Goal: Information Seeking & Learning: Understand process/instructions

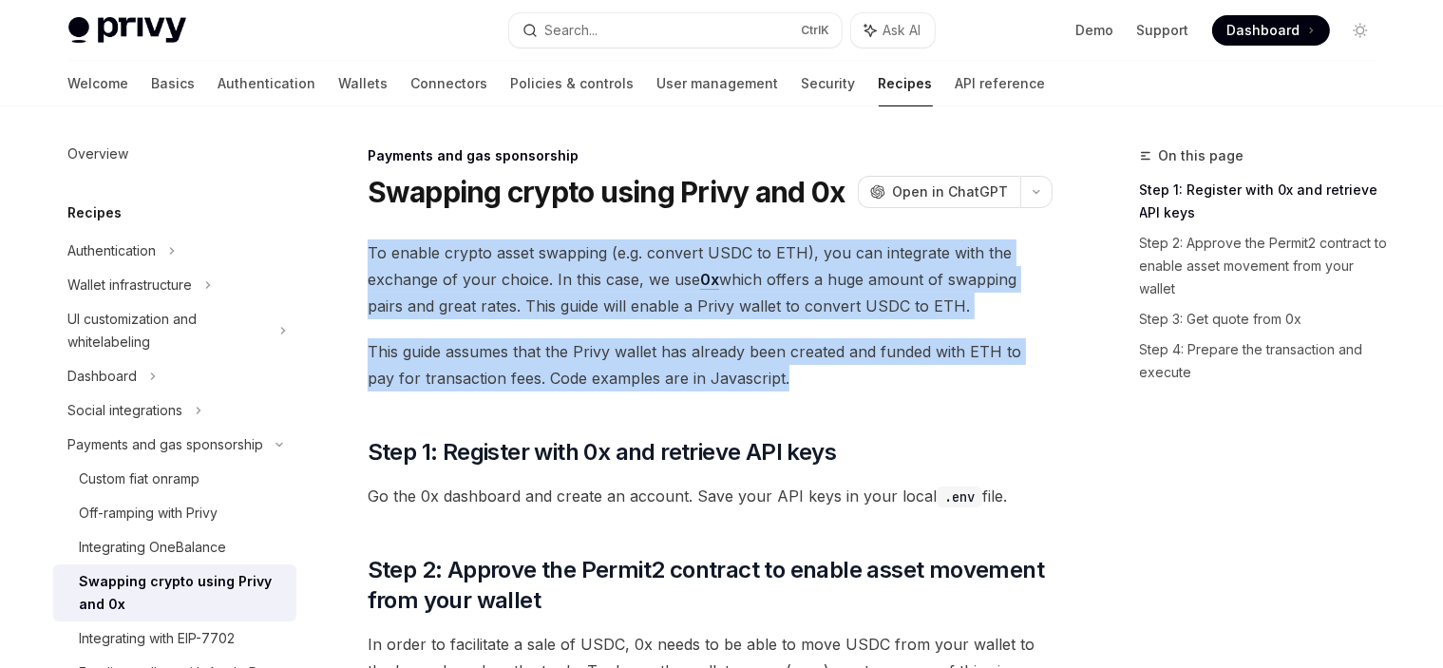
drag, startPoint x: 790, startPoint y: 385, endPoint x: 348, endPoint y: 238, distance: 466.3
click at [390, 257] on span "To enable crypto asset swapping (e.g. convert USDC to ETH), you can integrate w…" at bounding box center [710, 279] width 685 height 80
drag, startPoint x: 362, startPoint y: 244, endPoint x: 831, endPoint y: 380, distance: 488.6
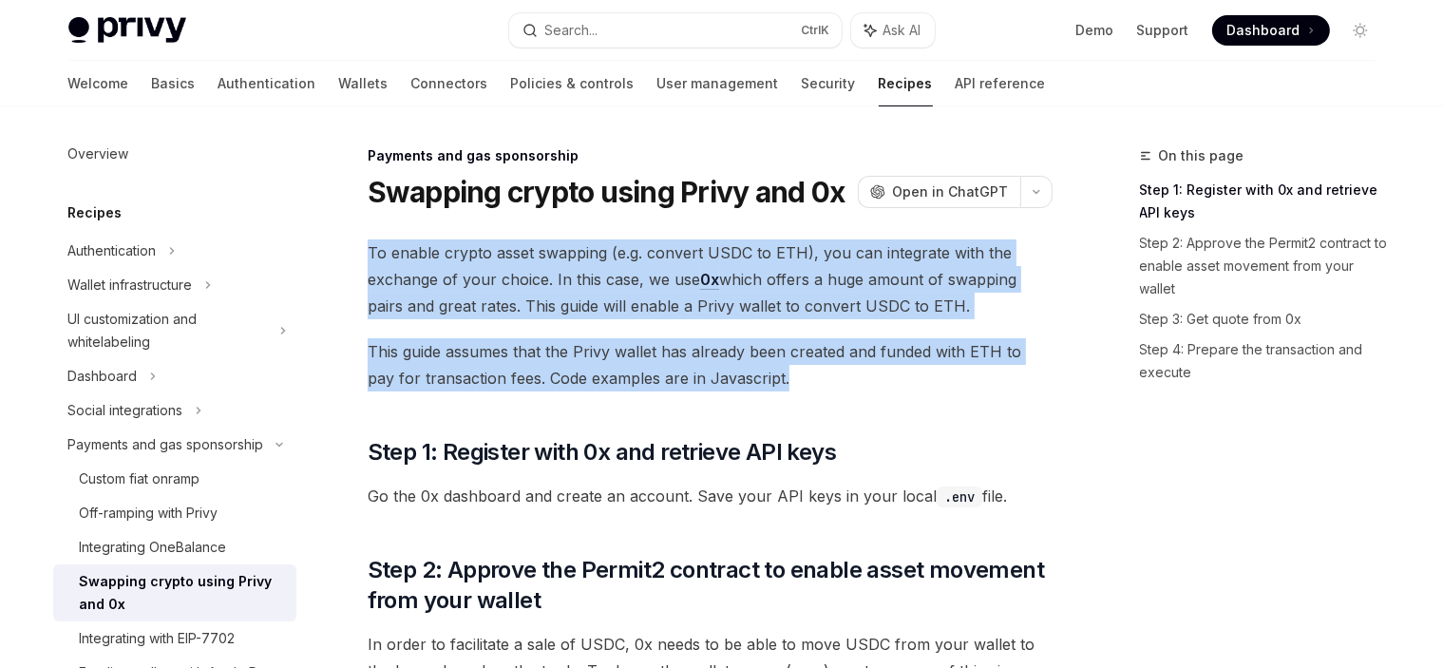
click at [831, 380] on span "This guide assumes that the Privy wallet has already been created and funded wi…" at bounding box center [710, 364] width 685 height 53
drag, startPoint x: 537, startPoint y: 315, endPoint x: 365, endPoint y: 248, distance: 184.7
drag, startPoint x: 358, startPoint y: 246, endPoint x: 843, endPoint y: 378, distance: 502.2
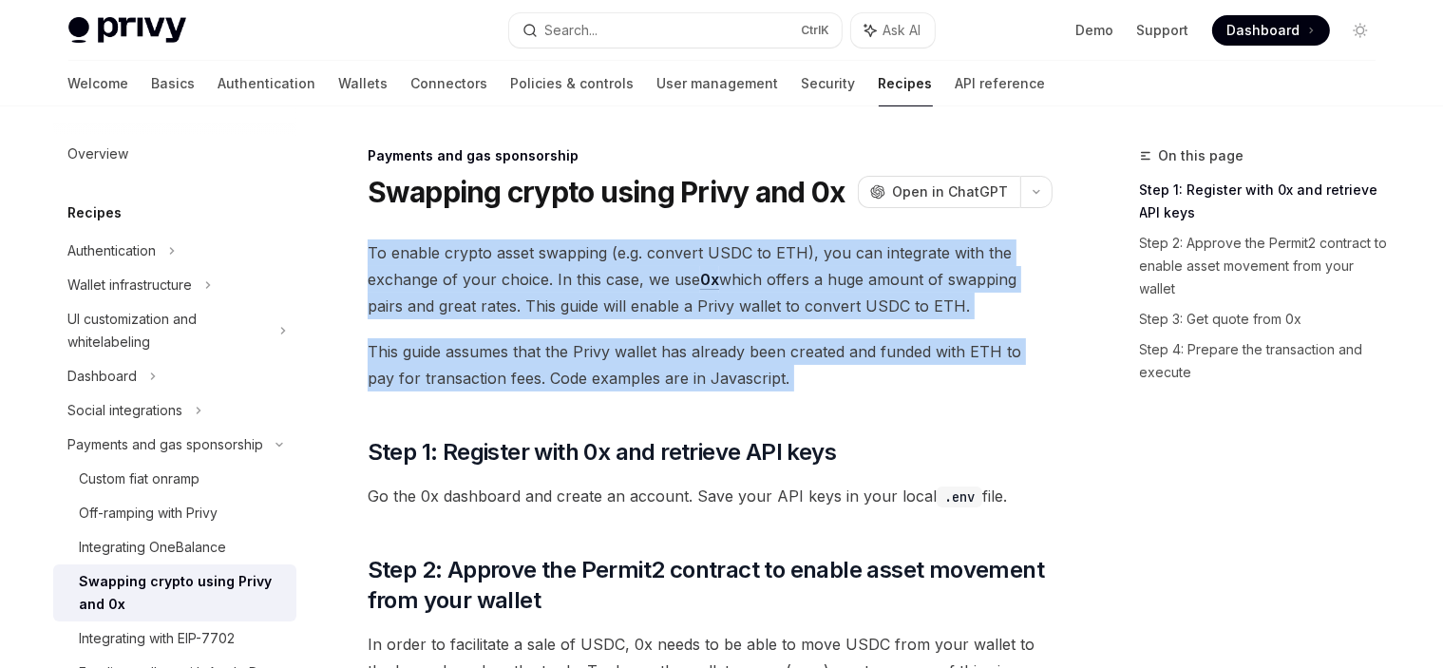
click at [847, 377] on span "This guide assumes that the Privy wallet has already been created and funded wi…" at bounding box center [710, 364] width 685 height 53
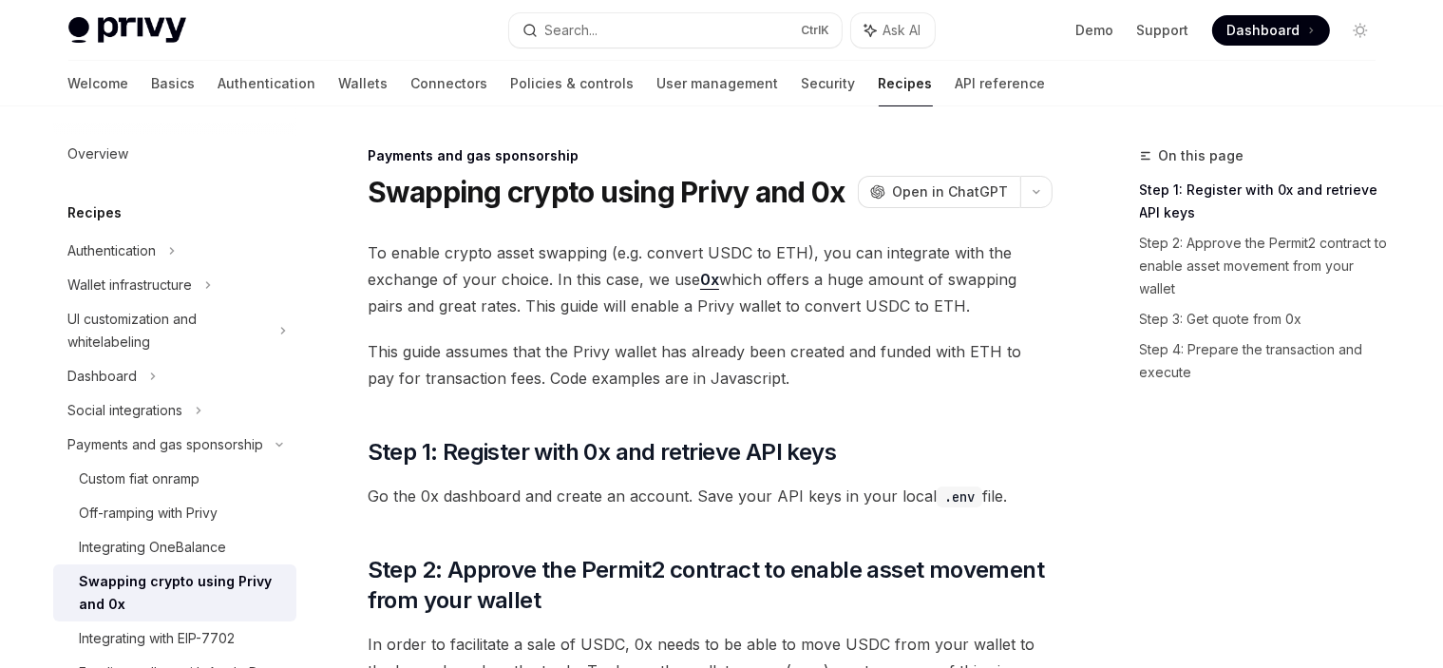
click at [432, 188] on h1 "Swapping crypto using Privy and 0x" at bounding box center [607, 192] width 478 height 34
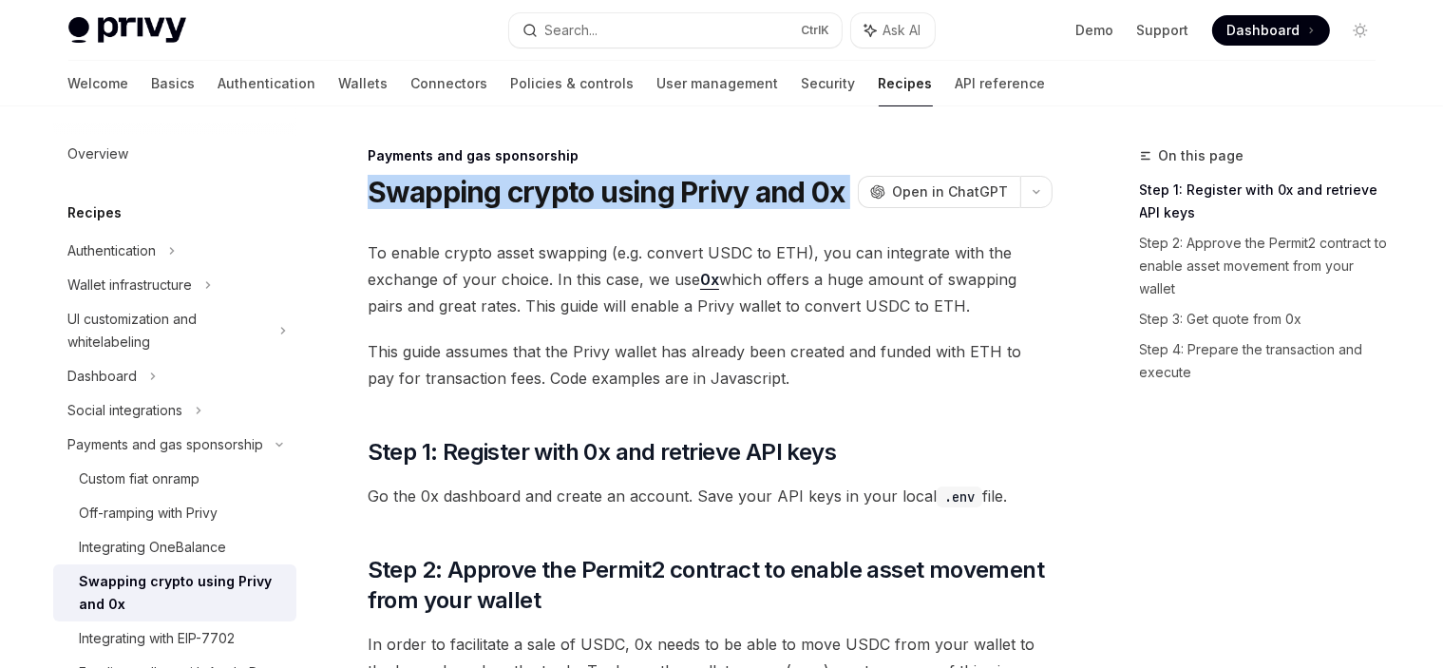
click at [432, 188] on h1 "Swapping crypto using Privy and 0x" at bounding box center [607, 192] width 478 height 34
click at [481, 196] on h1 "Swapping crypto using Privy and 0x" at bounding box center [607, 192] width 478 height 34
drag, startPoint x: 376, startPoint y: 174, endPoint x: 380, endPoint y: 218, distance: 43.9
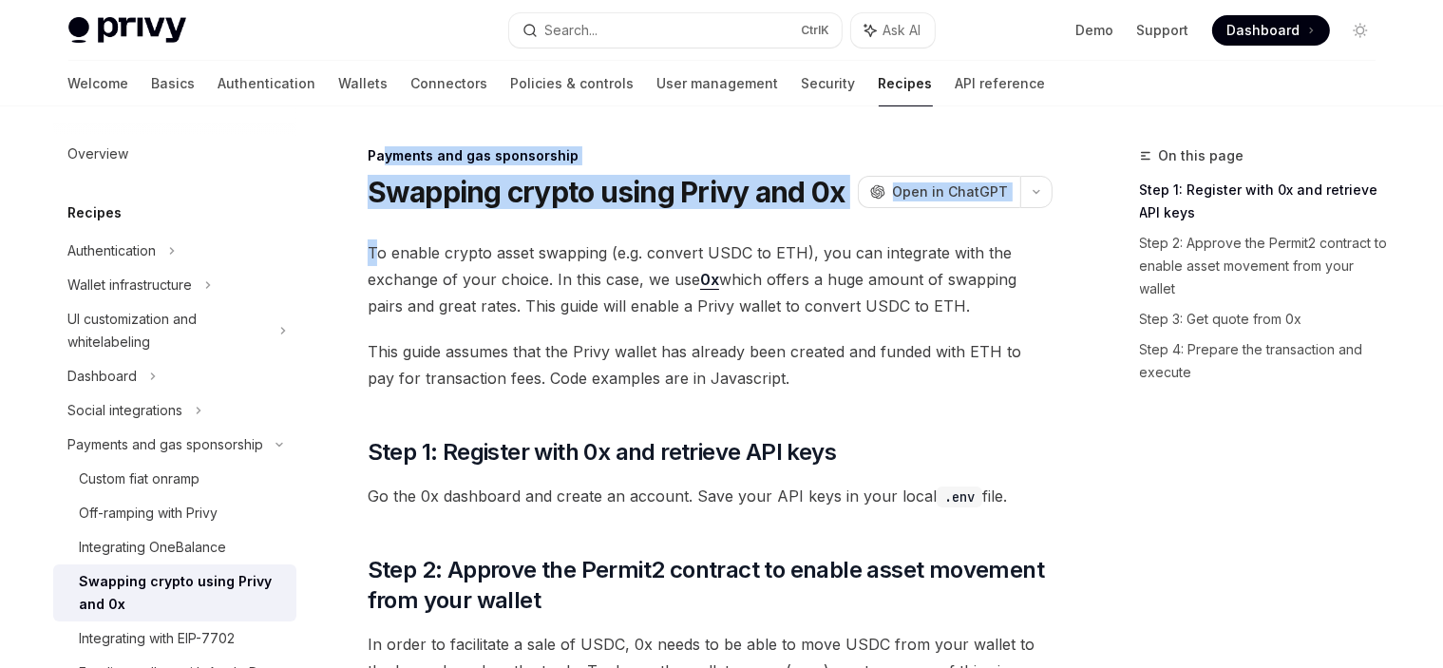
drag, startPoint x: 376, startPoint y: 231, endPoint x: 385, endPoint y: 143, distance: 87.8
drag, startPoint x: 371, startPoint y: 138, endPoint x: 373, endPoint y: 226, distance: 88.4
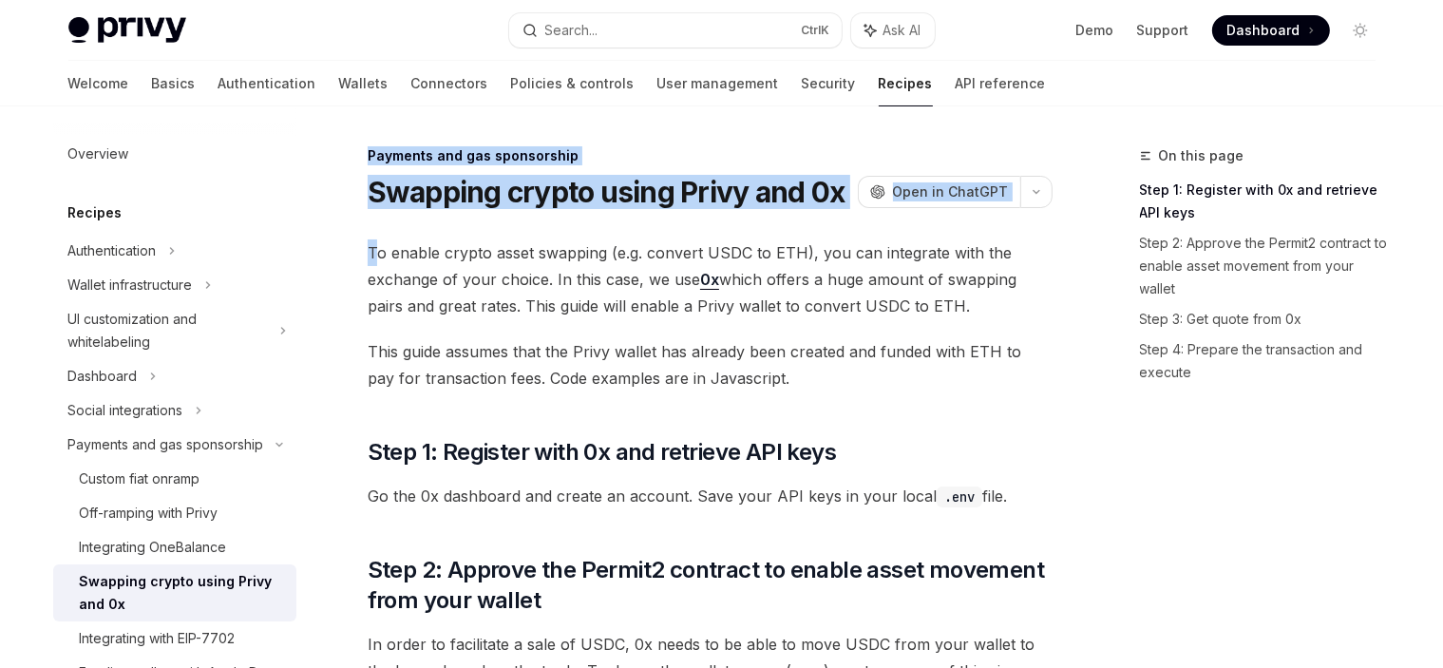
drag, startPoint x: 372, startPoint y: 227, endPoint x: 367, endPoint y: 143, distance: 83.8
drag, startPoint x: 367, startPoint y: 144, endPoint x: 369, endPoint y: 237, distance: 92.2
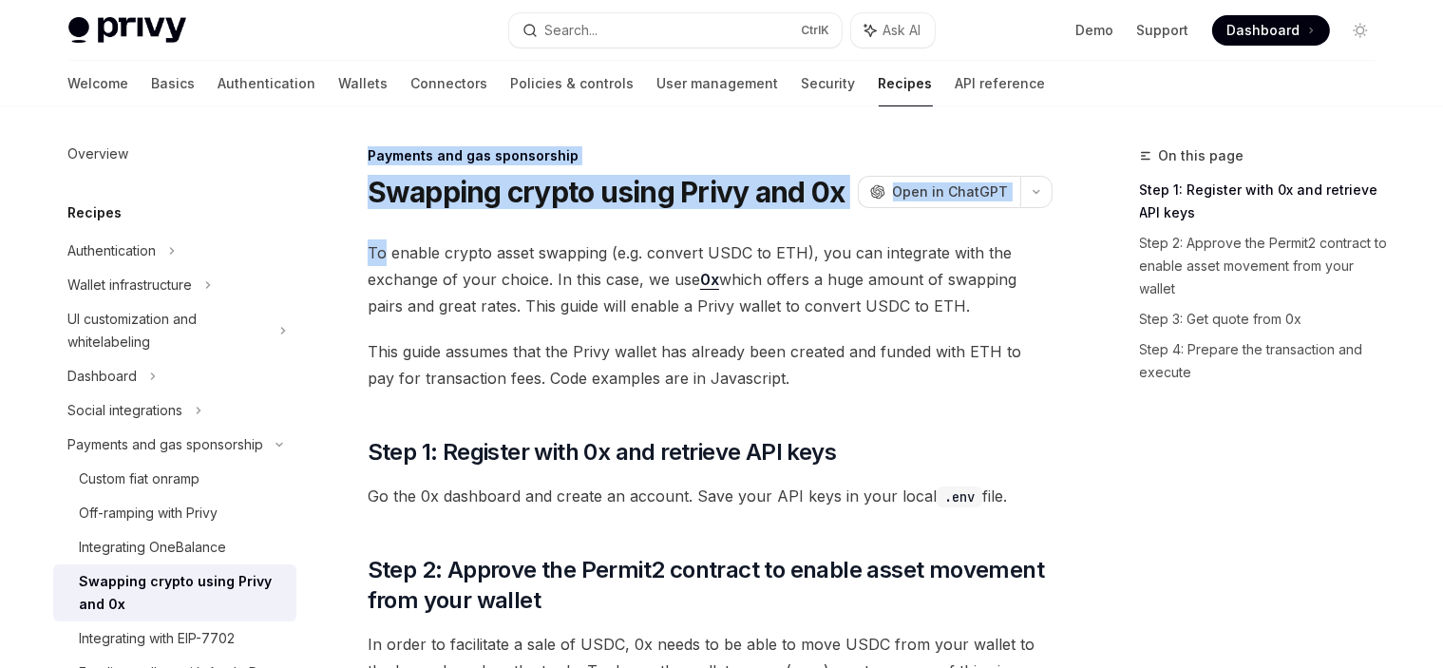
drag, startPoint x: 373, startPoint y: 250, endPoint x: 367, endPoint y: 147, distance: 102.8
click at [368, 147] on div "Payments and gas sponsorship" at bounding box center [710, 155] width 685 height 19
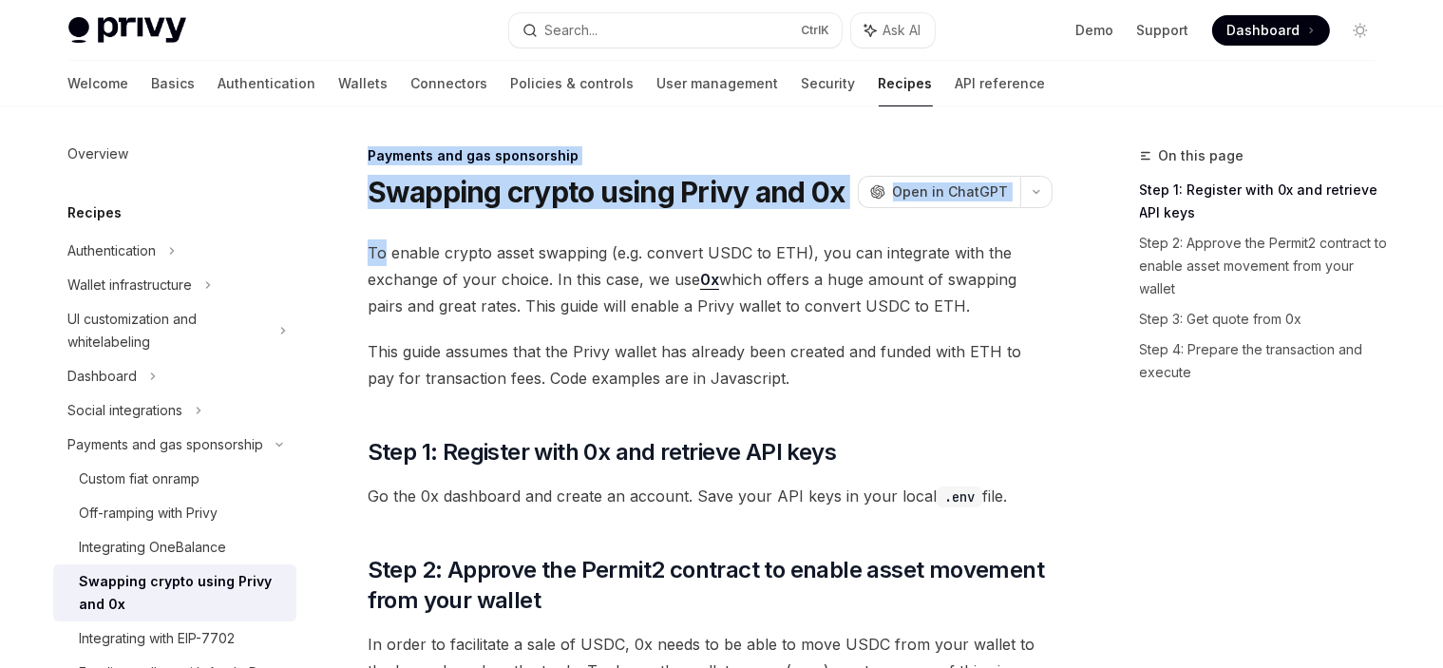
drag, startPoint x: 367, startPoint y: 147, endPoint x: 376, endPoint y: 231, distance: 84.1
click at [372, 245] on span "To enable crypto asset swapping (e.g. convert USDC to ETH), you can integrate w…" at bounding box center [710, 279] width 685 height 80
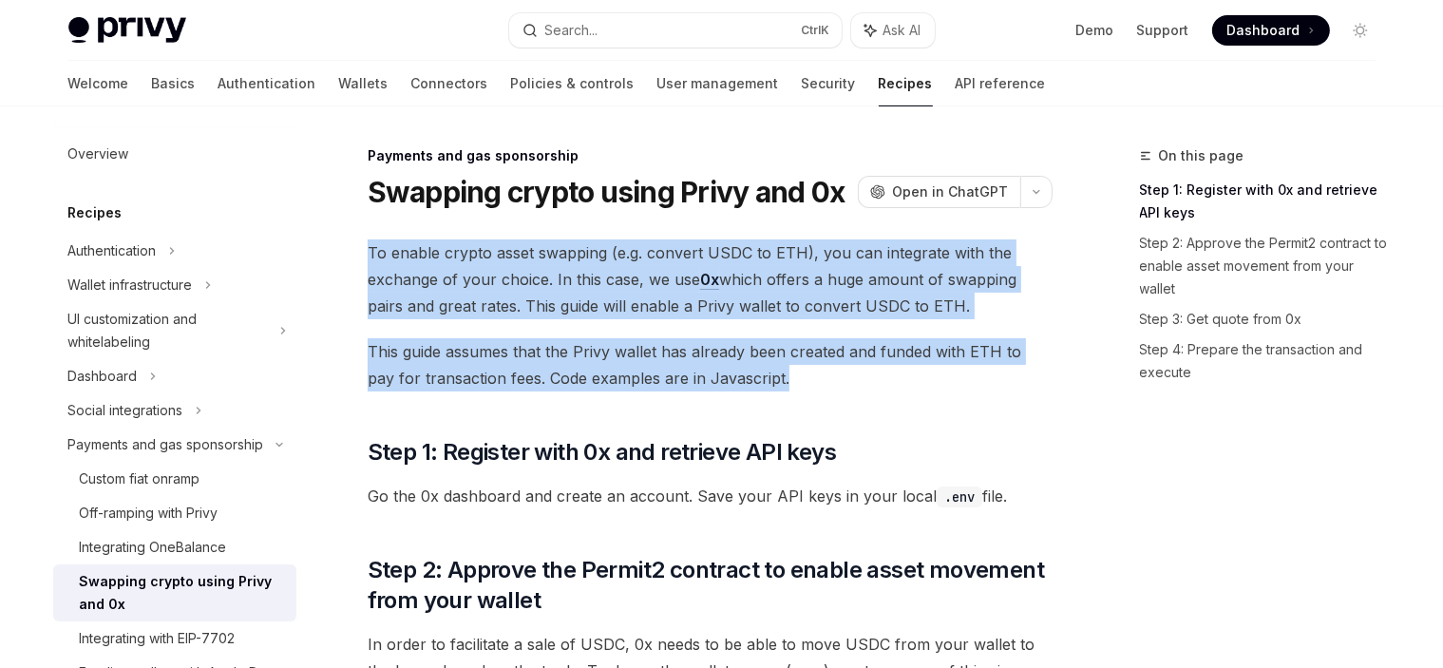
drag, startPoint x: 370, startPoint y: 257, endPoint x: 802, endPoint y: 390, distance: 452.0
click at [802, 390] on span "This guide assumes that the Privy wallet has already been created and funded wi…" at bounding box center [710, 364] width 685 height 53
drag, startPoint x: 525, startPoint y: 330, endPoint x: 340, endPoint y: 255, distance: 199.9
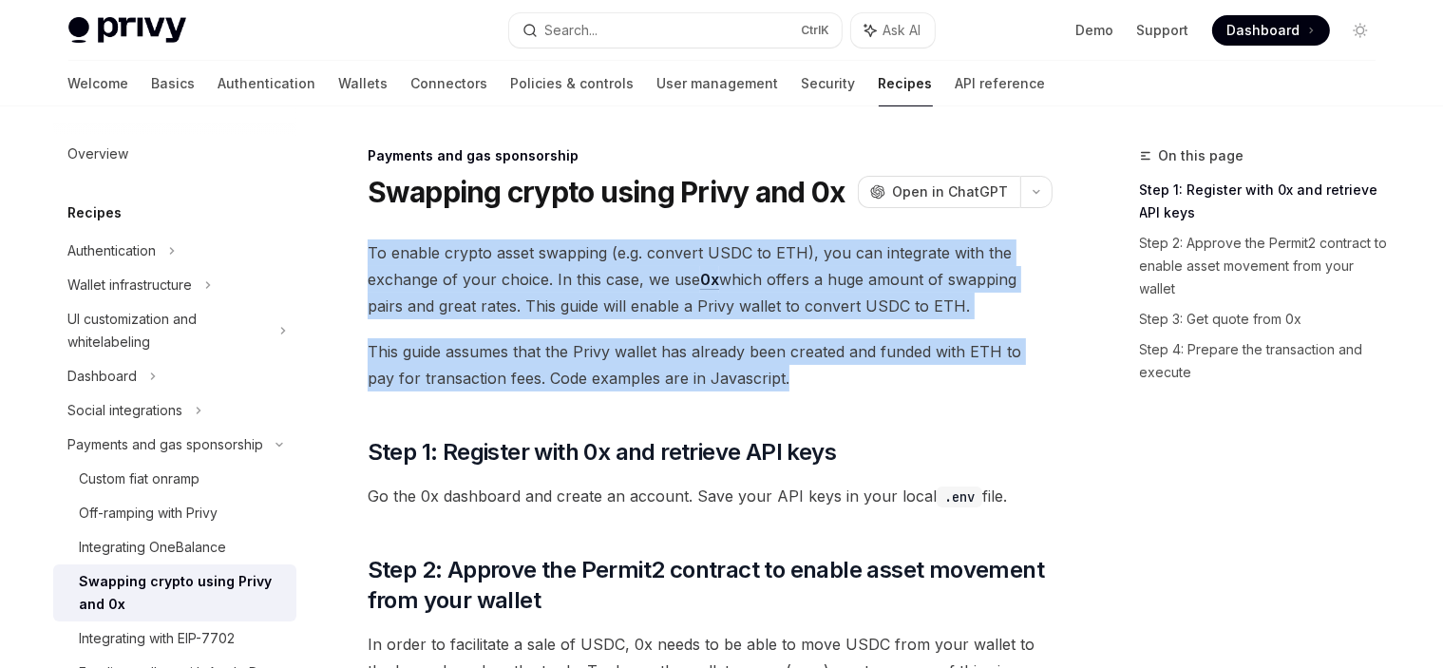
click at [392, 240] on span "To enable crypto asset swapping (e.g. convert USDC to ETH), you can integrate w…" at bounding box center [710, 279] width 685 height 80
drag, startPoint x: 362, startPoint y: 241, endPoint x: 889, endPoint y: 383, distance: 545.9
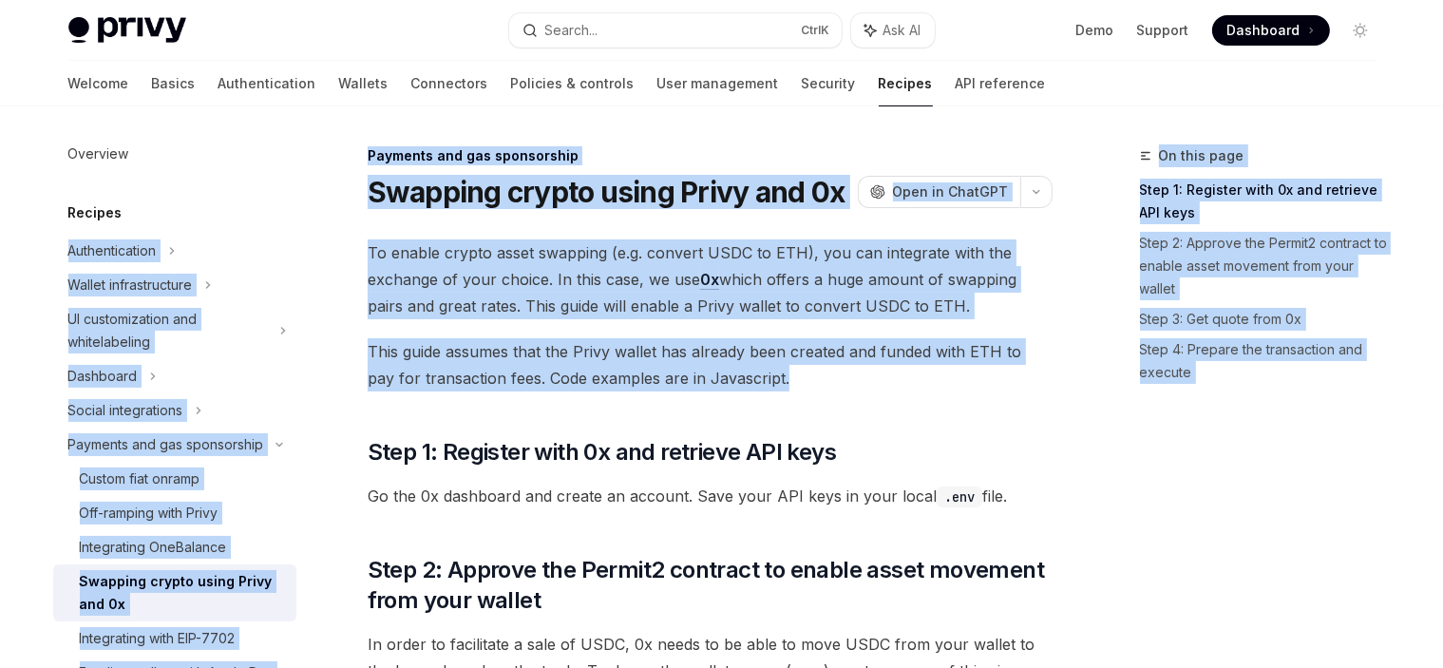
drag, startPoint x: 705, startPoint y: 379, endPoint x: 278, endPoint y: 208, distance: 459.6
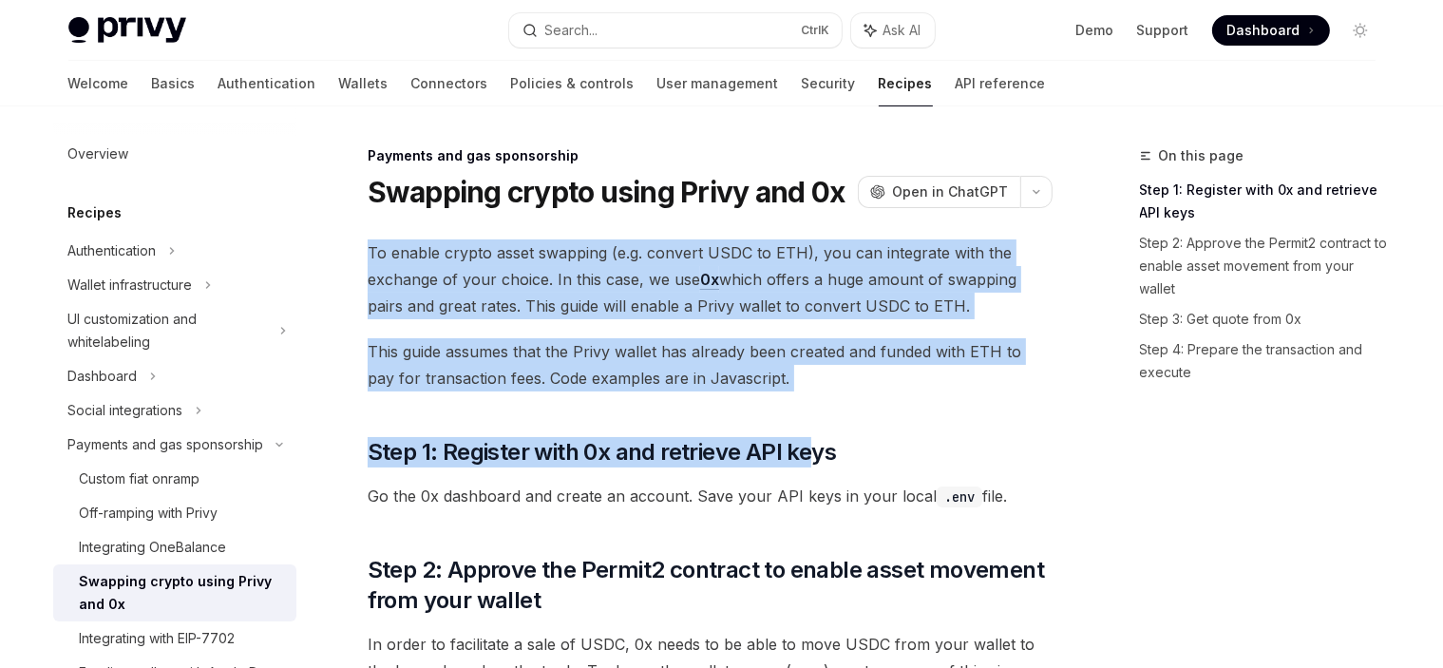
drag, startPoint x: 346, startPoint y: 246, endPoint x: 829, endPoint y: 386, distance: 503.3
click at [829, 386] on span "This guide assumes that the Privy wallet has already been created and funded wi…" at bounding box center [710, 364] width 685 height 53
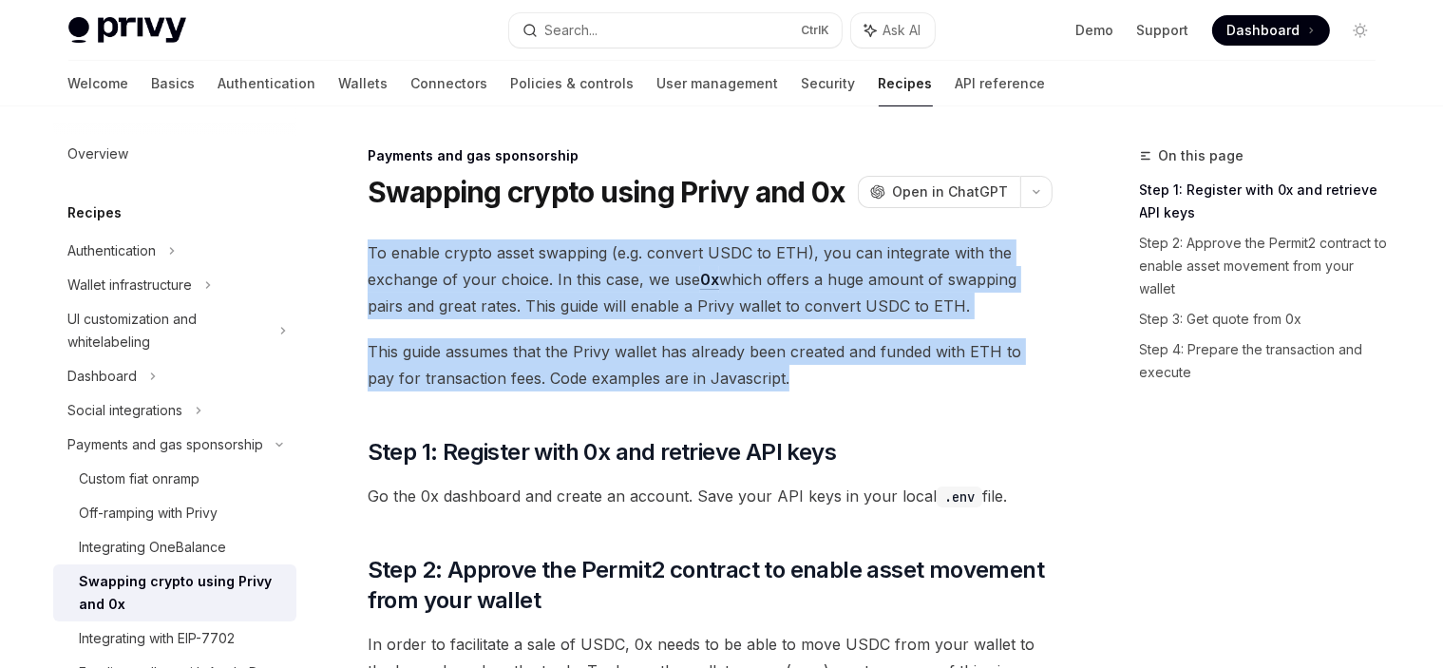
drag, startPoint x: 635, startPoint y: 378, endPoint x: 365, endPoint y: 242, distance: 302.1
drag, startPoint x: 365, startPoint y: 242, endPoint x: 779, endPoint y: 379, distance: 436.2
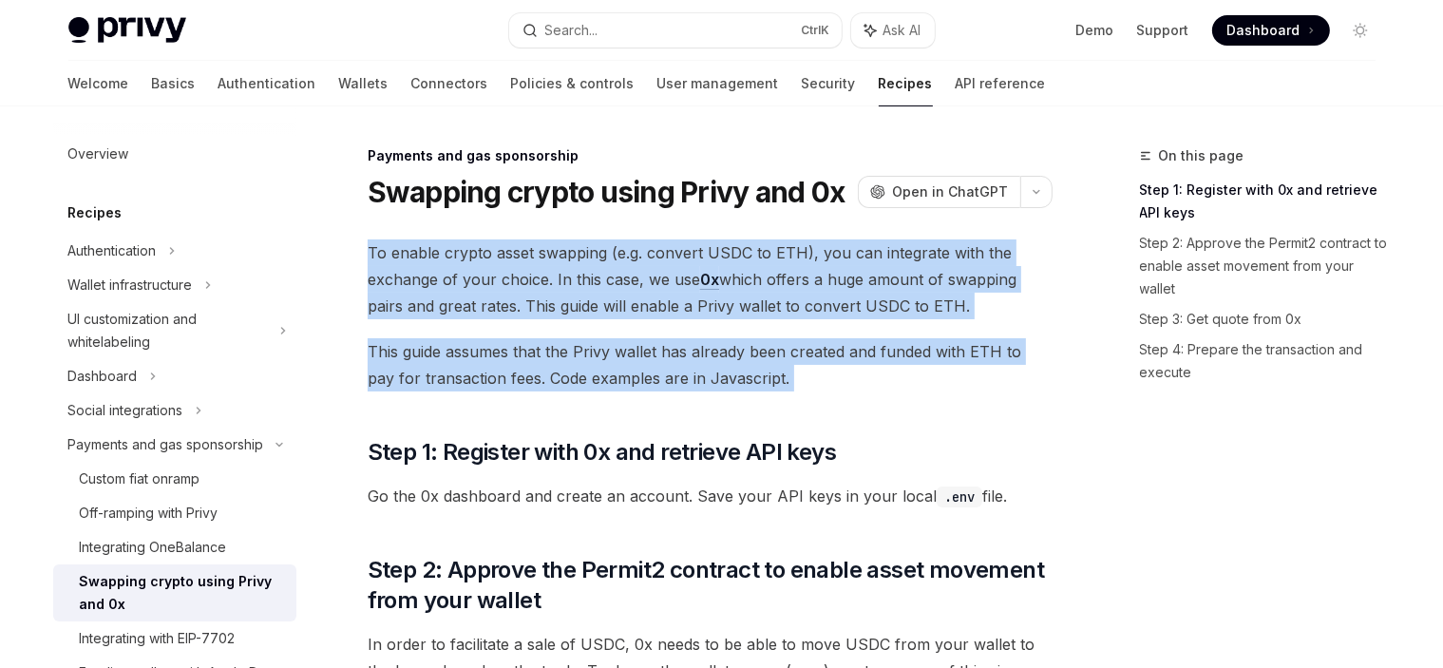
click at [779, 381] on span "This guide assumes that the Privy wallet has already been created and funded wi…" at bounding box center [710, 364] width 685 height 53
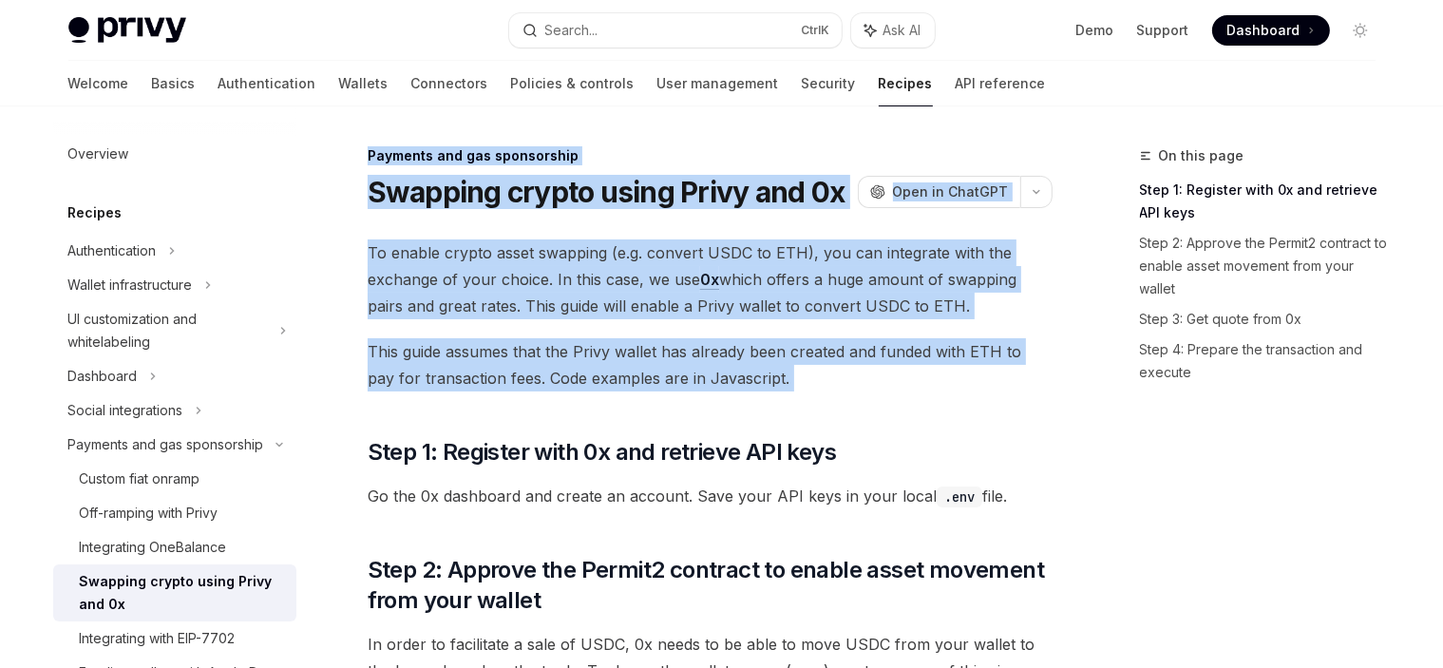
drag, startPoint x: 779, startPoint y: 381, endPoint x: 350, endPoint y: 165, distance: 480.5
drag, startPoint x: 371, startPoint y: 188, endPoint x: 827, endPoint y: 363, distance: 487.5
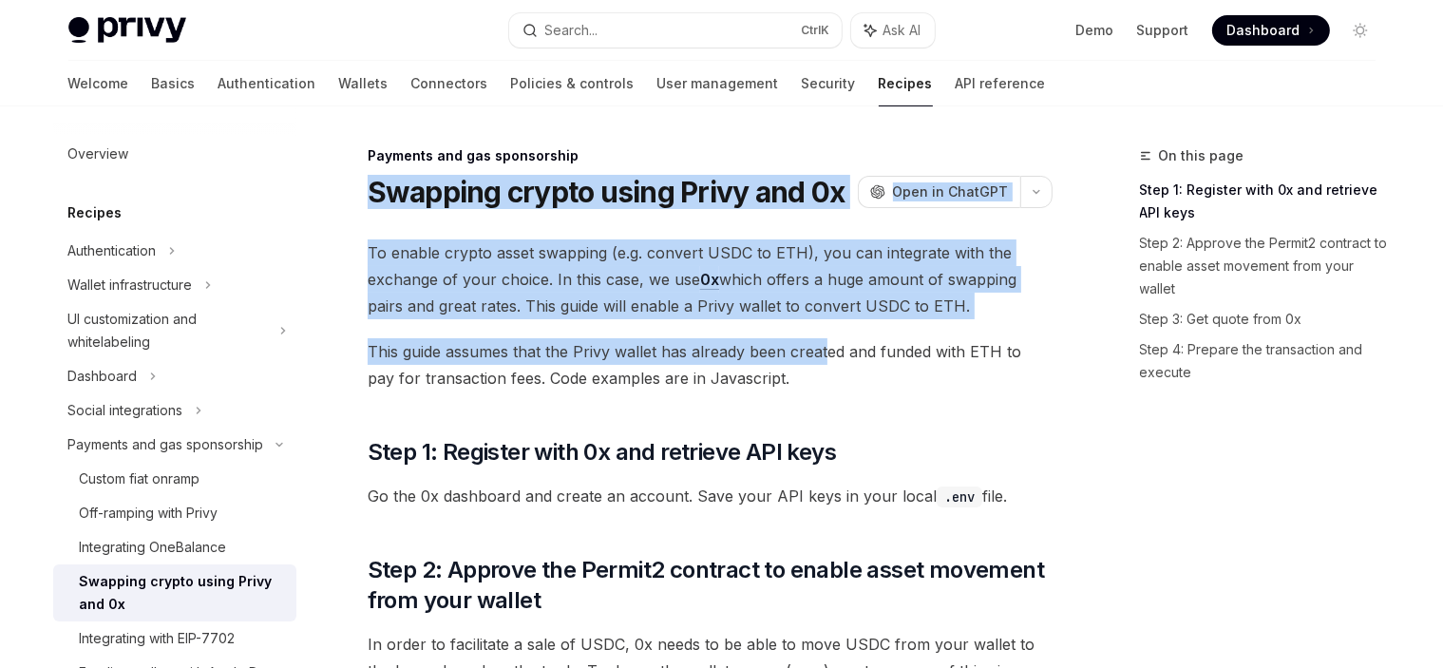
click at [827, 363] on span "This guide assumes that the Privy wallet has already been created and funded wi…" at bounding box center [710, 364] width 685 height 53
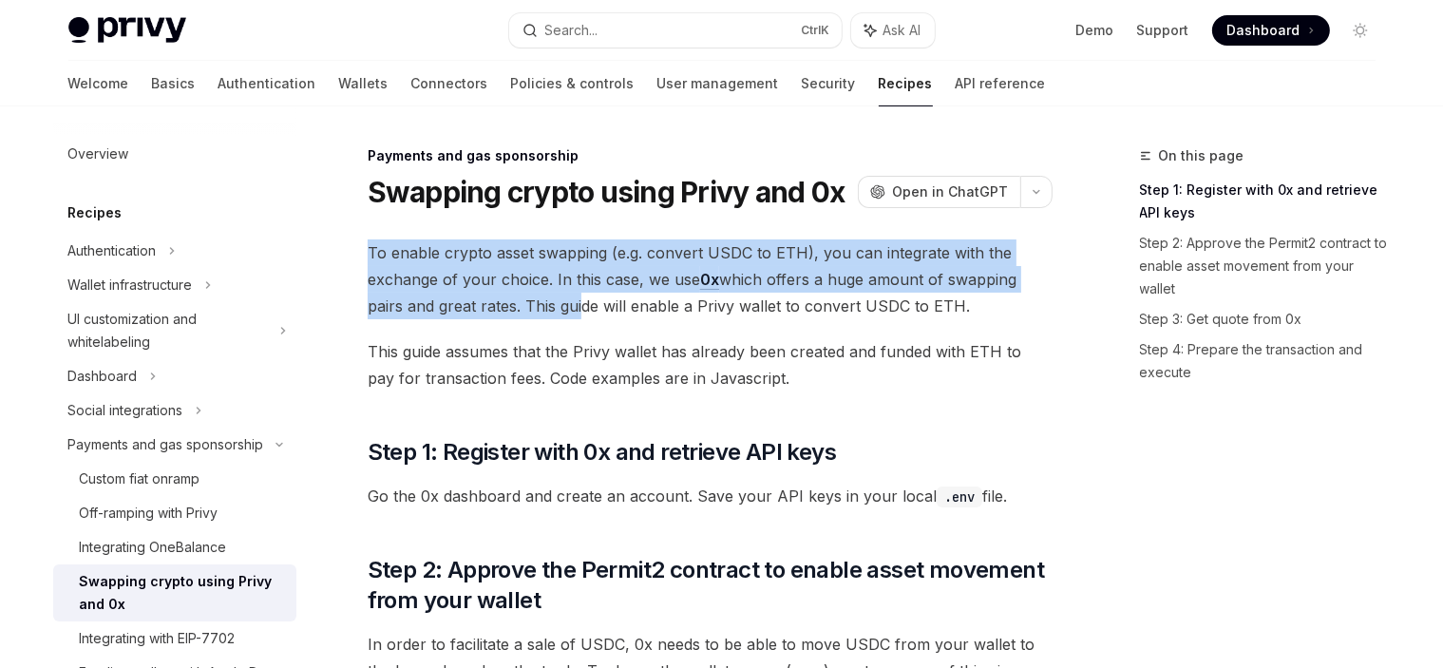
drag, startPoint x: 369, startPoint y: 240, endPoint x: 570, endPoint y: 309, distance: 212.7
click at [572, 310] on span "To enable crypto asset swapping (e.g. convert USDC to ETH), you can integrate w…" at bounding box center [710, 279] width 685 height 80
click at [570, 309] on span "To enable crypto asset swapping (e.g. convert USDC to ETH), you can integrate w…" at bounding box center [710, 279] width 685 height 80
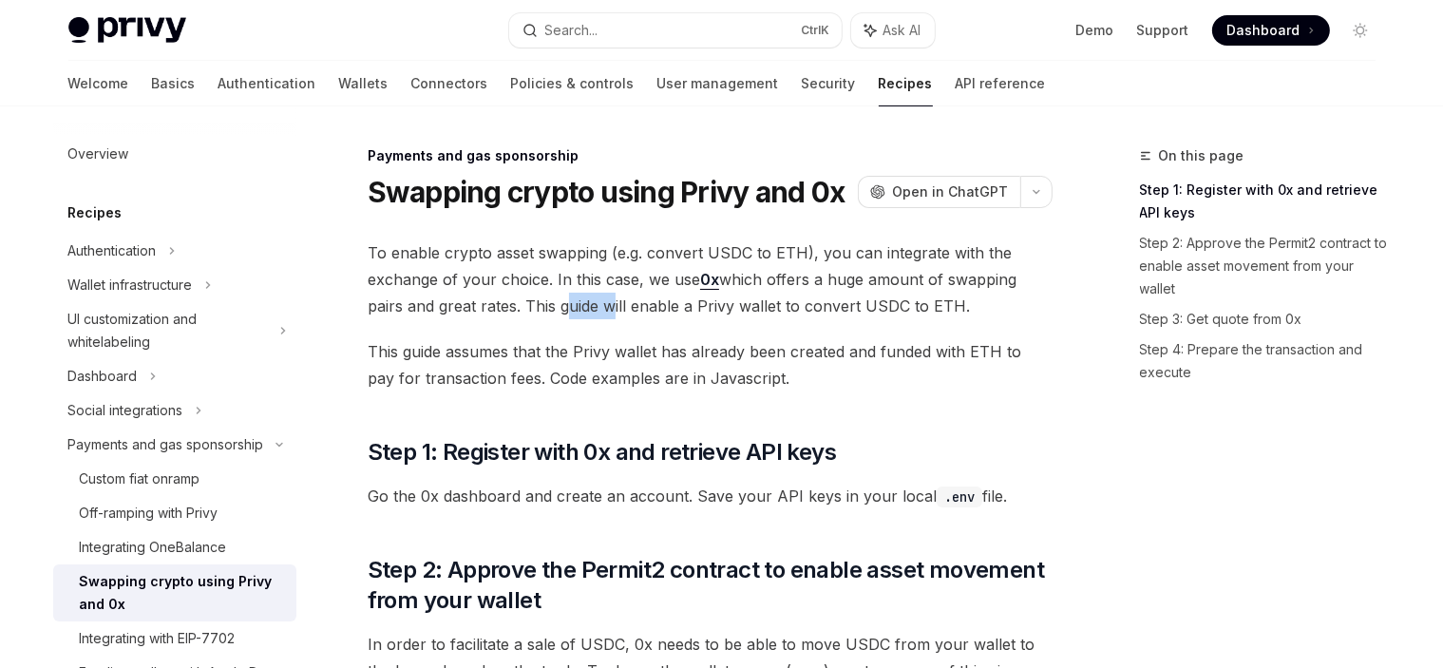
click at [570, 309] on span "To enable crypto asset swapping (e.g. convert USDC to ETH), you can integrate w…" at bounding box center [710, 279] width 685 height 80
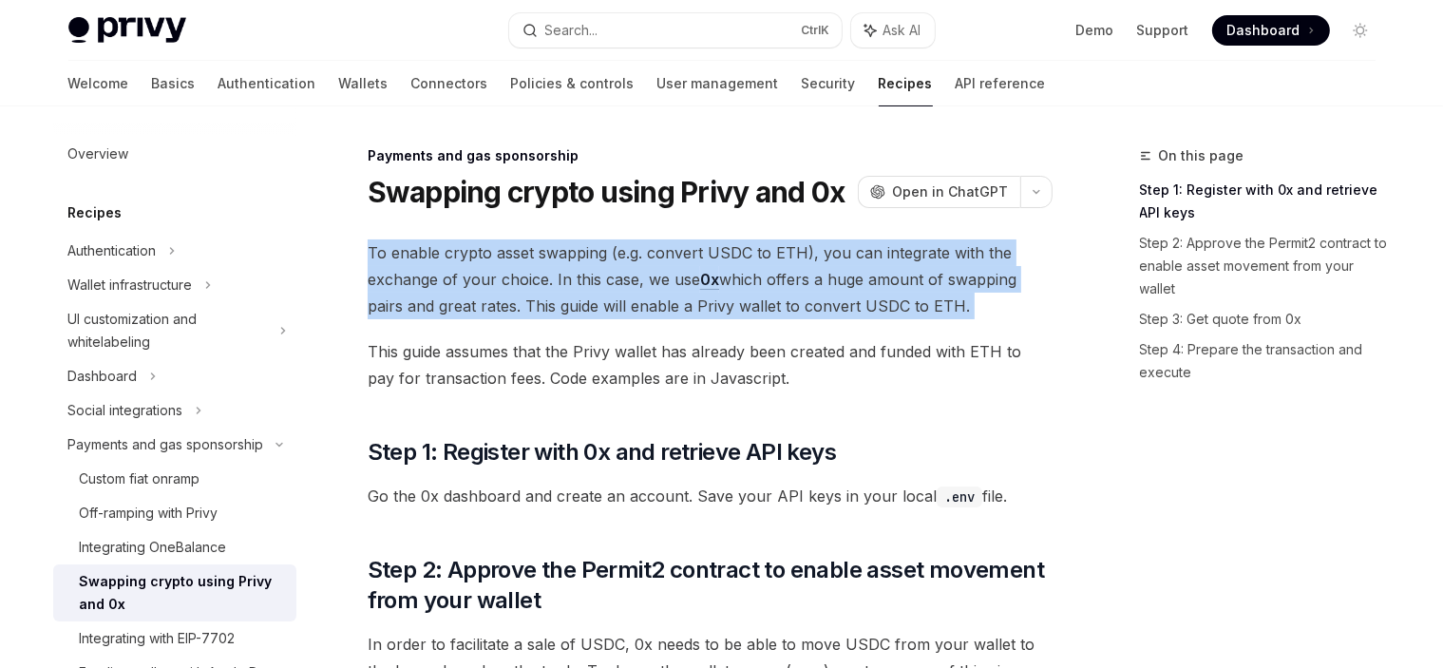
click at [570, 309] on span "To enable crypto asset swapping (e.g. convert USDC to ETH), you can integrate w…" at bounding box center [710, 279] width 685 height 80
click at [594, 303] on span "To enable crypto asset swapping (e.g. convert USDC to ETH), you can integrate w…" at bounding box center [710, 279] width 685 height 80
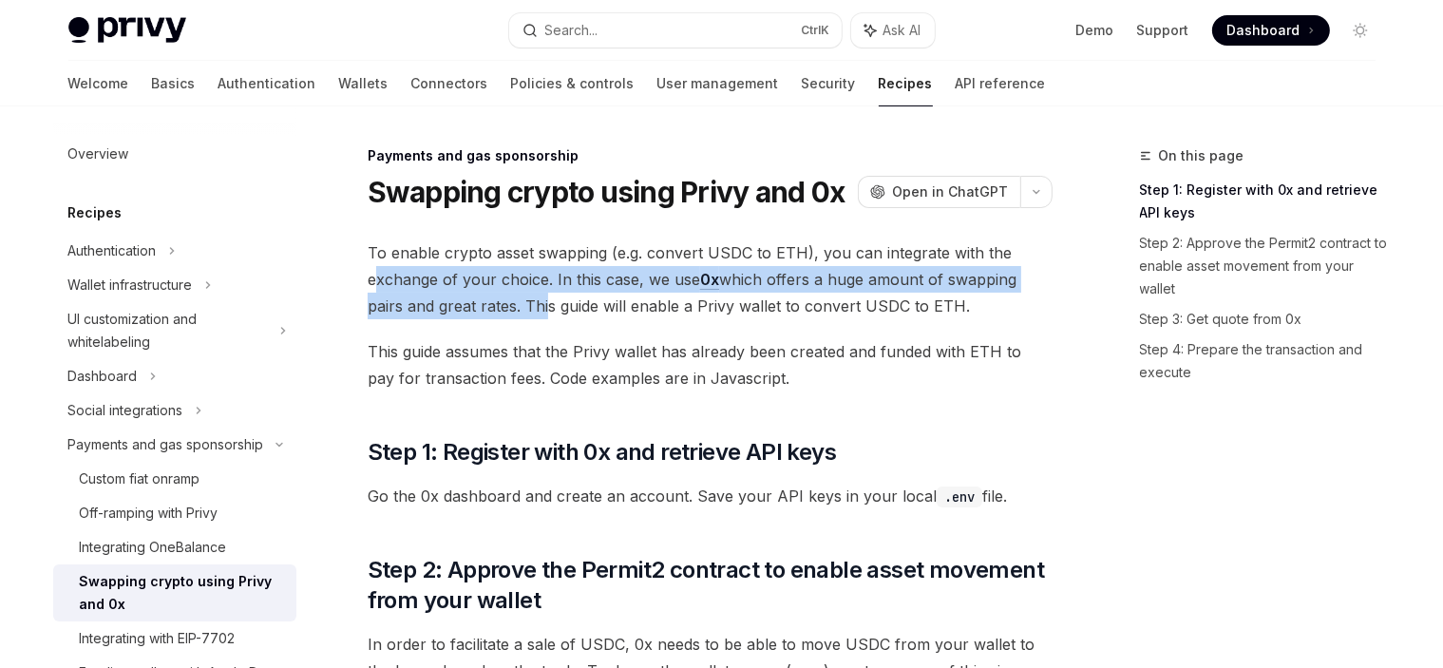
drag, startPoint x: 382, startPoint y: 272, endPoint x: 514, endPoint y: 305, distance: 136.2
click at [543, 305] on span "To enable crypto asset swapping (e.g. convert USDC to ETH), you can integrate w…" at bounding box center [710, 279] width 685 height 80
click at [513, 305] on span "To enable crypto asset swapping (e.g. convert USDC to ETH), you can integrate w…" at bounding box center [710, 279] width 685 height 80
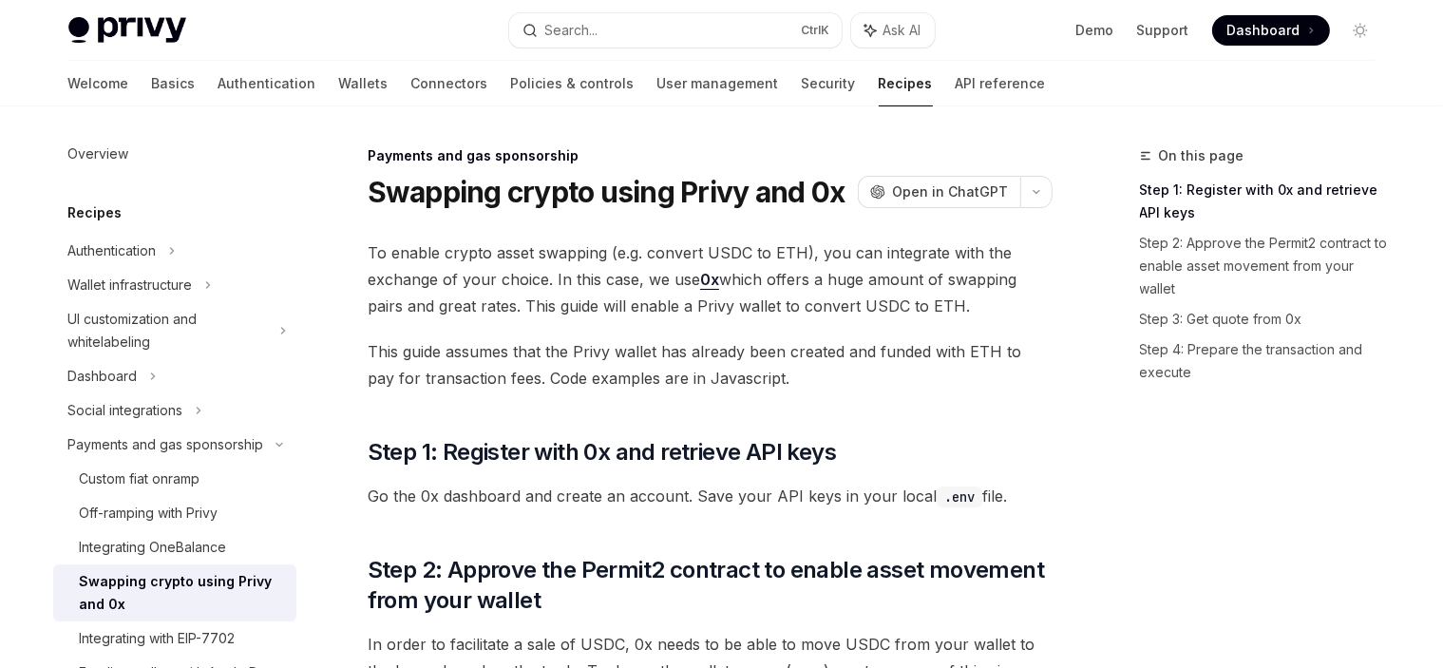
drag, startPoint x: 521, startPoint y: 301, endPoint x: 1001, endPoint y: 303, distance: 480.7
click at [1001, 304] on span "To enable crypto asset swapping (e.g. convert USDC to ETH), you can integrate w…" at bounding box center [710, 279] width 685 height 80
click at [1001, 303] on span "To enable crypto asset swapping (e.g. convert USDC to ETH), you can integrate w…" at bounding box center [710, 279] width 685 height 80
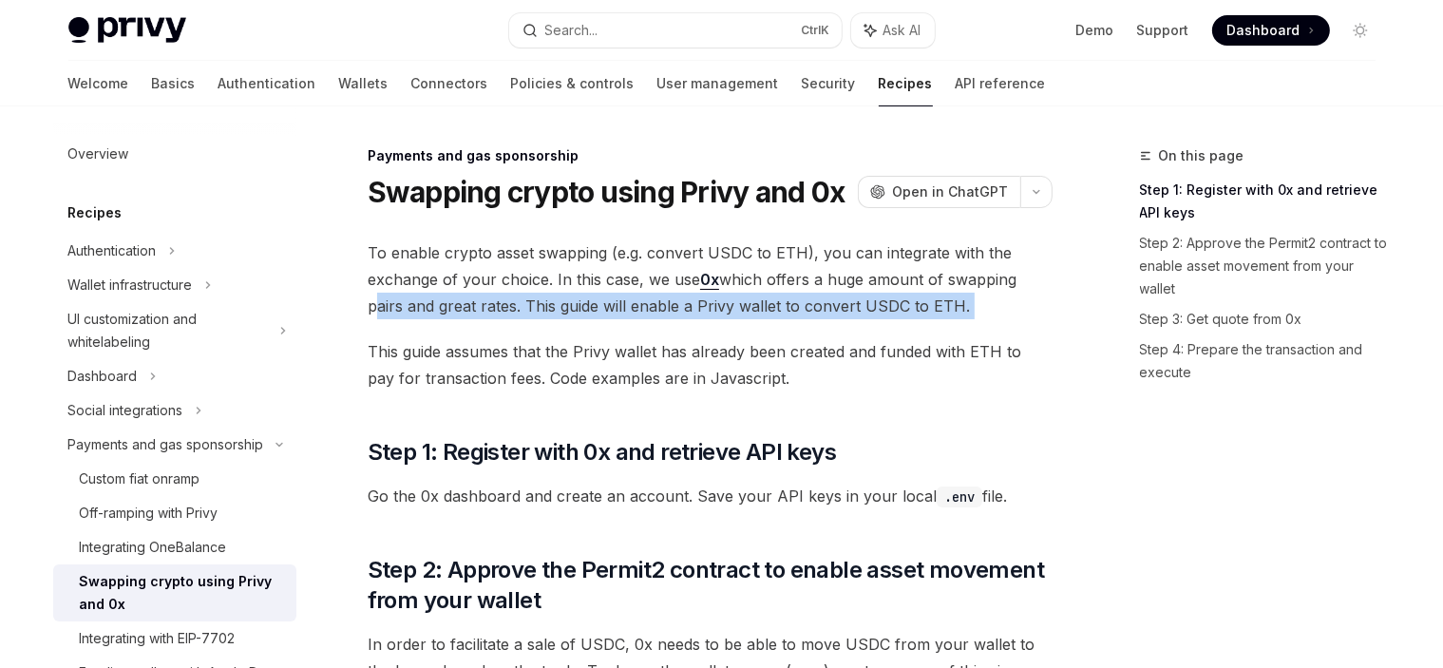
drag, startPoint x: 1001, startPoint y: 303, endPoint x: 372, endPoint y: 305, distance: 628.9
click at [372, 305] on span "To enable crypto asset swapping (e.g. convert USDC to ETH), you can integrate w…" at bounding box center [710, 279] width 685 height 80
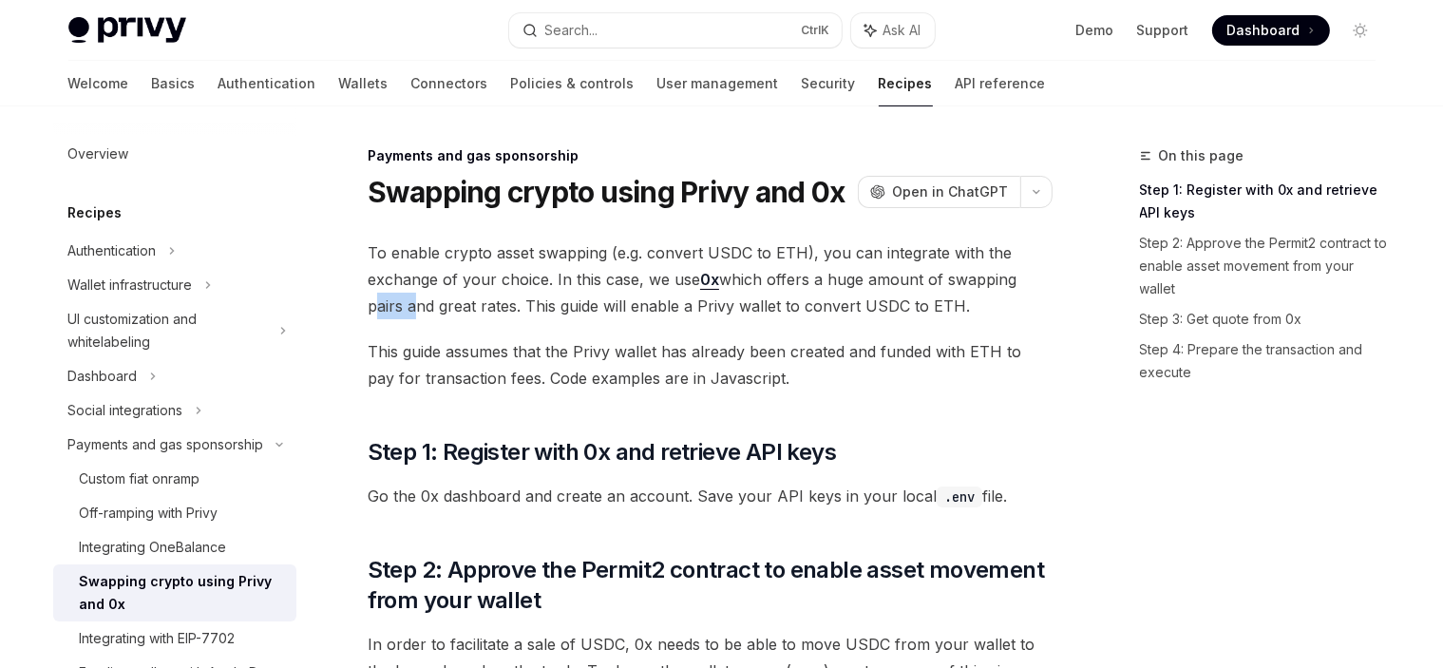
click at [372, 305] on span "To enable crypto asset swapping (e.g. convert USDC to ETH), you can integrate w…" at bounding box center [710, 279] width 685 height 80
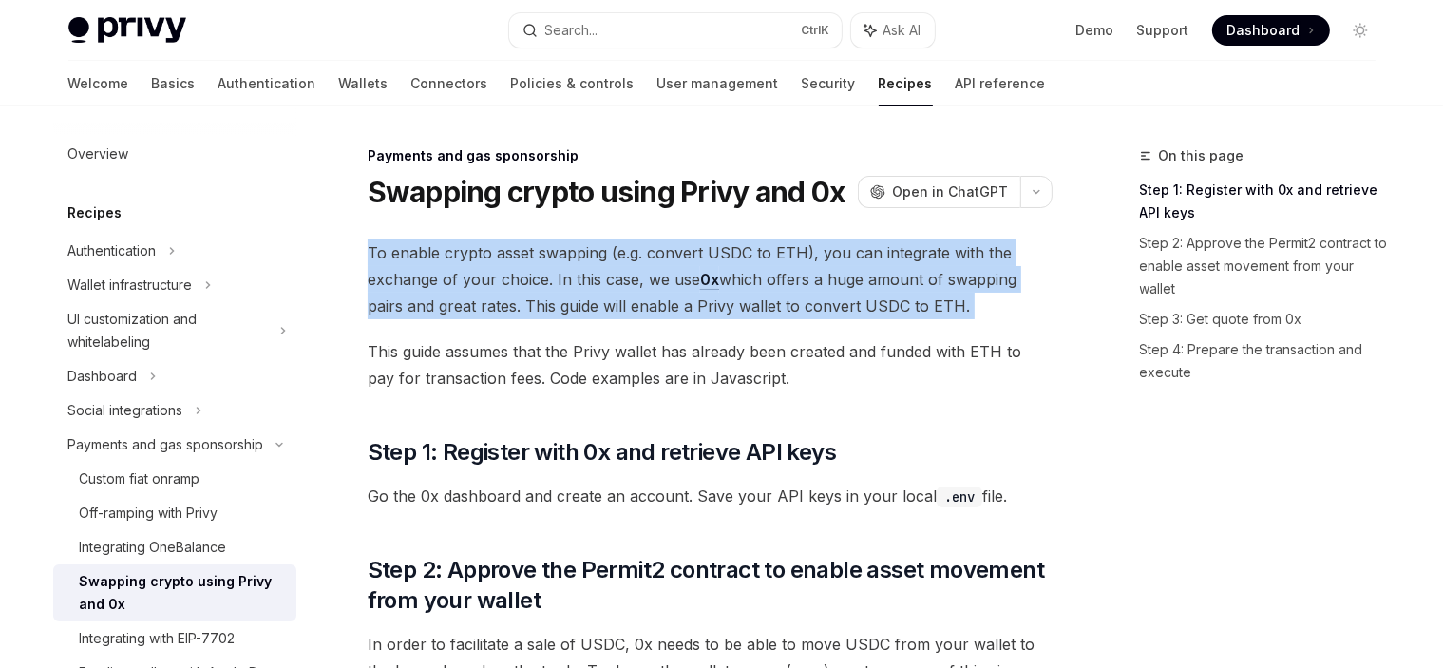
click at [372, 305] on span "To enable crypto asset swapping (e.g. convert USDC to ETH), you can integrate w…" at bounding box center [710, 279] width 685 height 80
click at [429, 304] on span "To enable crypto asset swapping (e.g. convert USDC to ETH), you can integrate w…" at bounding box center [710, 279] width 685 height 80
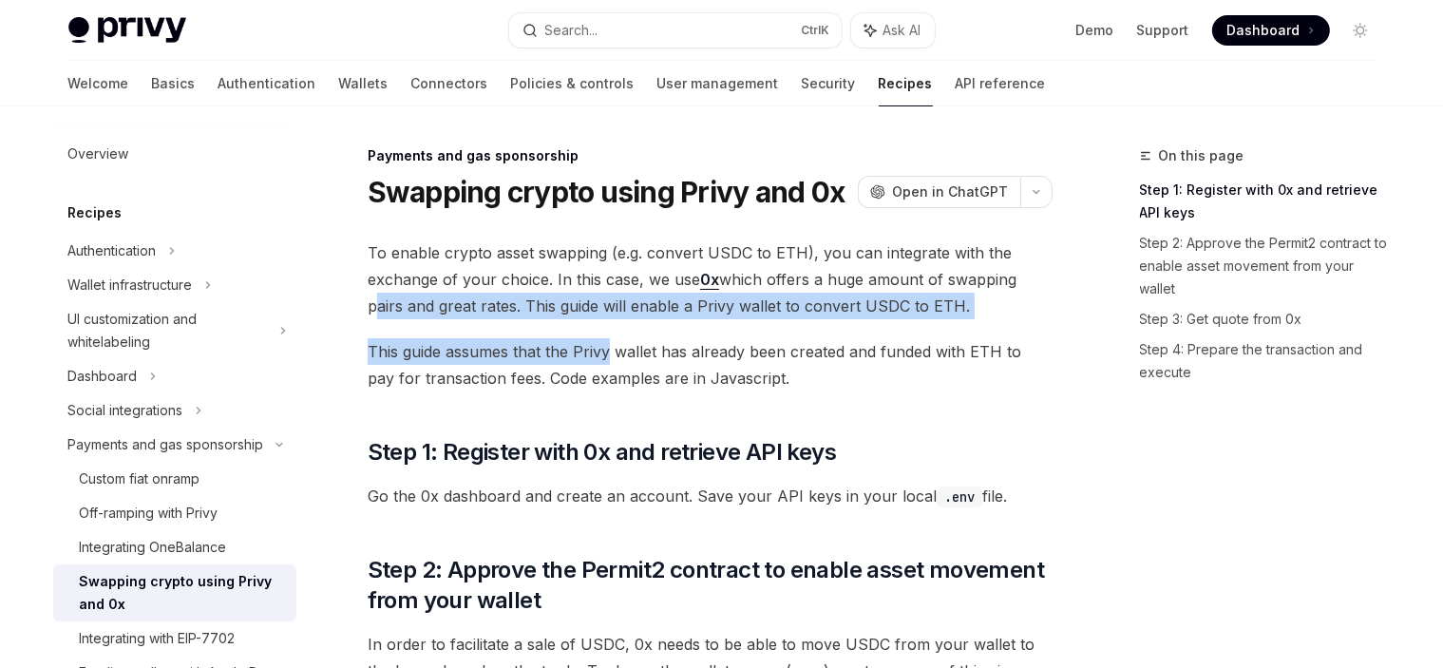
drag, startPoint x: 461, startPoint y: 299, endPoint x: 517, endPoint y: 316, distance: 58.6
click at [501, 313] on span "To enable crypto asset swapping (e.g. convert USDC to ETH), you can integrate w…" at bounding box center [710, 279] width 685 height 80
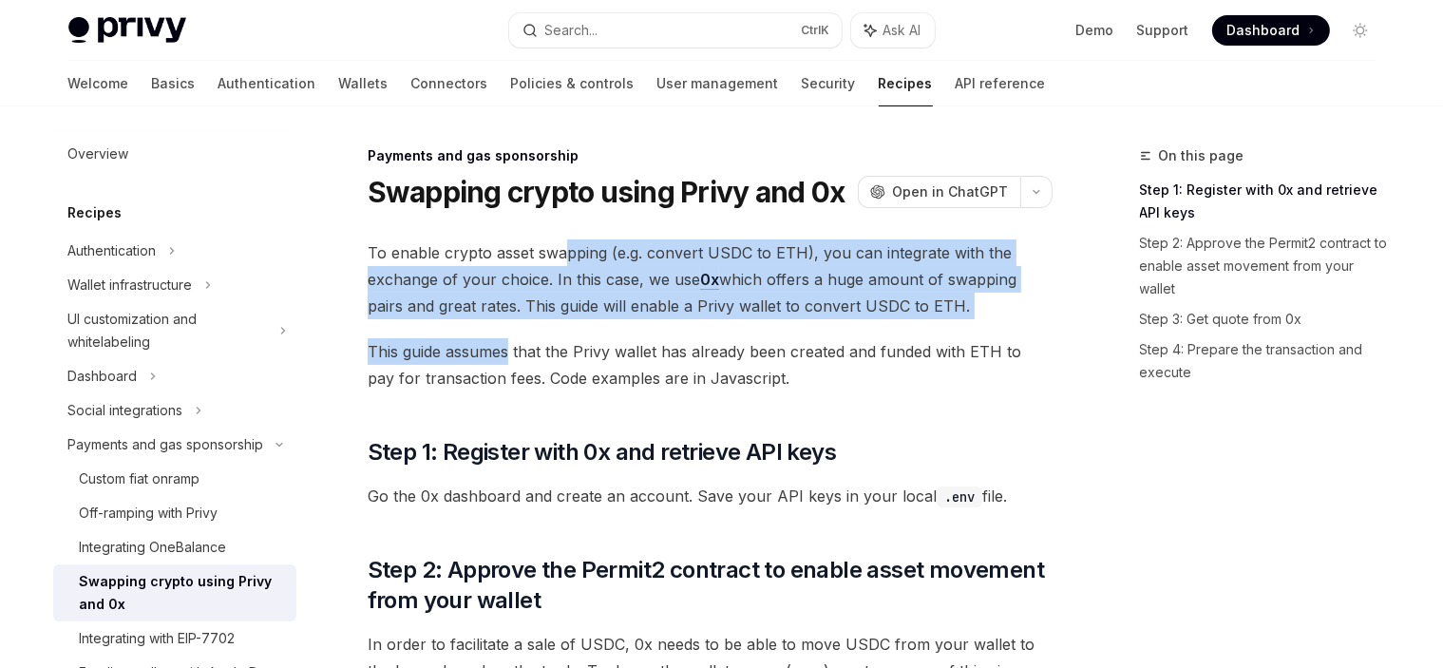
drag, startPoint x: 559, startPoint y: 262, endPoint x: 511, endPoint y: 311, distance: 67.9
click at [525, 276] on span "To enable crypto asset swapping (e.g. convert USDC to ETH), you can integrate w…" at bounding box center [710, 279] width 685 height 80
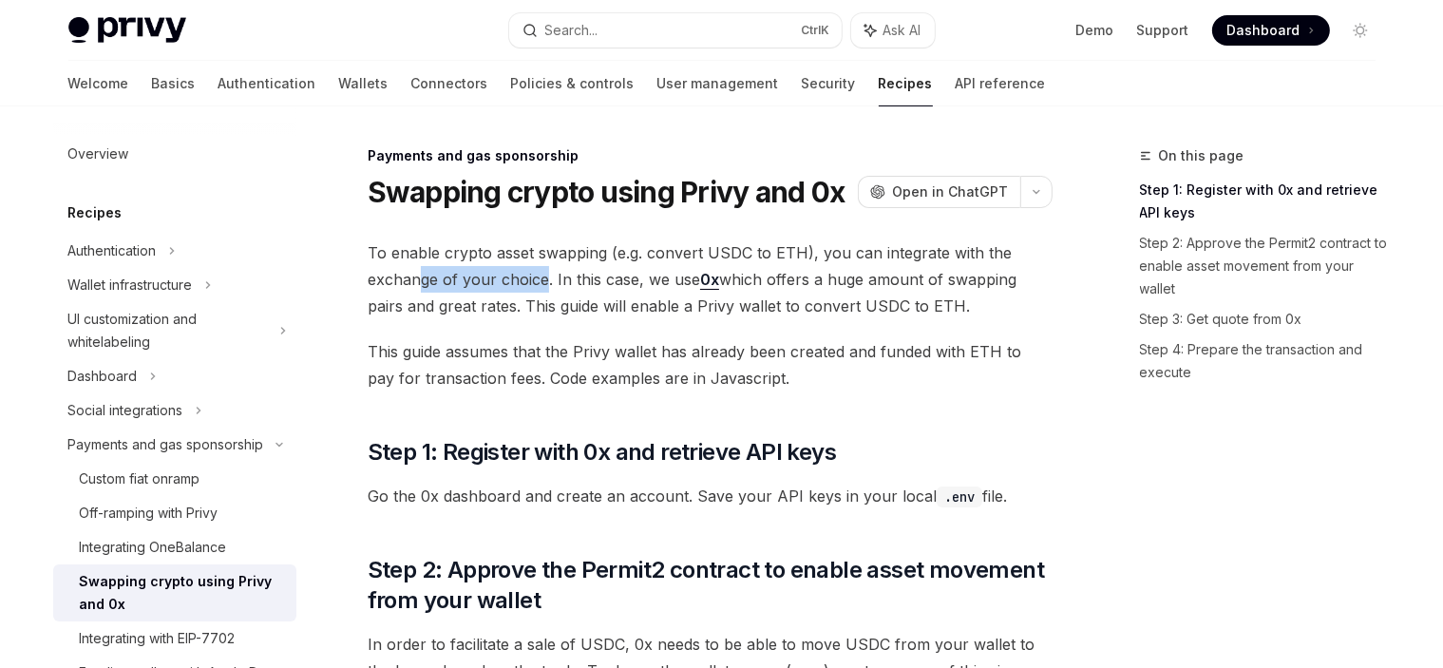
drag, startPoint x: 543, startPoint y: 292, endPoint x: 437, endPoint y: 266, distance: 109.4
click at [411, 271] on span "To enable crypto asset swapping (e.g. convert USDC to ETH), you can integrate w…" at bounding box center [710, 279] width 685 height 80
click at [478, 265] on span "To enable crypto asset swapping (e.g. convert USDC to ETH), you can integrate w…" at bounding box center [710, 279] width 685 height 80
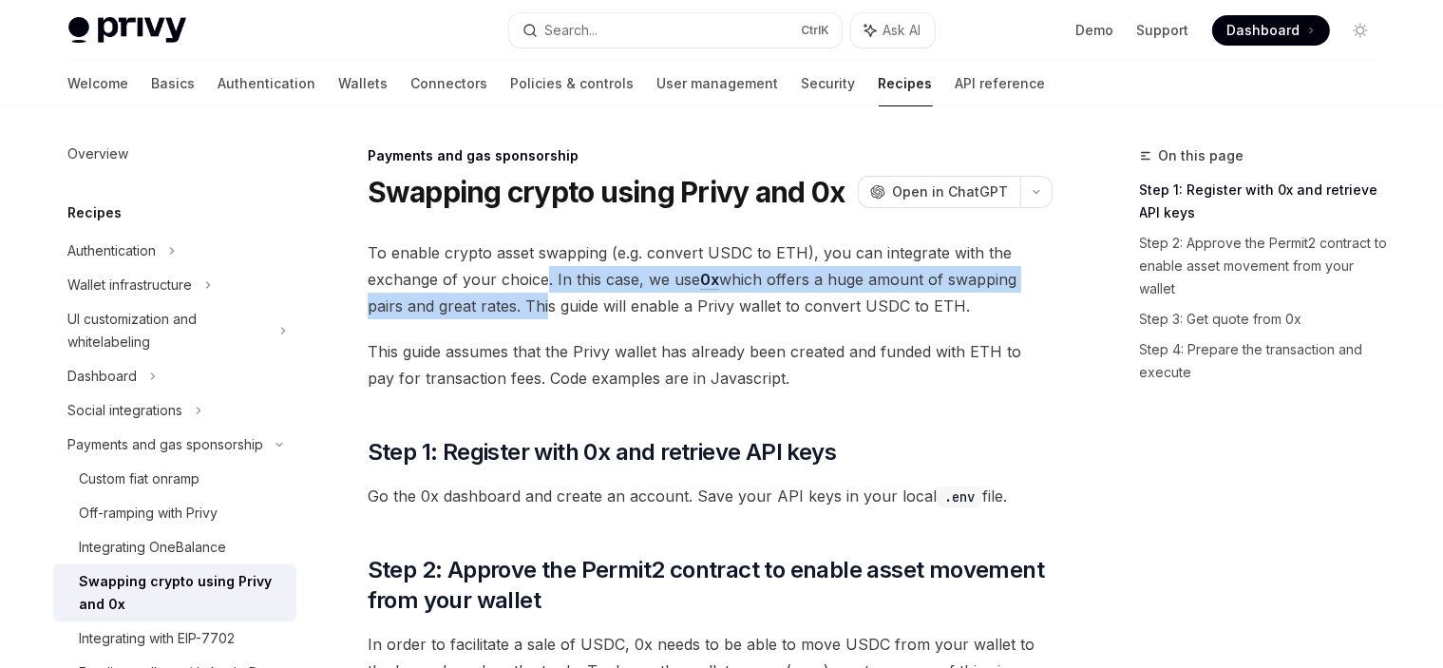
drag, startPoint x: 543, startPoint y: 269, endPoint x: 543, endPoint y: 312, distance: 42.8
click at [543, 312] on span "To enable crypto asset swapping (e.g. convert USDC to ETH), you can integrate w…" at bounding box center [710, 279] width 685 height 80
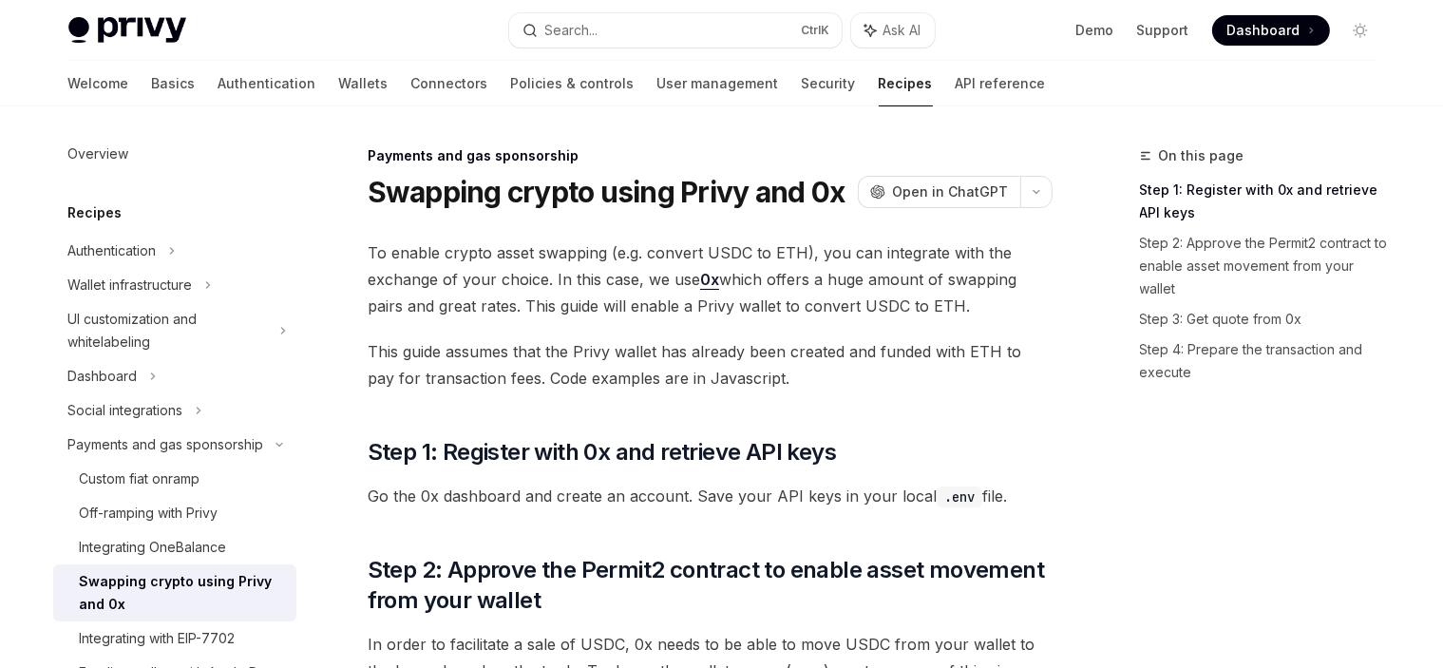
click at [547, 309] on span "To enable crypto asset swapping (e.g. convert USDC to ETH), you can integrate w…" at bounding box center [710, 279] width 685 height 80
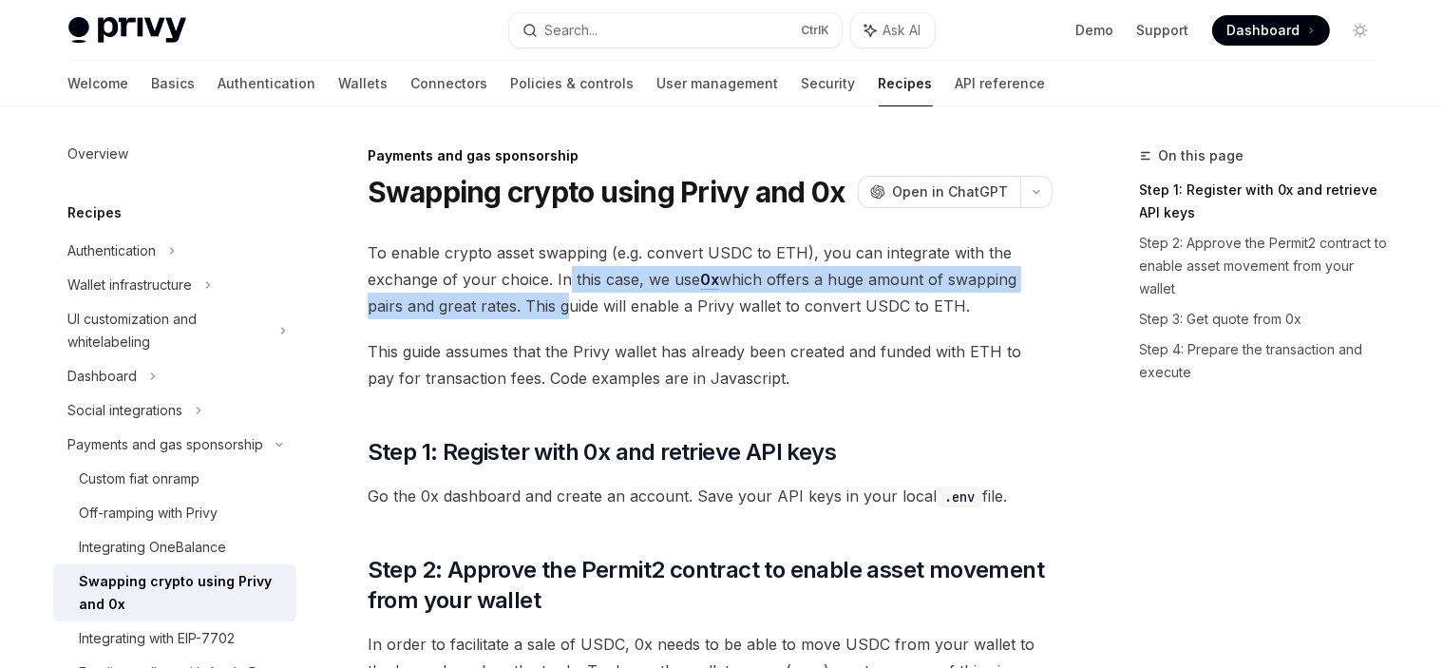
drag, startPoint x: 562, startPoint y: 273, endPoint x: 562, endPoint y: 299, distance: 26.6
click at [562, 298] on span "To enable crypto asset swapping (e.g. convert USDC to ETH), you can integrate w…" at bounding box center [710, 279] width 685 height 80
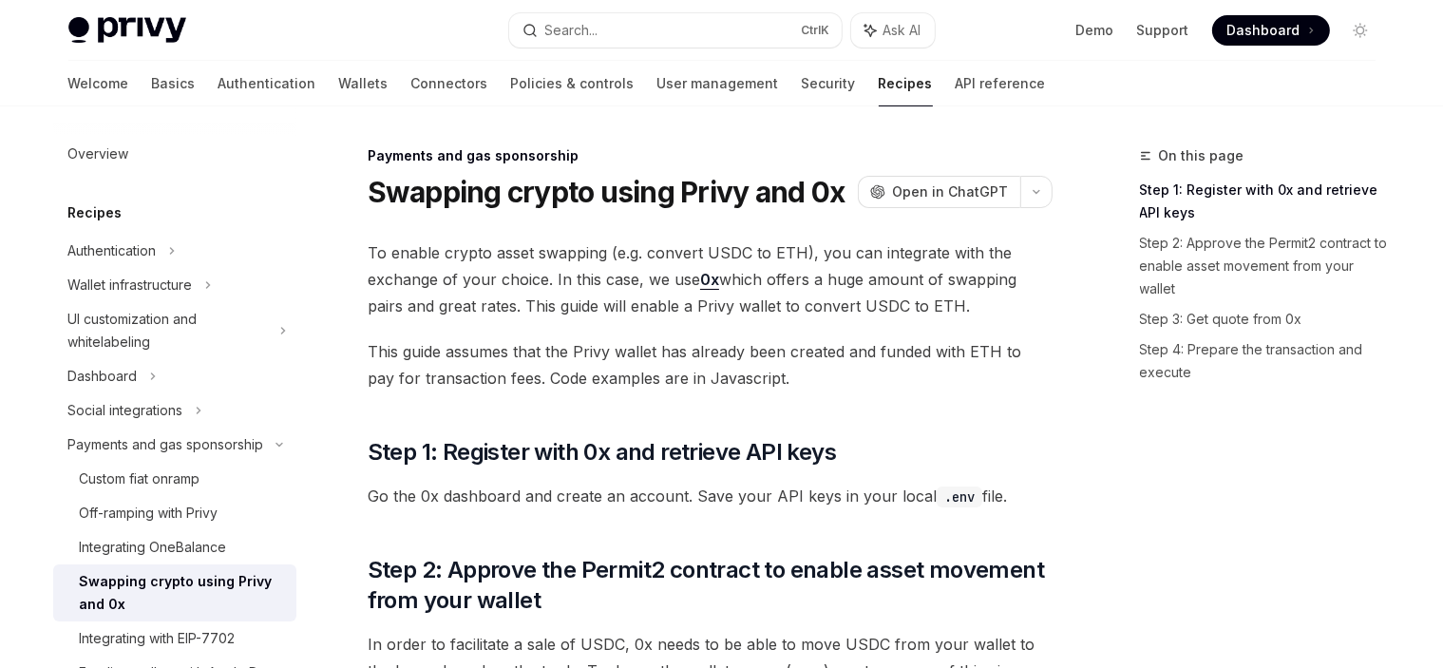
click at [563, 299] on span "To enable crypto asset swapping (e.g. convert USDC to ETH), you can integrate w…" at bounding box center [710, 279] width 685 height 80
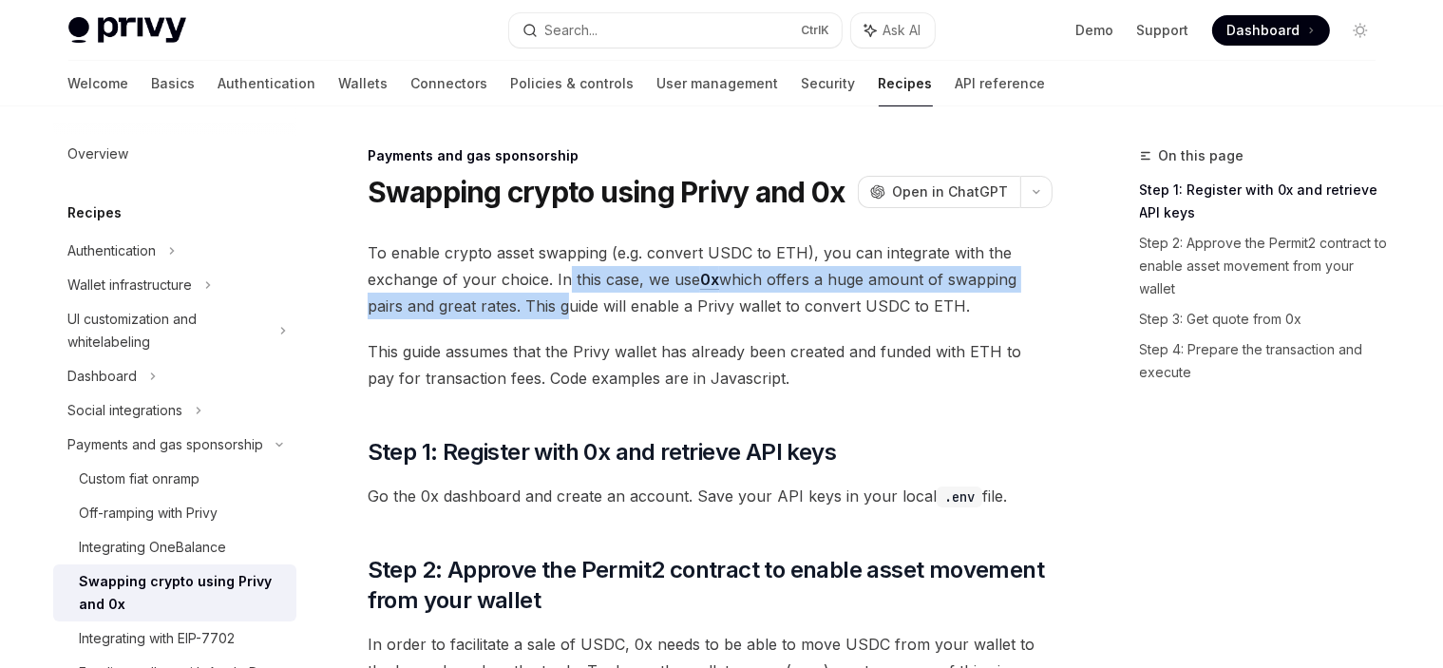
drag, startPoint x: 562, startPoint y: 272, endPoint x: 560, endPoint y: 308, distance: 36.2
click at [561, 307] on span "To enable crypto asset swapping (e.g. convert USDC to ETH), you can integrate w…" at bounding box center [710, 279] width 685 height 80
click at [560, 308] on span "To enable crypto asset swapping (e.g. convert USDC to ETH), you can integrate w…" at bounding box center [710, 279] width 685 height 80
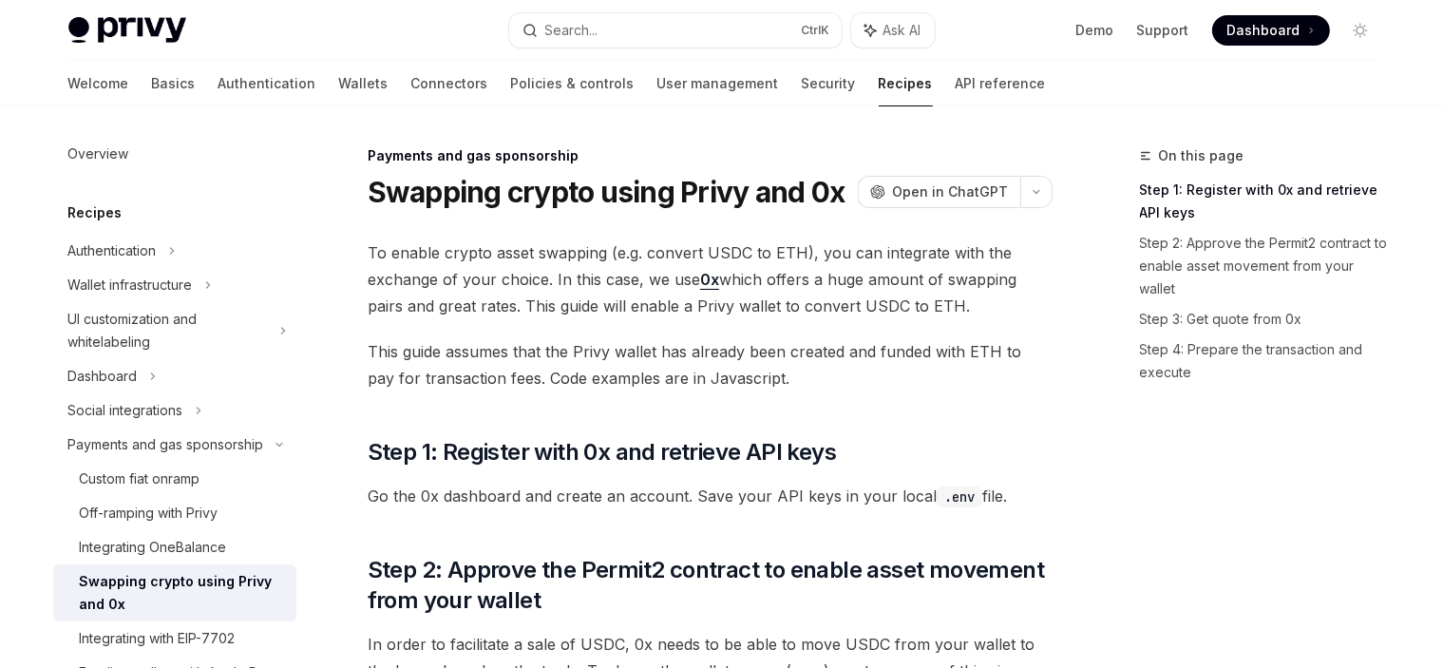
click at [566, 301] on span "To enable crypto asset swapping (e.g. convert USDC to ETH), you can integrate w…" at bounding box center [710, 279] width 685 height 80
click at [563, 259] on span "To enable crypto asset swapping (e.g. convert USDC to ETH), you can integrate w…" at bounding box center [710, 279] width 685 height 80
click at [733, 189] on h1 "Swapping crypto using Privy and 0x" at bounding box center [607, 192] width 478 height 34
click at [533, 275] on span "To enable crypto asset swapping (e.g. convert USDC to ETH), you can integrate w…" at bounding box center [710, 279] width 685 height 80
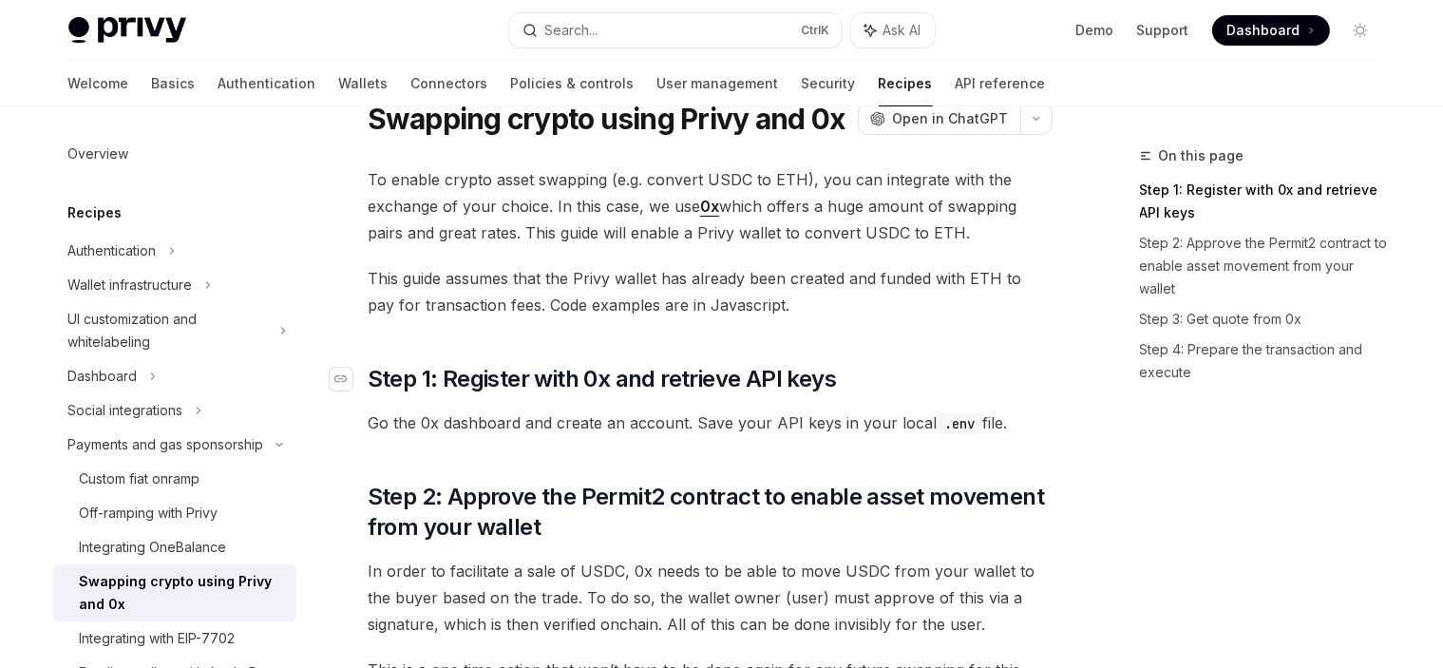
scroll to position [190, 0]
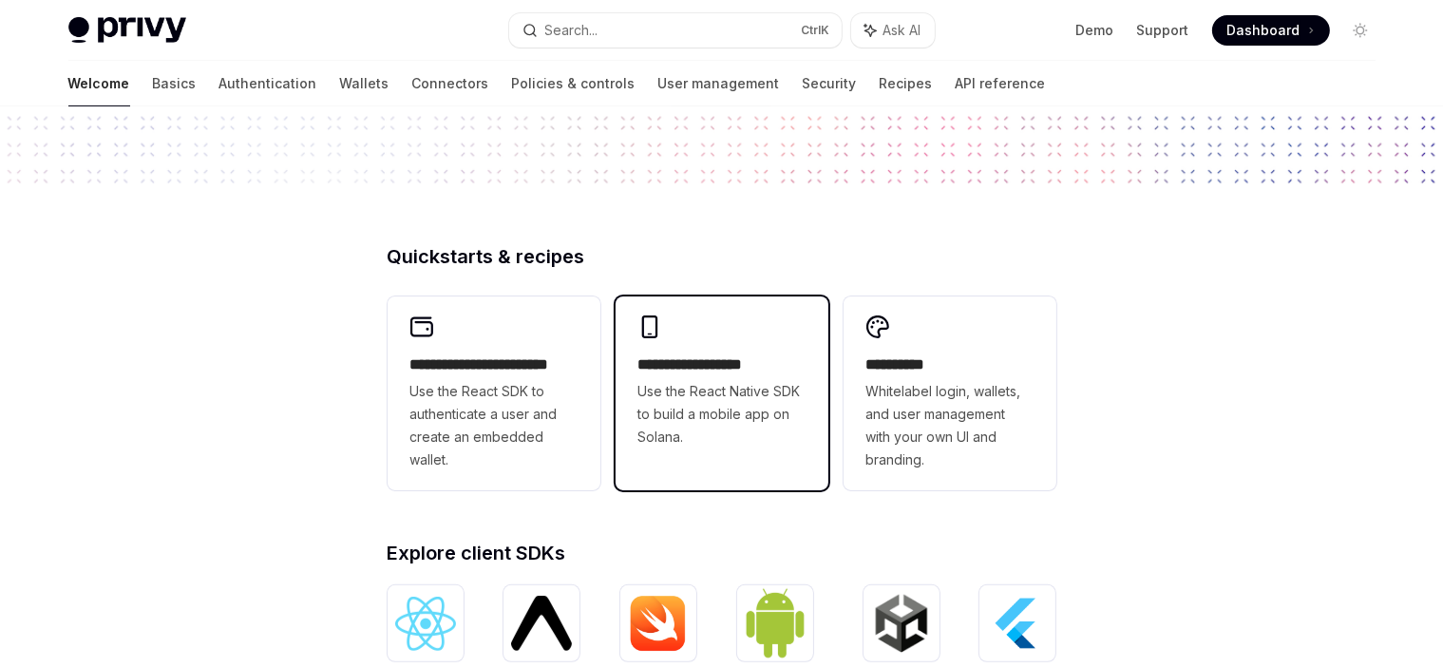
scroll to position [380, 0]
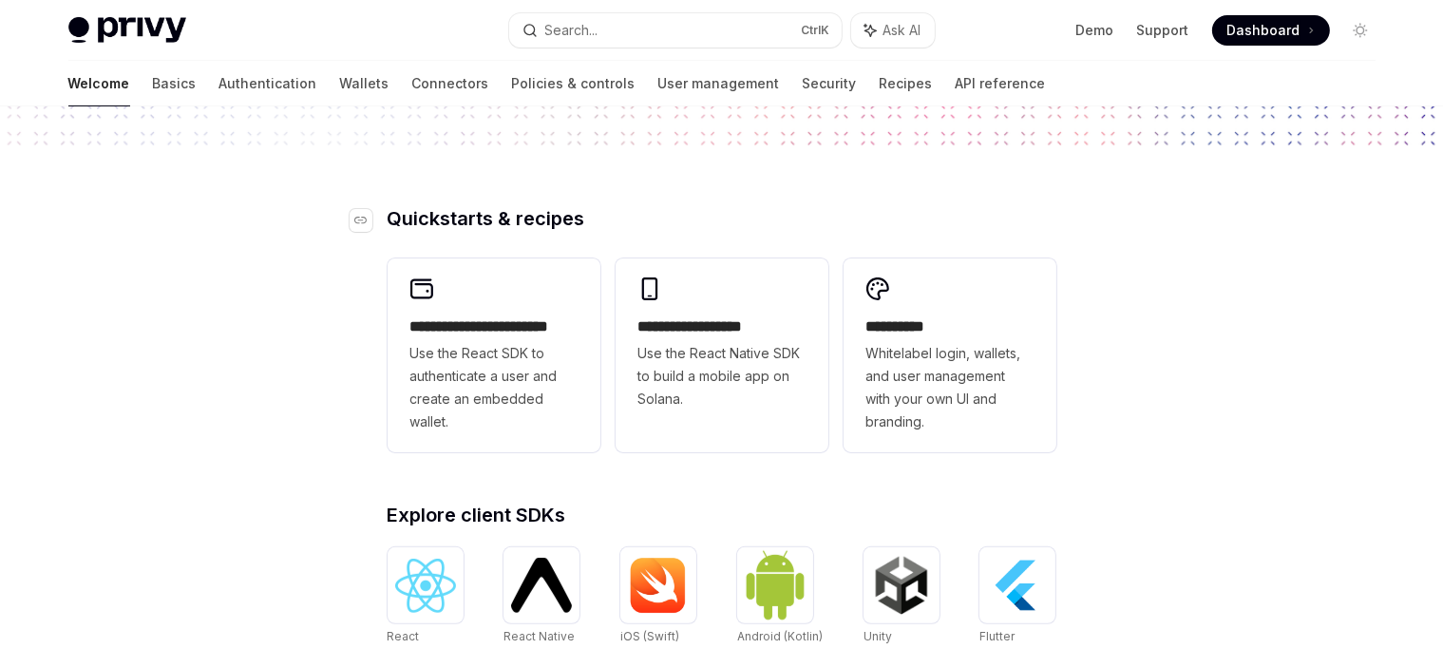
click at [597, 223] on h2 "​ Quickstarts & recipes" at bounding box center [722, 218] width 669 height 19
drag, startPoint x: 597, startPoint y: 217, endPoint x: 397, endPoint y: 212, distance: 199.6
click at [397, 212] on h2 "​ Quickstarts & recipes" at bounding box center [722, 218] width 669 height 19
click at [397, 212] on span "Quickstarts & recipes" at bounding box center [487, 218] width 198 height 19
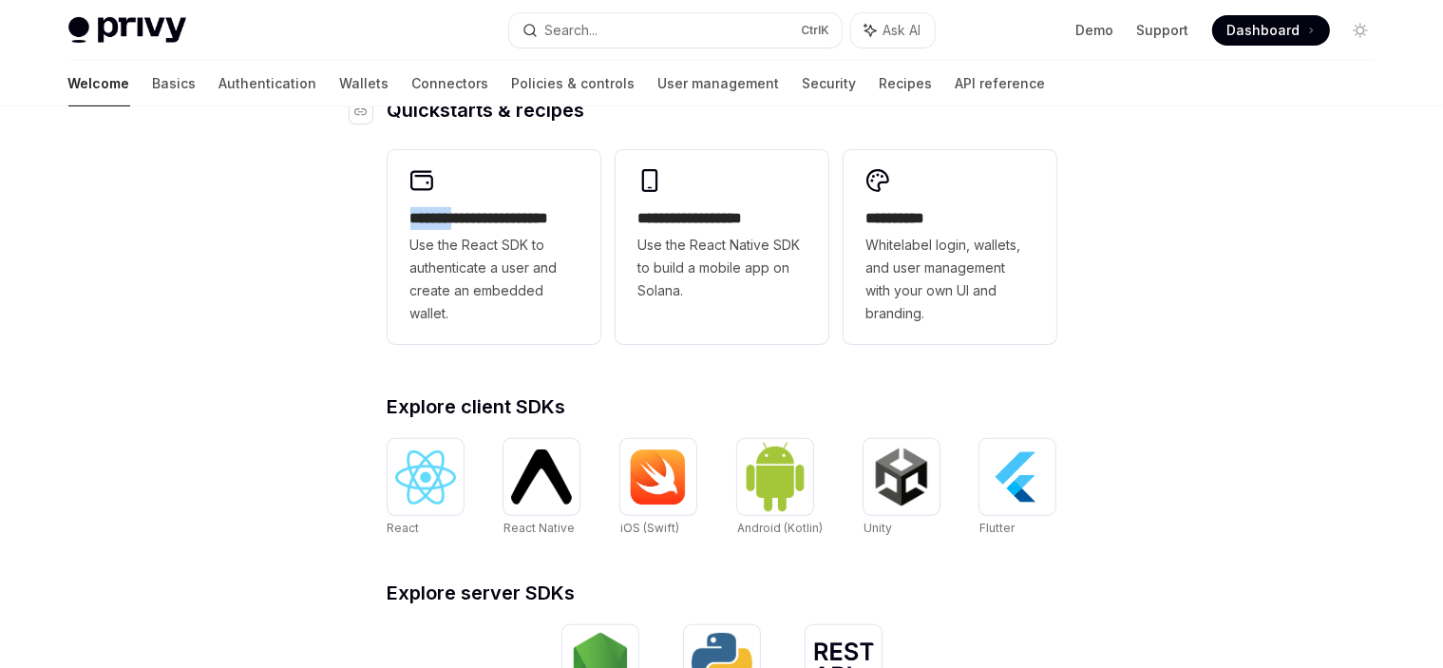
click at [397, 212] on div "**********" at bounding box center [722, 557] width 730 height 912
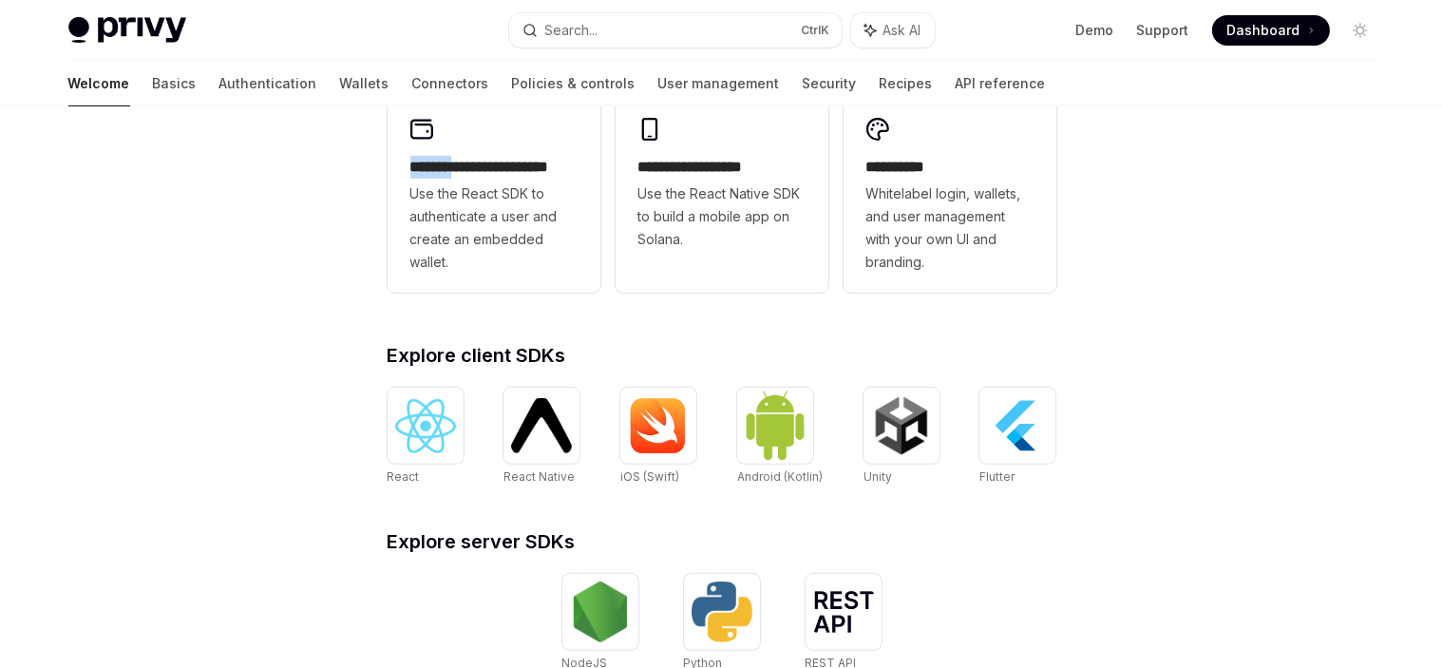
scroll to position [589, 0]
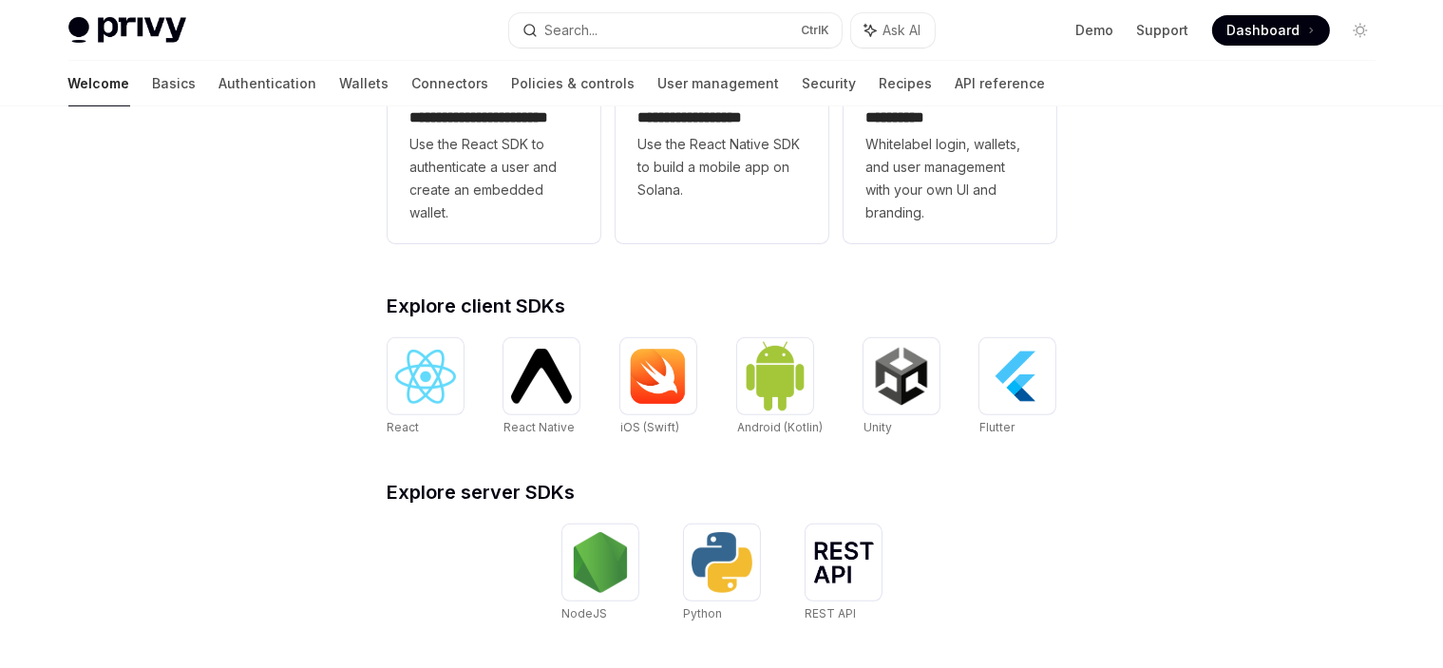
click at [330, 327] on div "**********" at bounding box center [721, 214] width 1443 height 1395
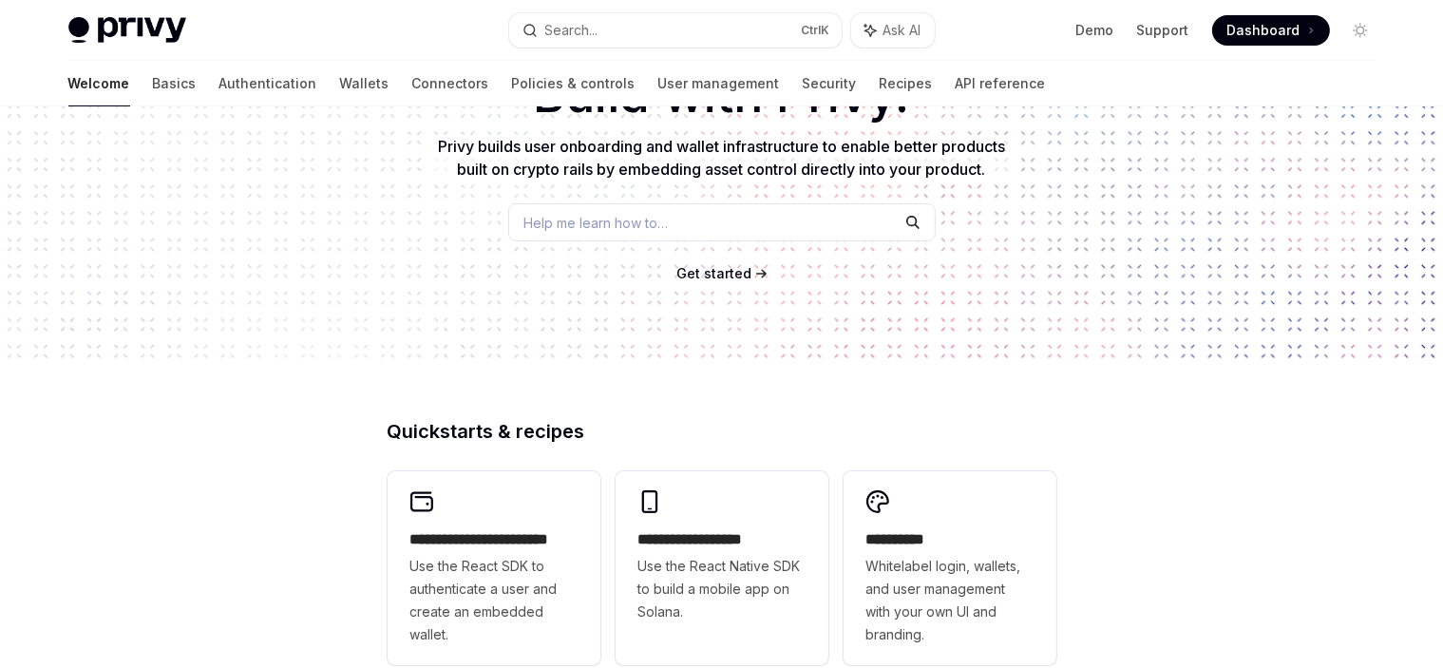
scroll to position [0, 0]
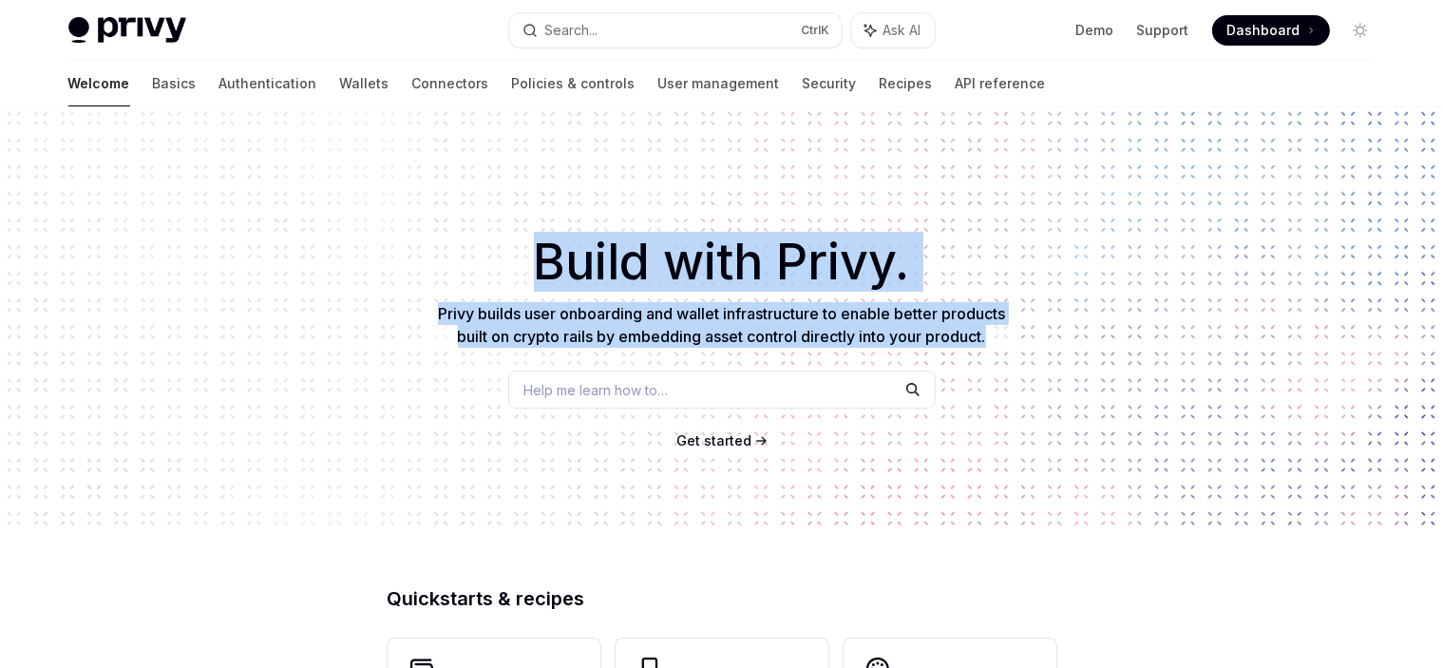
drag, startPoint x: 1027, startPoint y: 326, endPoint x: 349, endPoint y: 311, distance: 678.5
click at [349, 311] on div "​ Build with Privy. Privy builds user onboarding and wallet infrastructure to e…" at bounding box center [721, 318] width 1443 height 424
click at [327, 307] on div "​ Build with Privy. Privy builds user onboarding and wallet infrastructure to e…" at bounding box center [721, 318] width 1443 height 424
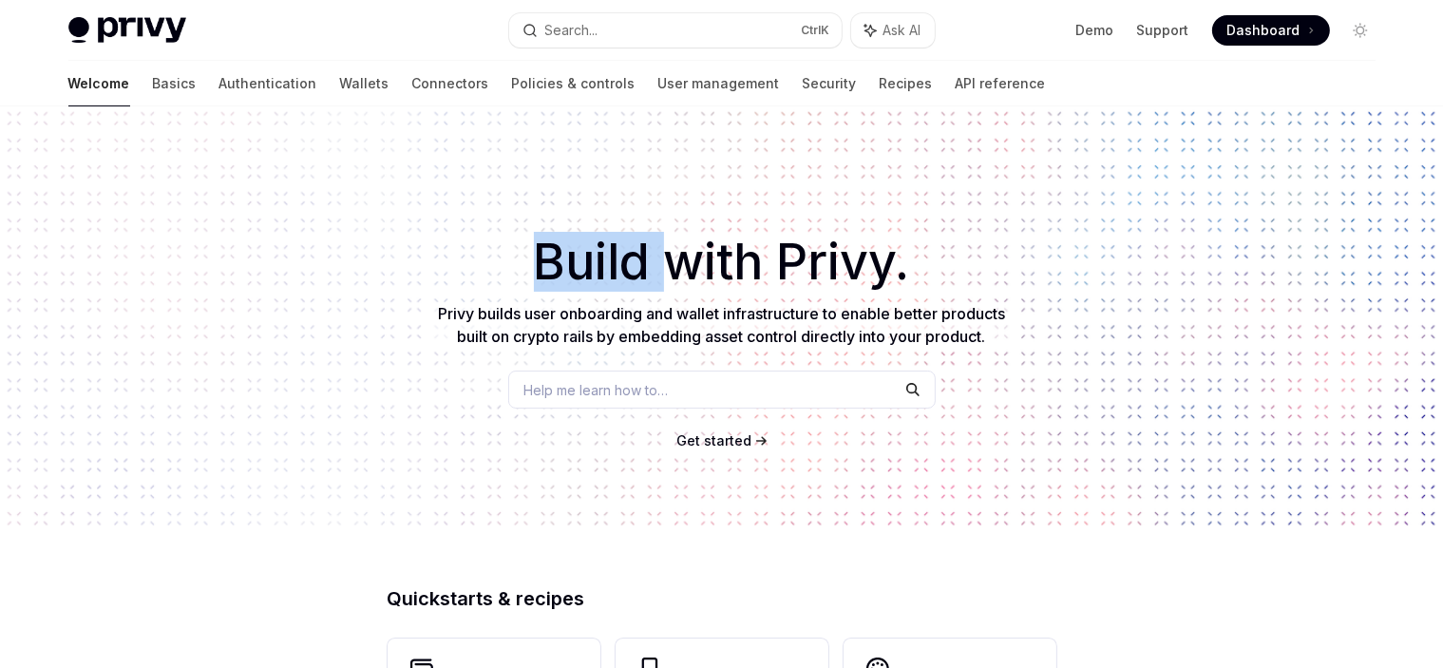
click at [327, 307] on div "​ Build with Privy. Privy builds user onboarding and wallet infrastructure to e…" at bounding box center [721, 318] width 1443 height 424
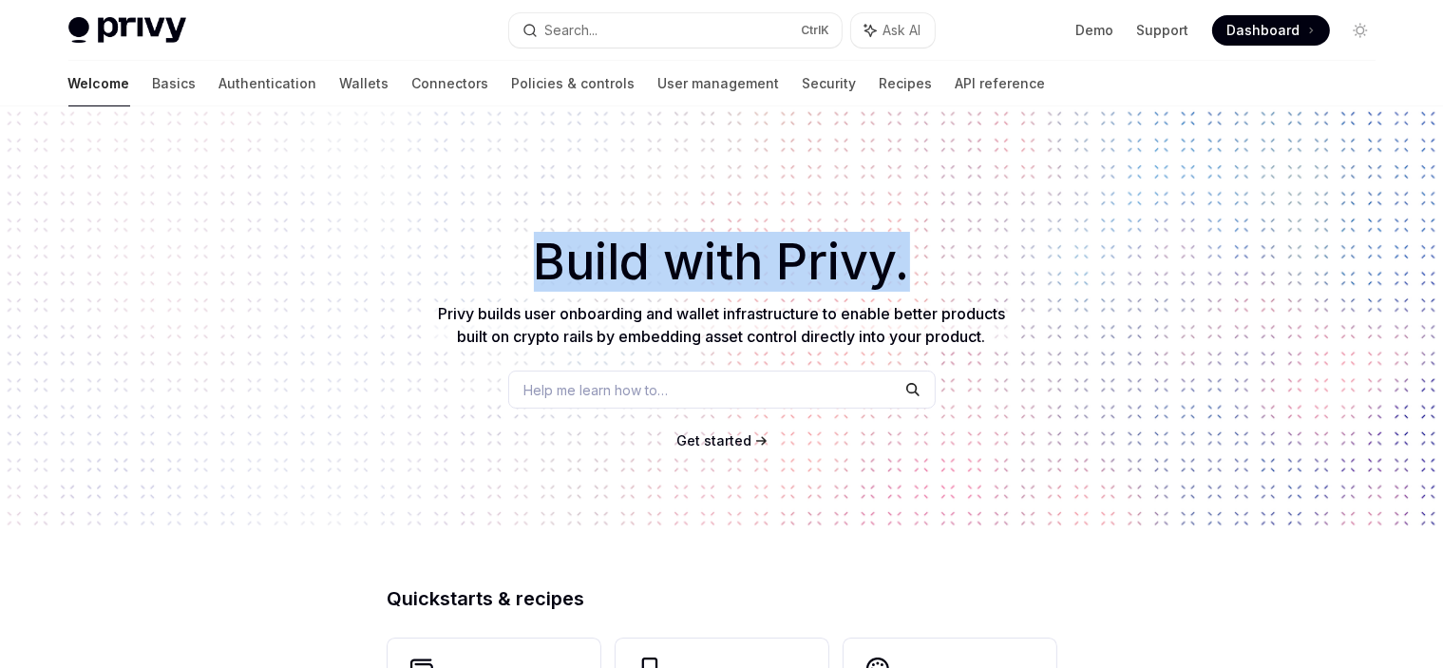
click at [327, 307] on div "​ Build with Privy. Privy builds user onboarding and wallet infrastructure to e…" at bounding box center [721, 318] width 1443 height 424
click at [657, 345] on span "Privy builds user onboarding and wallet infrastructure to enable better product…" at bounding box center [721, 325] width 567 height 42
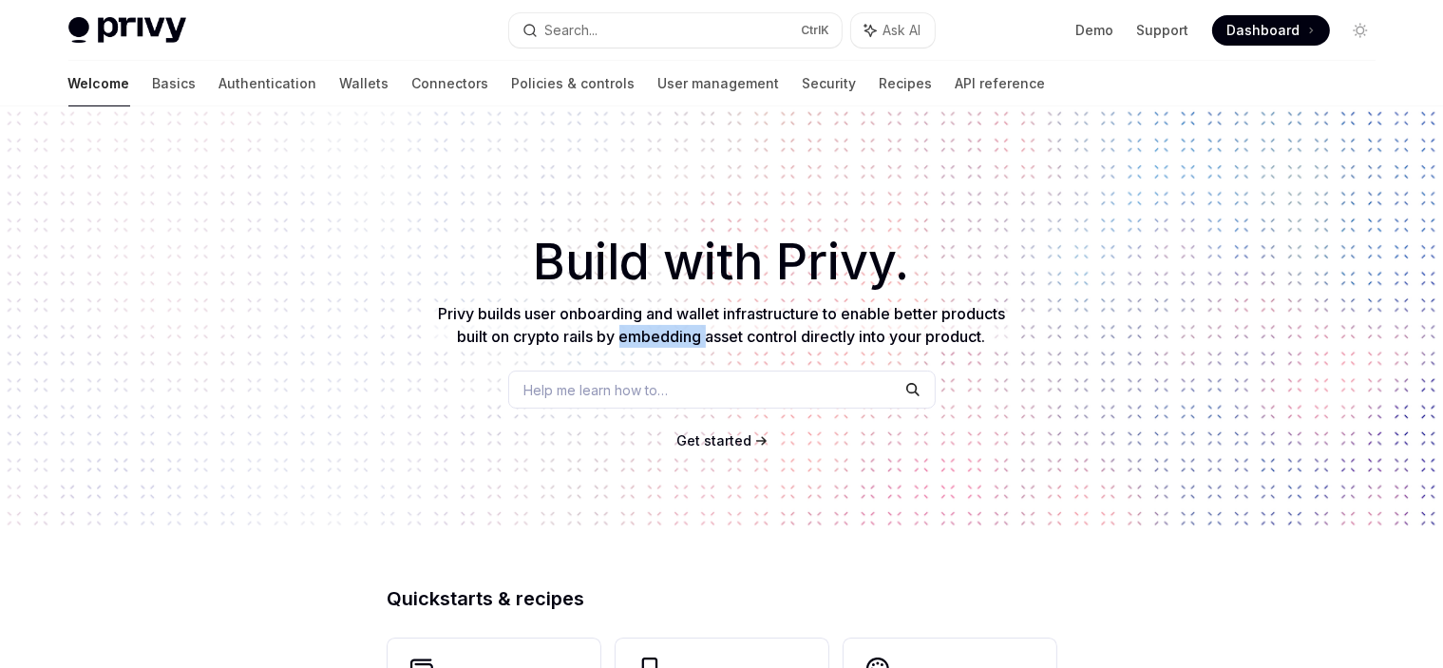
click at [657, 345] on span "Privy builds user onboarding and wallet infrastructure to enable better product…" at bounding box center [721, 325] width 567 height 42
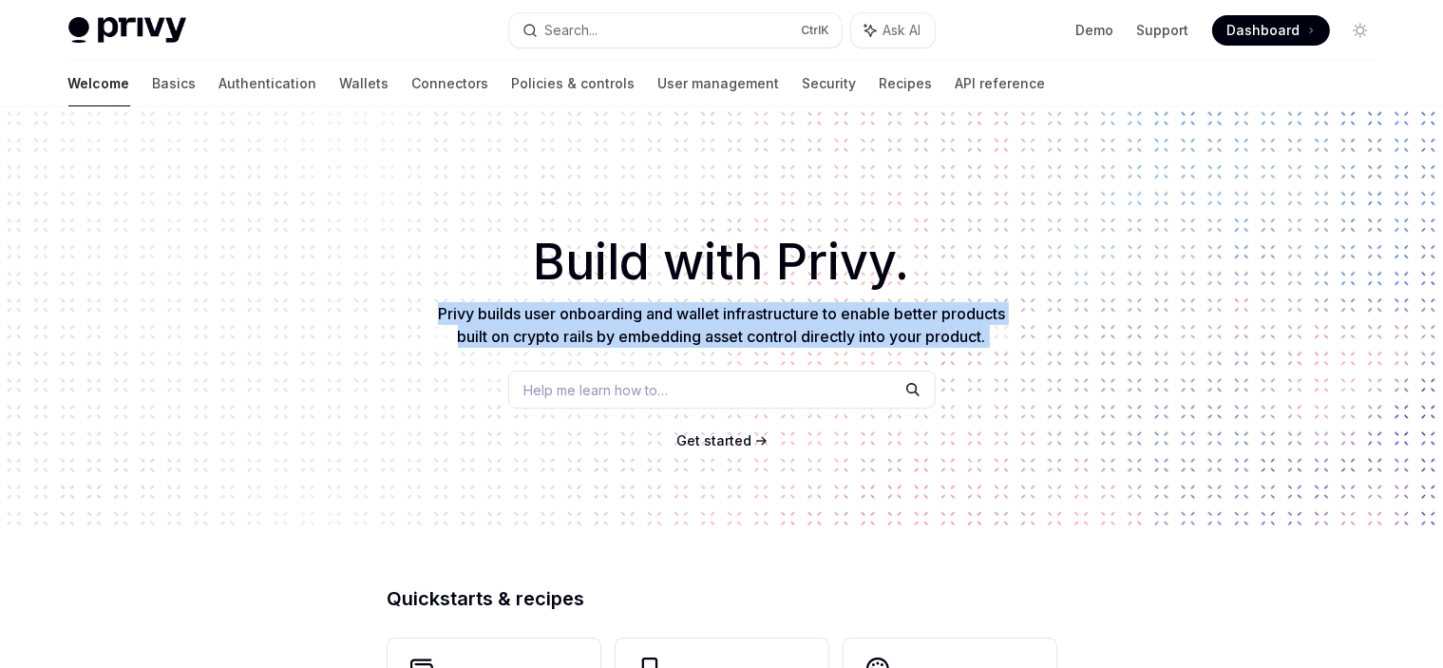
click at [657, 345] on span "Privy builds user onboarding and wallet infrastructure to enable better product…" at bounding box center [721, 325] width 567 height 42
click at [743, 338] on span "Privy builds user onboarding and wallet infrastructure to enable better product…" at bounding box center [721, 325] width 567 height 42
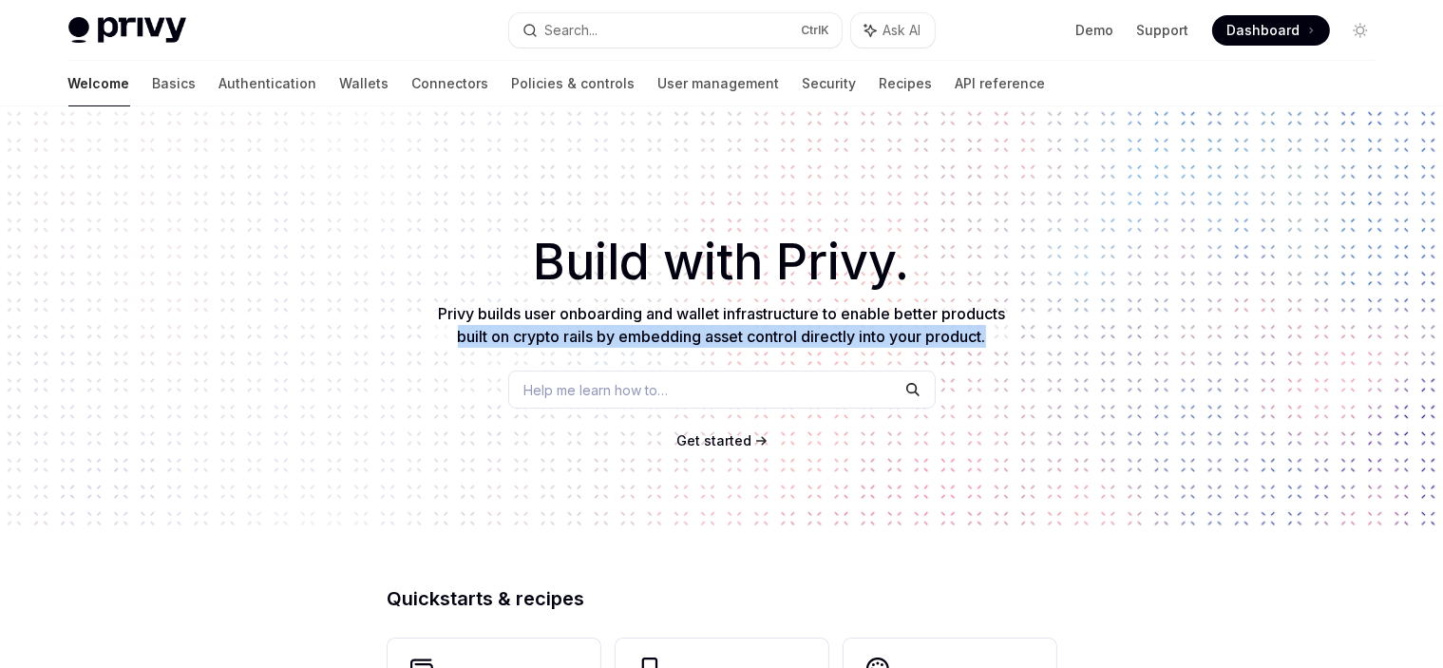
drag, startPoint x: 987, startPoint y: 352, endPoint x: 433, endPoint y: 330, distance: 554.3
click at [433, 330] on div "​ Build with Privy. Privy builds user onboarding and wallet infrastructure to e…" at bounding box center [721, 318] width 1443 height 424
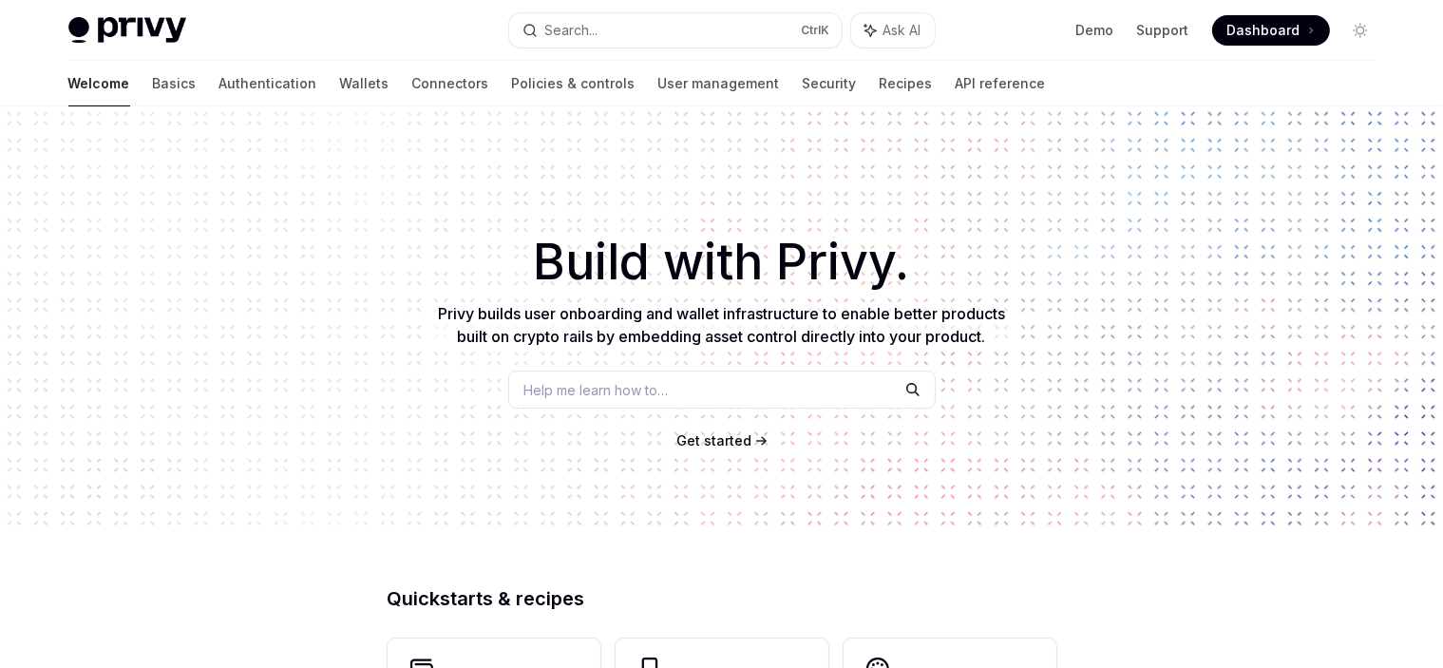
click at [454, 299] on div "​ Build with Privy. Privy builds user onboarding and wallet infrastructure to e…" at bounding box center [721, 318] width 1443 height 424
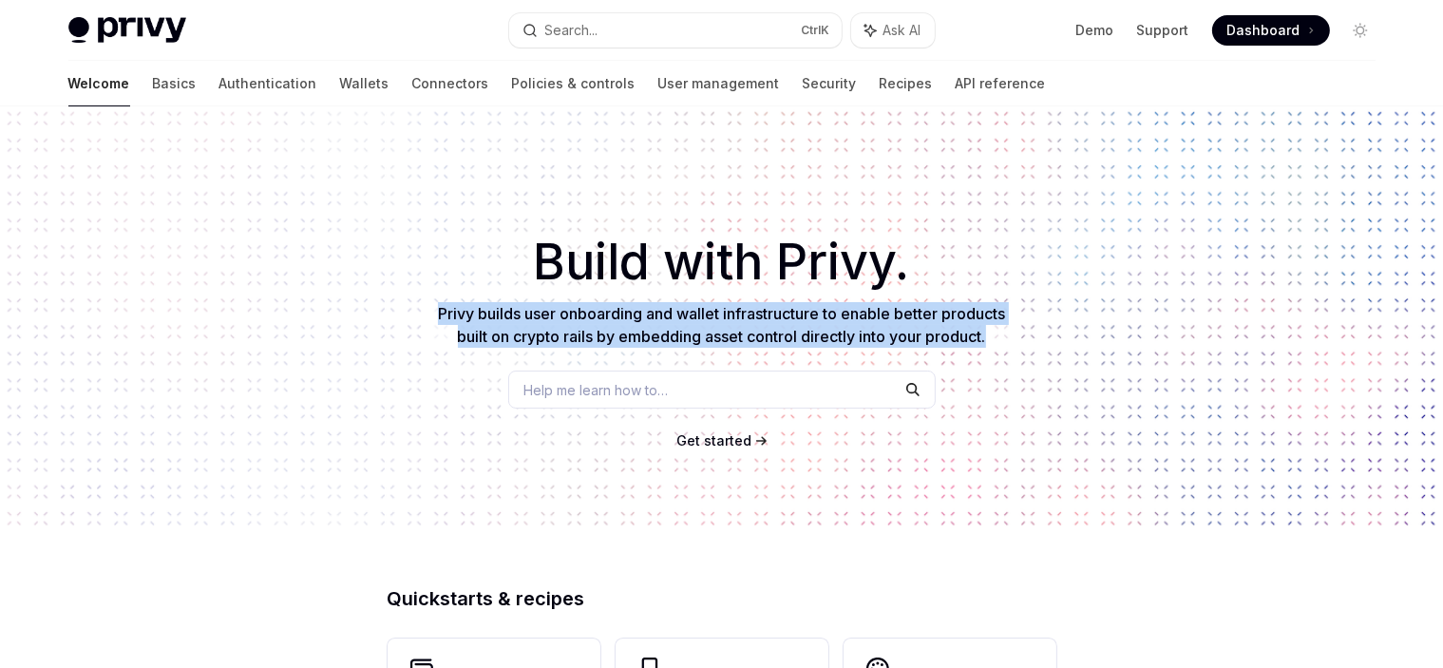
drag, startPoint x: 411, startPoint y: 311, endPoint x: 1018, endPoint y: 335, distance: 607.6
click at [1018, 334] on div "​ Build with Privy. Privy builds user onboarding and wallet infrastructure to e…" at bounding box center [721, 318] width 1443 height 424
click at [1018, 335] on div "​ Build with Privy. Privy builds user onboarding and wallet infrastructure to e…" at bounding box center [721, 318] width 1443 height 424
drag, startPoint x: 1014, startPoint y: 340, endPoint x: 428, endPoint y: 315, distance: 585.7
click at [428, 315] on div "​ Build with Privy. Privy builds user onboarding and wallet infrastructure to e…" at bounding box center [721, 318] width 1443 height 424
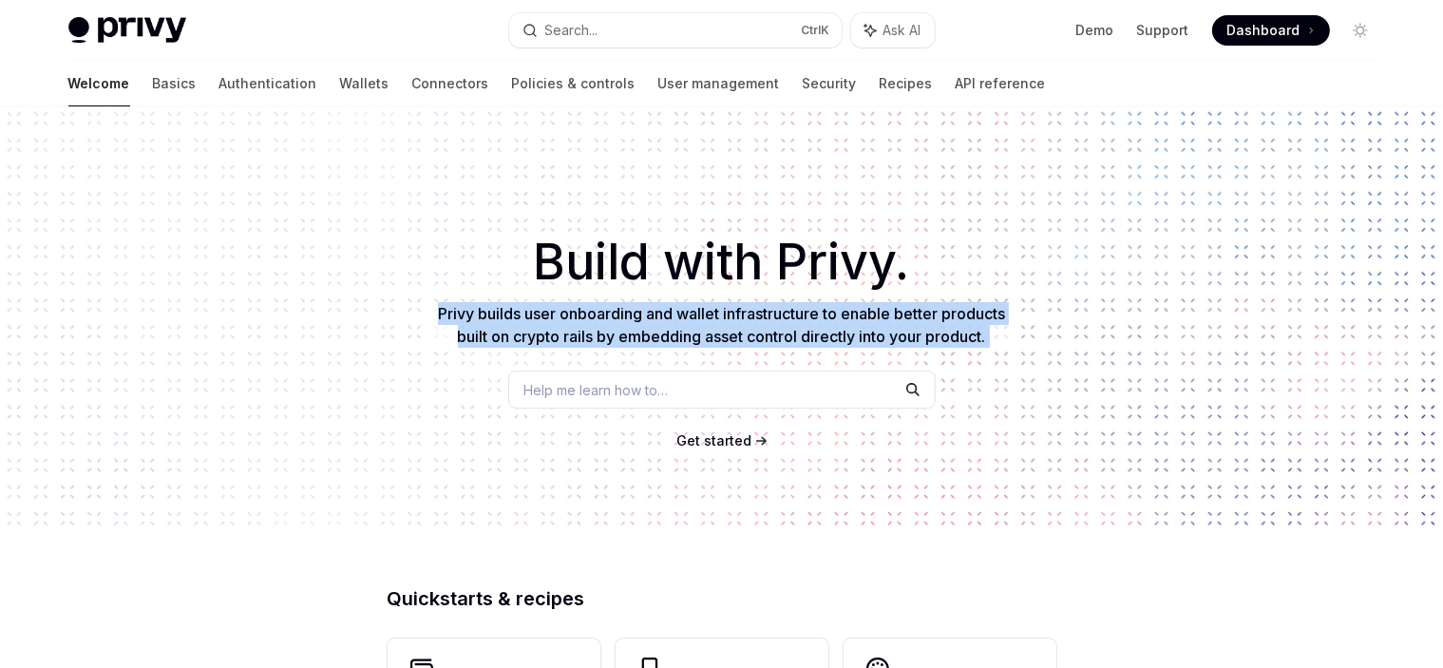
click at [428, 315] on div "​ Build with Privy. Privy builds user onboarding and wallet infrastructure to e…" at bounding box center [721, 318] width 1443 height 424
drag, startPoint x: 428, startPoint y: 315, endPoint x: 1040, endPoint y: 345, distance: 612.5
click at [1039, 345] on div "​ Build with Privy. Privy builds user onboarding and wallet infrastructure to e…" at bounding box center [721, 318] width 1443 height 424
click at [1040, 345] on div "​ Build with Privy. Privy builds user onboarding and wallet infrastructure to e…" at bounding box center [721, 318] width 1443 height 424
drag, startPoint x: 979, startPoint y: 341, endPoint x: 404, endPoint y: 319, distance: 575.2
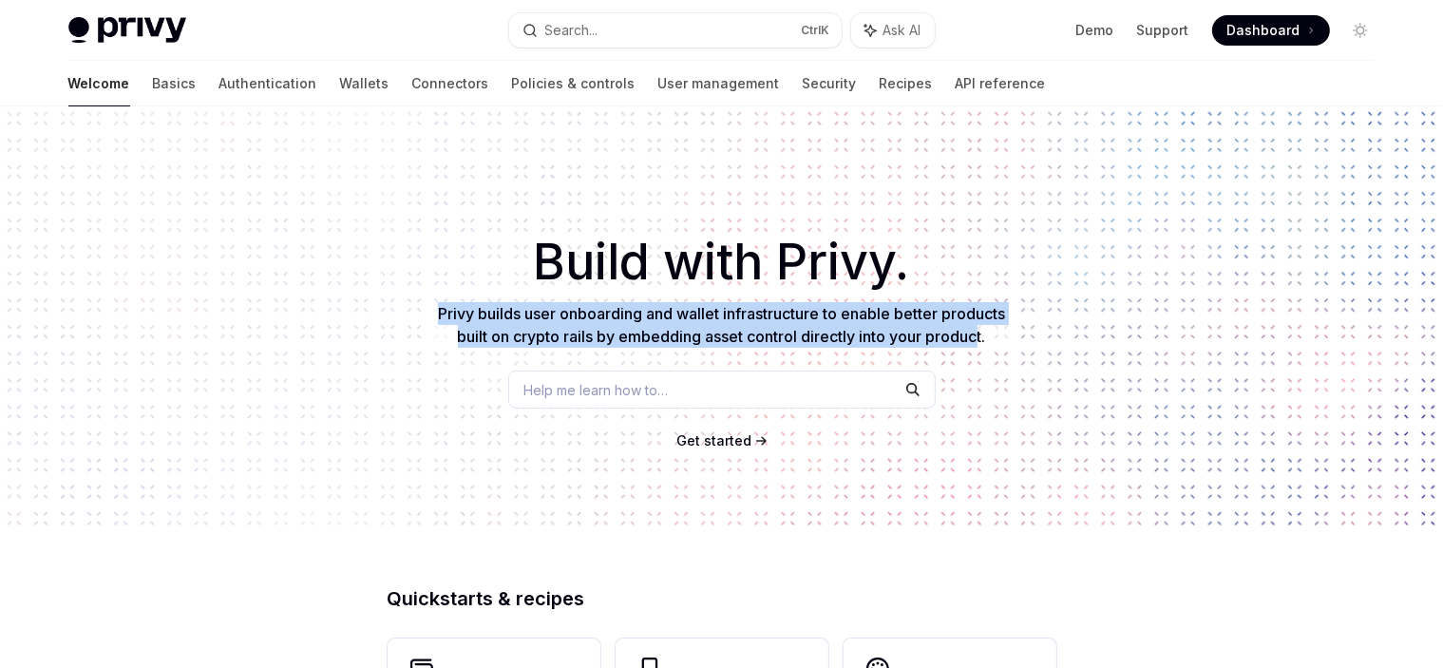
click at [404, 322] on div "​ Build with Privy. Privy builds user onboarding and wallet infrastructure to e…" at bounding box center [721, 318] width 1443 height 424
click at [404, 318] on div "​ Build with Privy. Privy builds user onboarding and wallet infrastructure to e…" at bounding box center [721, 318] width 1443 height 424
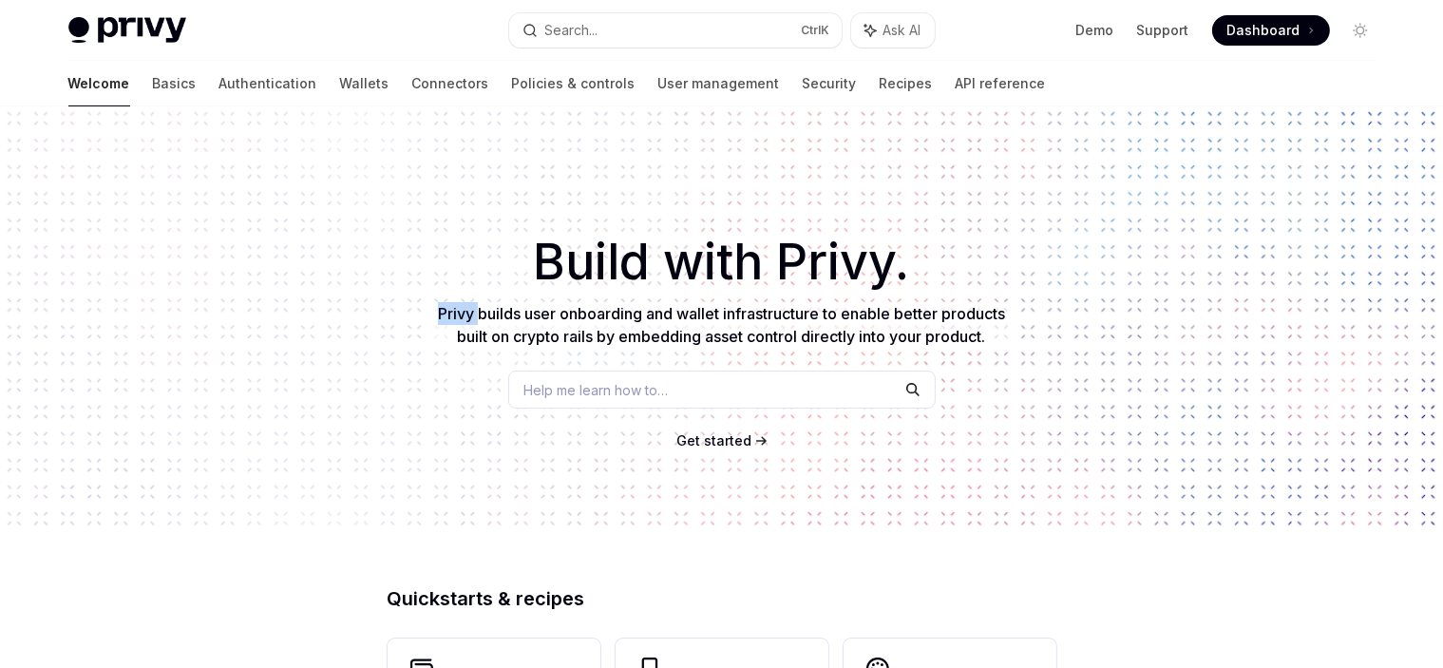
click at [404, 318] on div "​ Build with Privy. Privy builds user onboarding and wallet infrastructure to e…" at bounding box center [721, 318] width 1443 height 424
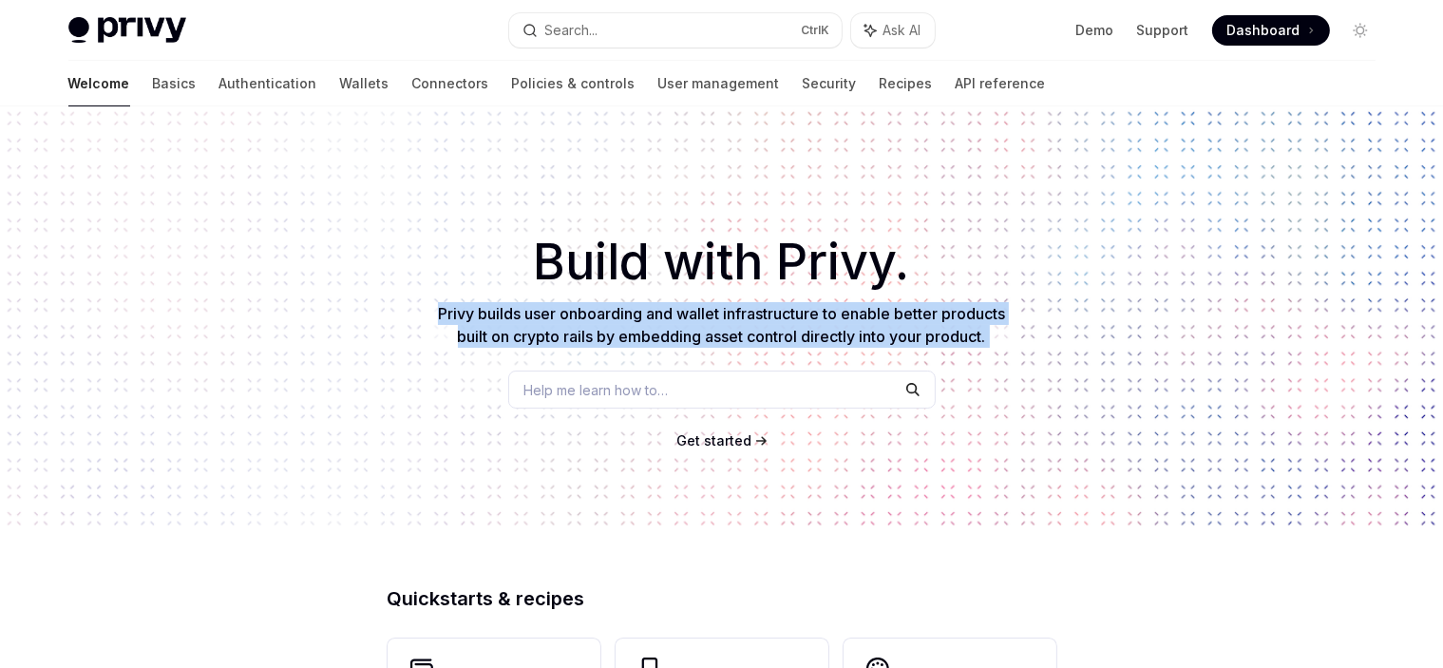
click at [404, 318] on div "​ Build with Privy. Privy builds user onboarding and wallet infrastructure to e…" at bounding box center [721, 318] width 1443 height 424
click at [428, 317] on div "​ Build with Privy. Privy builds user onboarding and wallet infrastructure to e…" at bounding box center [721, 318] width 1443 height 424
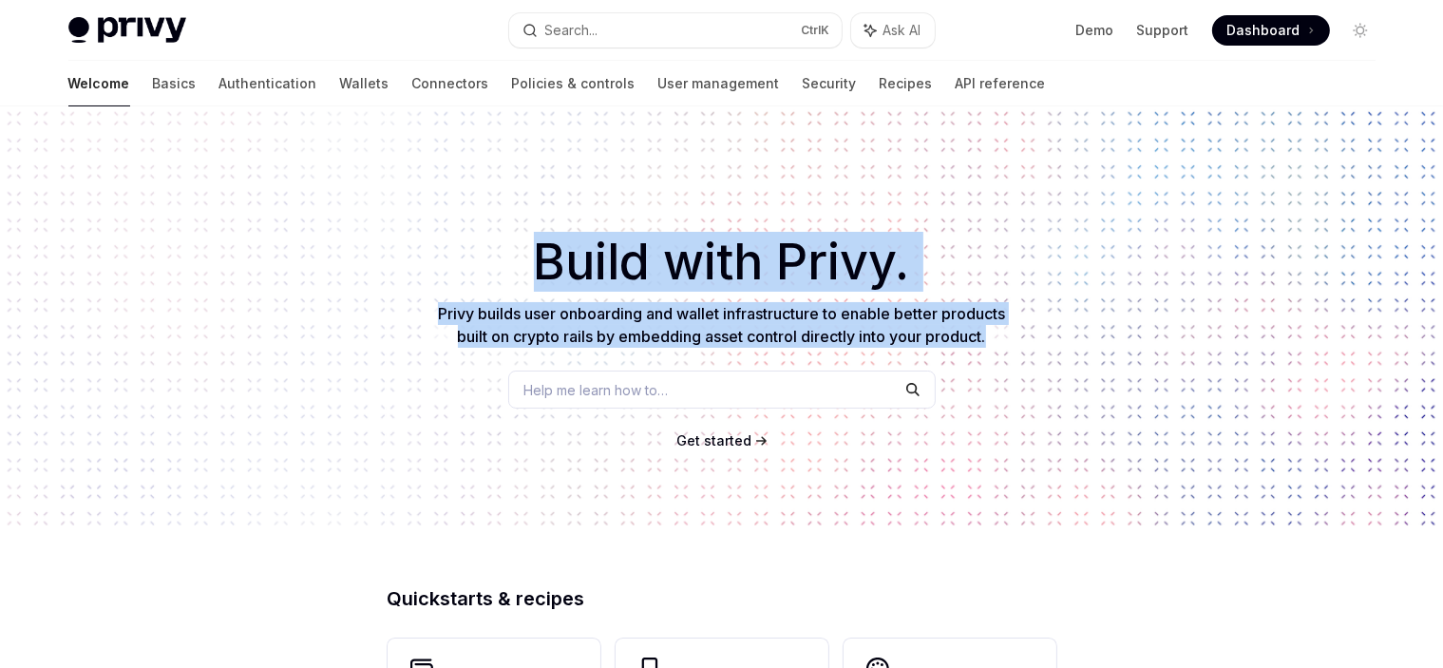
drag, startPoint x: 366, startPoint y: 316, endPoint x: 1039, endPoint y: 344, distance: 674.1
click at [1036, 343] on div "​ Build with Privy. Privy builds user onboarding and wallet infrastructure to e…" at bounding box center [721, 318] width 1443 height 424
click at [1039, 344] on div "​ Build with Privy. Privy builds user onboarding and wallet infrastructure to e…" at bounding box center [721, 318] width 1443 height 424
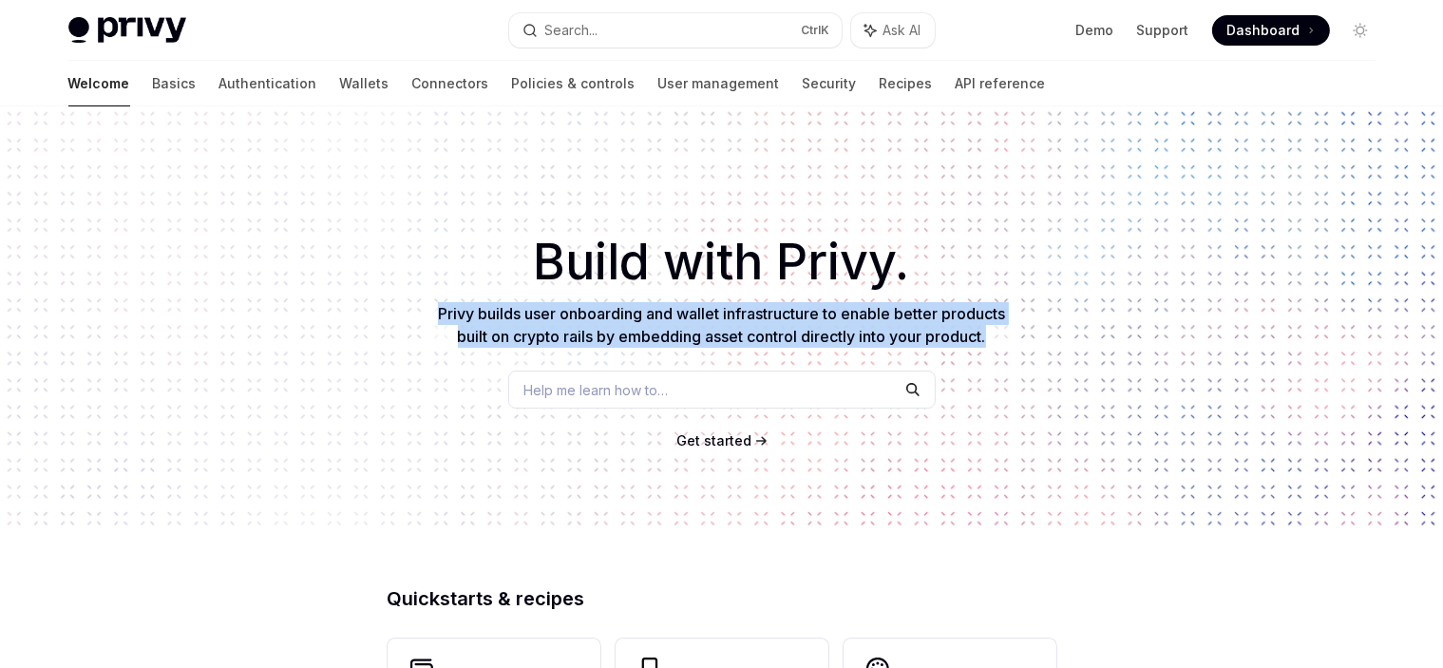
drag, startPoint x: 666, startPoint y: 345, endPoint x: 391, endPoint y: 315, distance: 276.1
click at [395, 316] on div "​ Build with Privy. Privy builds user onboarding and wallet infrastructure to e…" at bounding box center [721, 318] width 1443 height 424
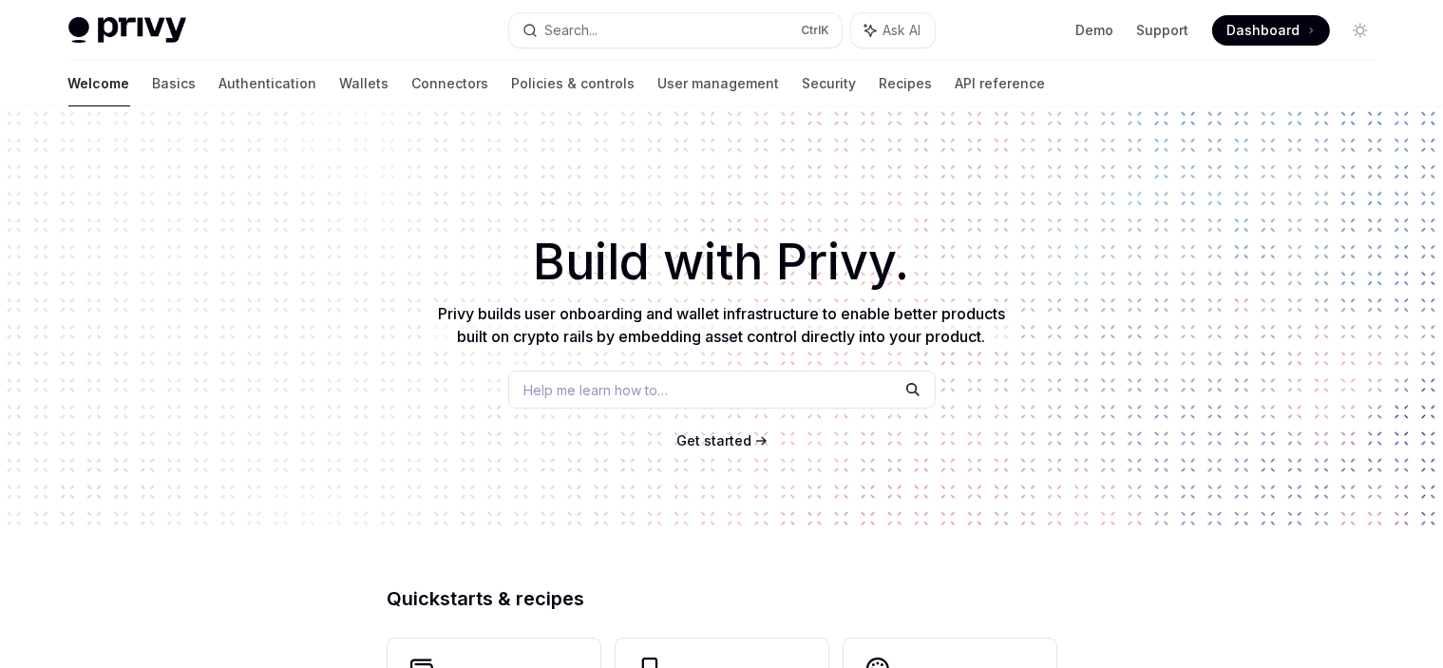
click at [391, 315] on div "​ Build with Privy. Privy builds user onboarding and wallet infrastructure to e…" at bounding box center [721, 318] width 1443 height 424
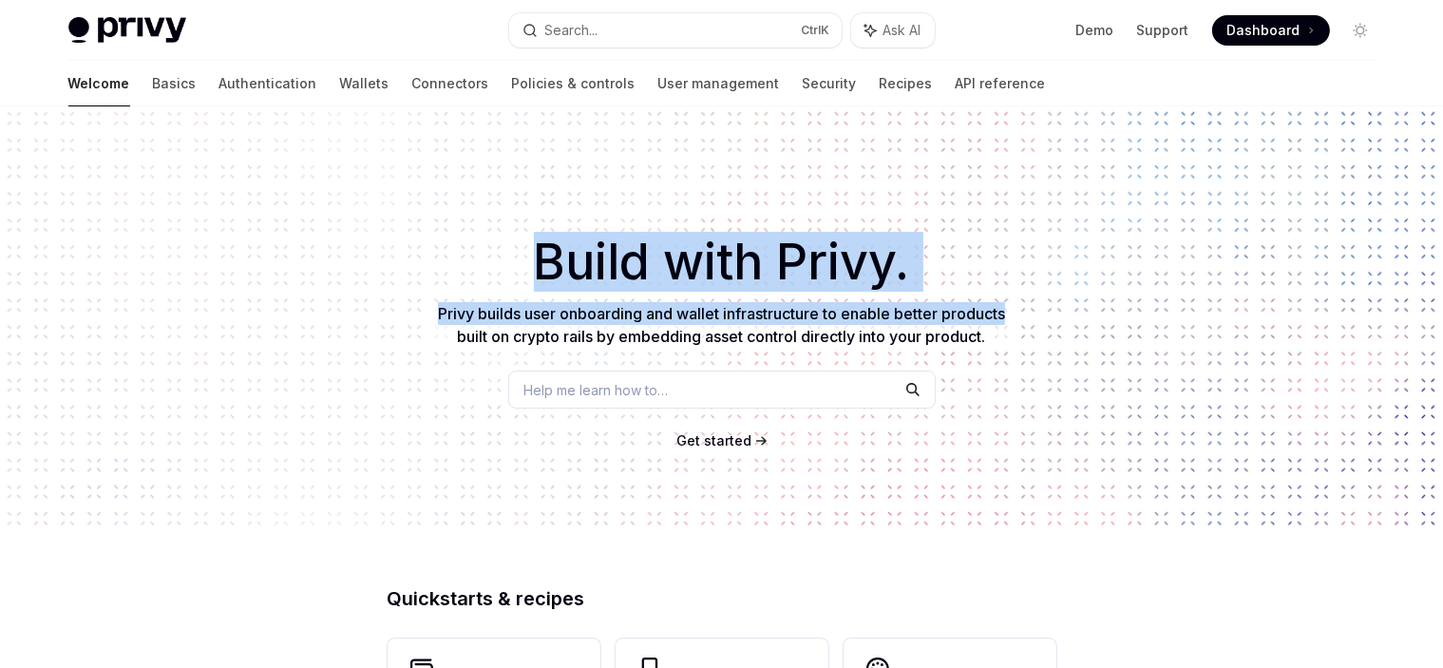
drag, startPoint x: 391, startPoint y: 315, endPoint x: 1025, endPoint y: 314, distance: 633.7
click at [1024, 314] on div "​ Build with Privy. Privy builds user onboarding and wallet infrastructure to e…" at bounding box center [721, 318] width 1443 height 424
click at [1025, 314] on div "​ Build with Privy. Privy builds user onboarding and wallet infrastructure to e…" at bounding box center [721, 318] width 1443 height 424
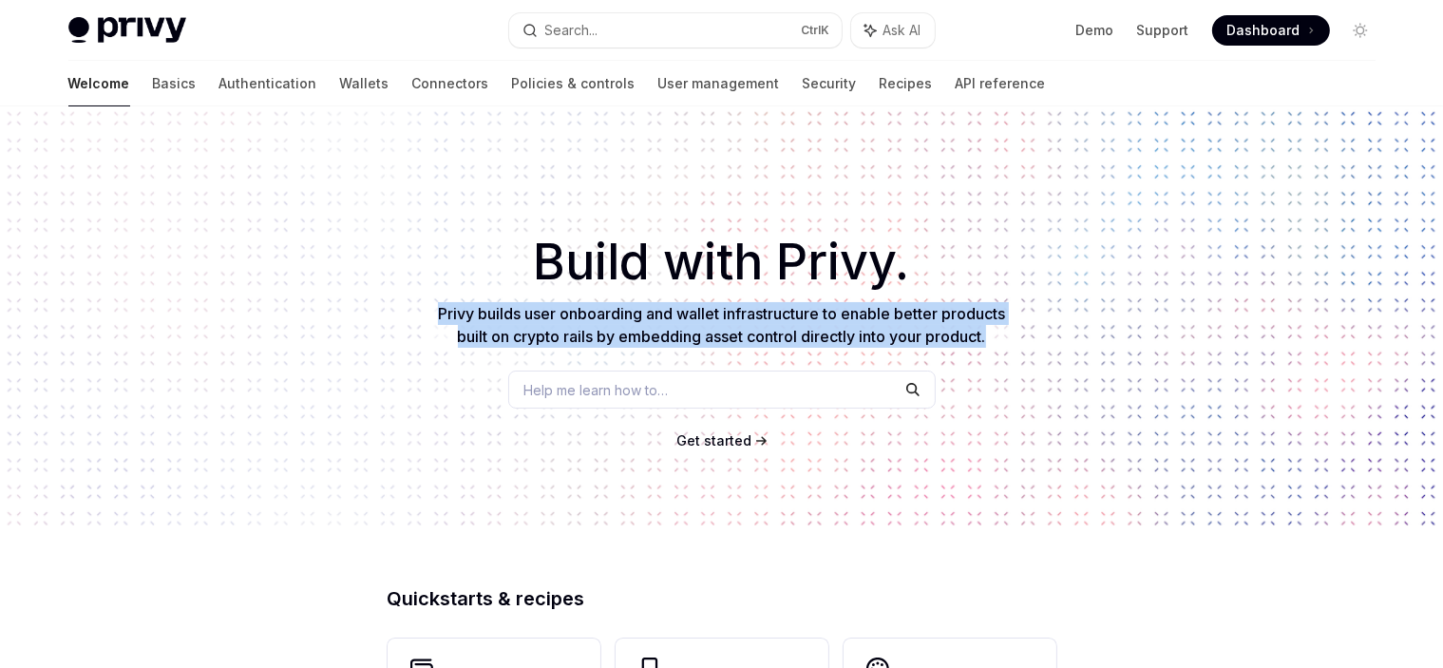
drag, startPoint x: 1015, startPoint y: 333, endPoint x: 414, endPoint y: 318, distance: 600.6
click at [414, 318] on div "​ Build with Privy. Privy builds user onboarding and wallet infrastructure to e…" at bounding box center [721, 318] width 1443 height 424
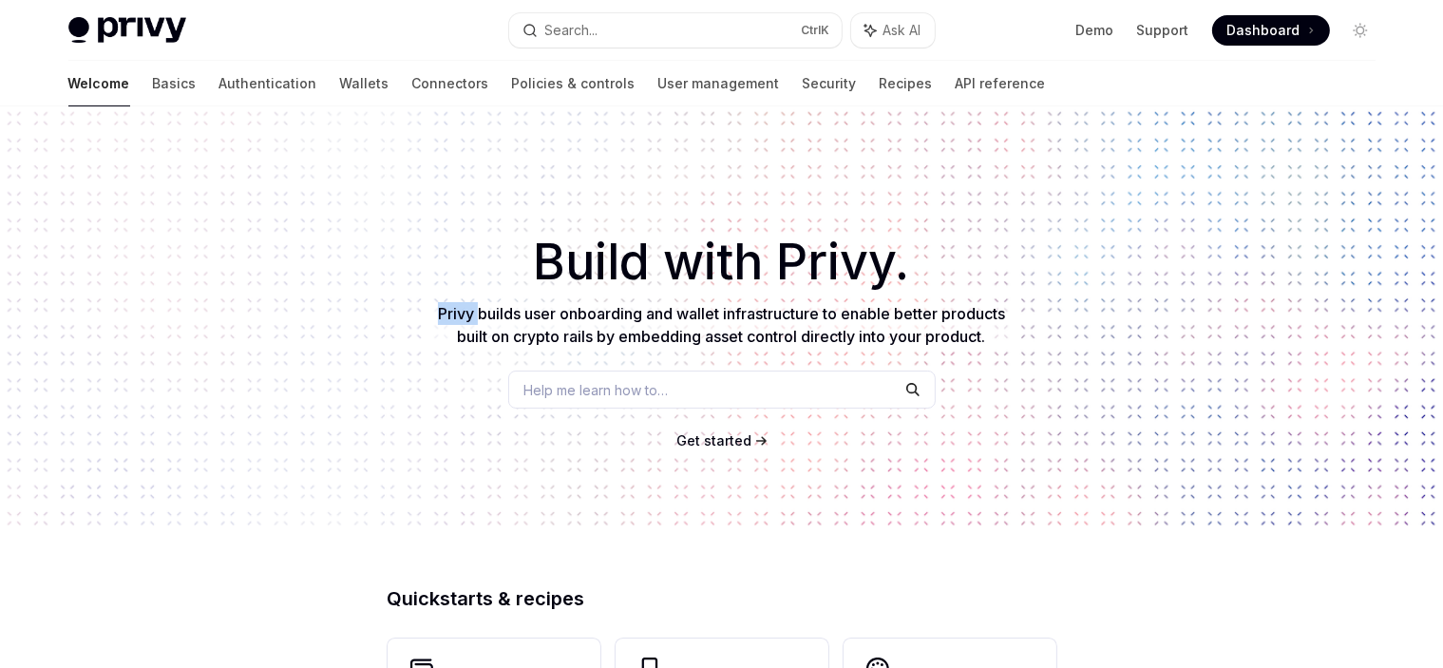
click at [414, 318] on div "​ Build with Privy. Privy builds user onboarding and wallet infrastructure to e…" at bounding box center [721, 318] width 1443 height 424
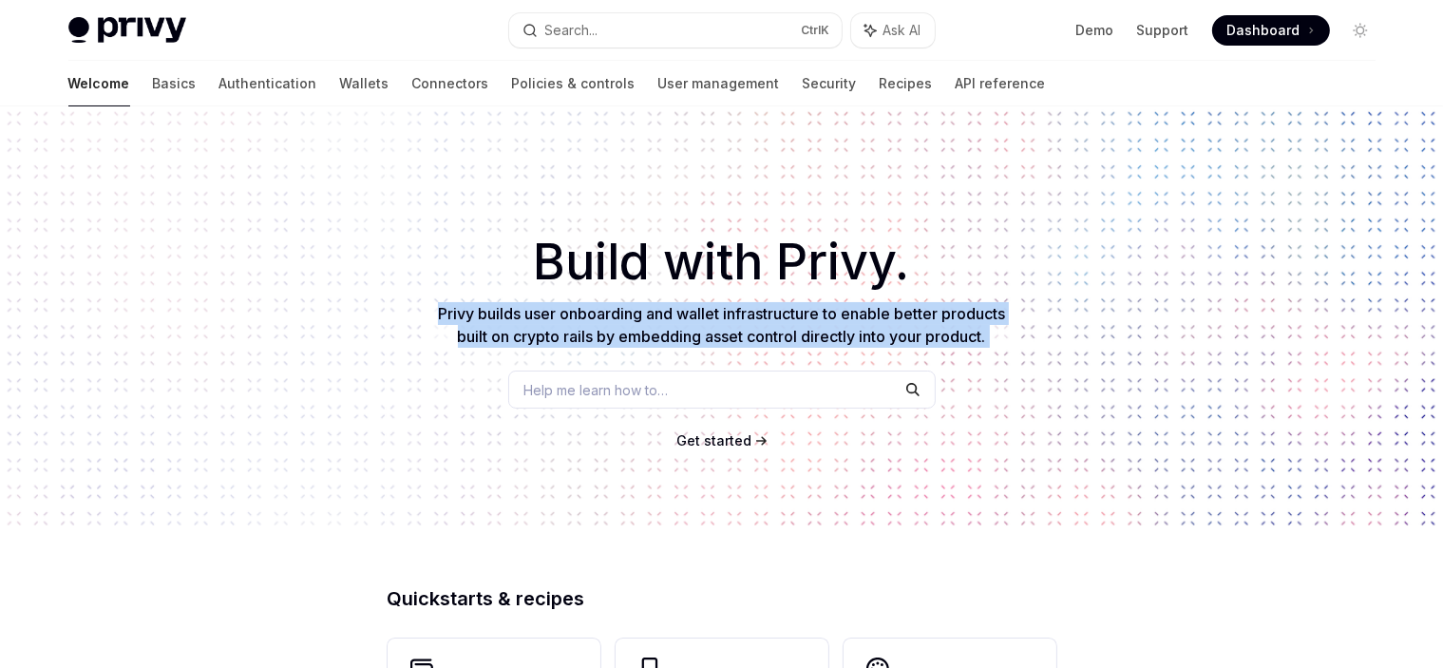
click at [414, 318] on div "​ Build with Privy. Privy builds user onboarding and wallet infrastructure to e…" at bounding box center [721, 318] width 1443 height 424
click at [491, 330] on span "Privy builds user onboarding and wallet infrastructure to enable better product…" at bounding box center [721, 325] width 567 height 42
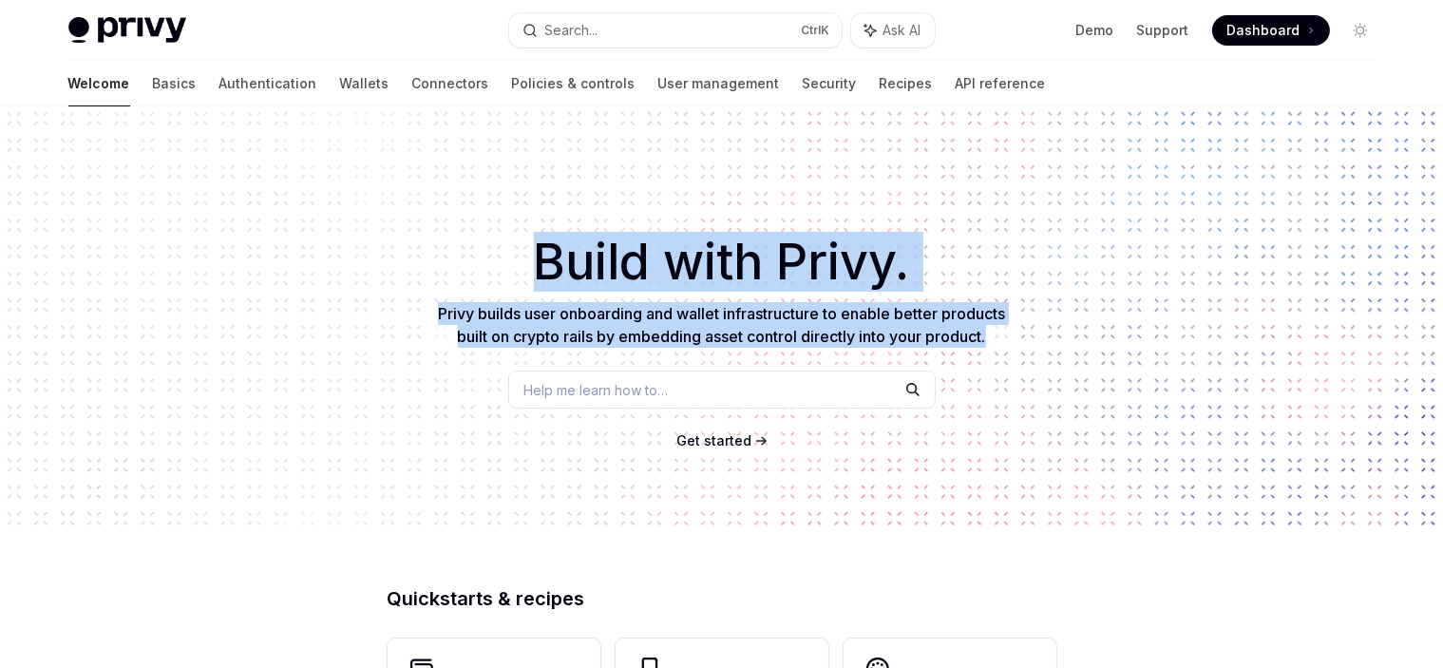
drag, startPoint x: 389, startPoint y: 318, endPoint x: 1087, endPoint y: 343, distance: 698.7
click at [1086, 343] on div "​ Build with Privy. Privy builds user onboarding and wallet infrastructure to e…" at bounding box center [721, 318] width 1443 height 424
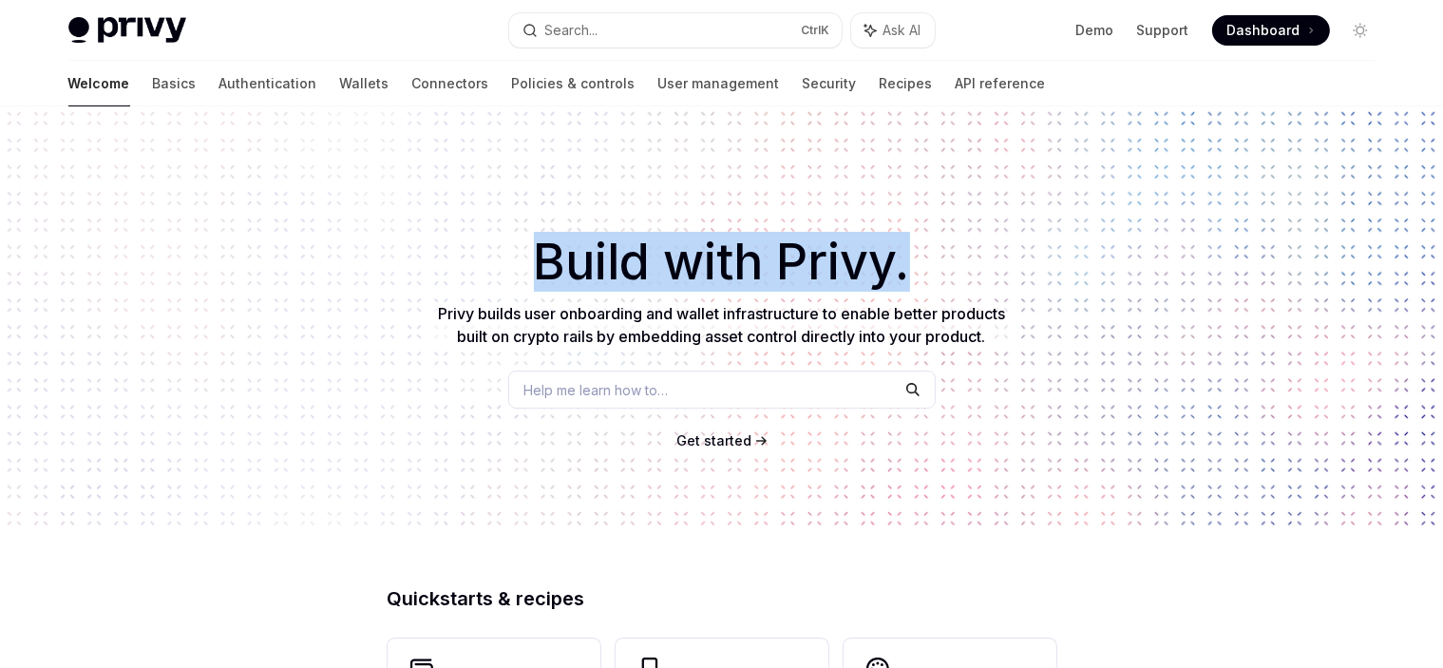
click at [1087, 343] on div "​ Build with Privy. Privy builds user onboarding and wallet infrastructure to e…" at bounding box center [721, 318] width 1443 height 424
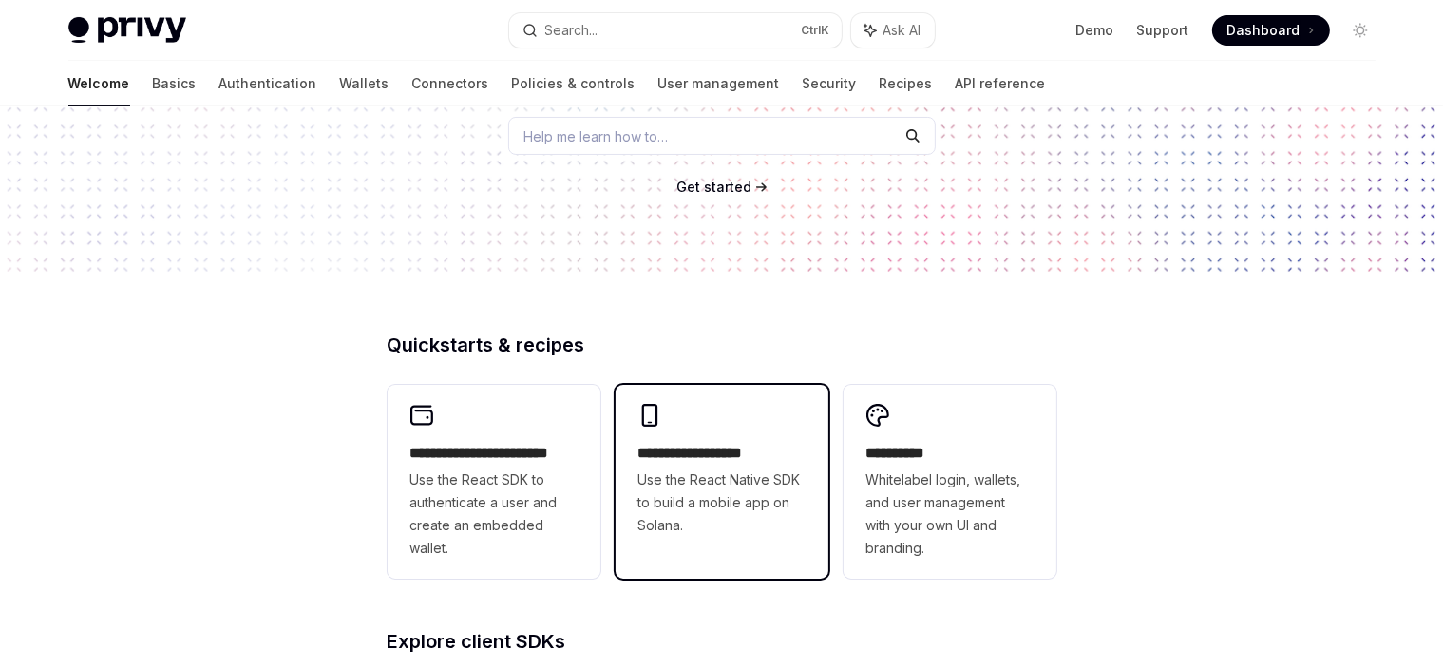
scroll to position [380, 0]
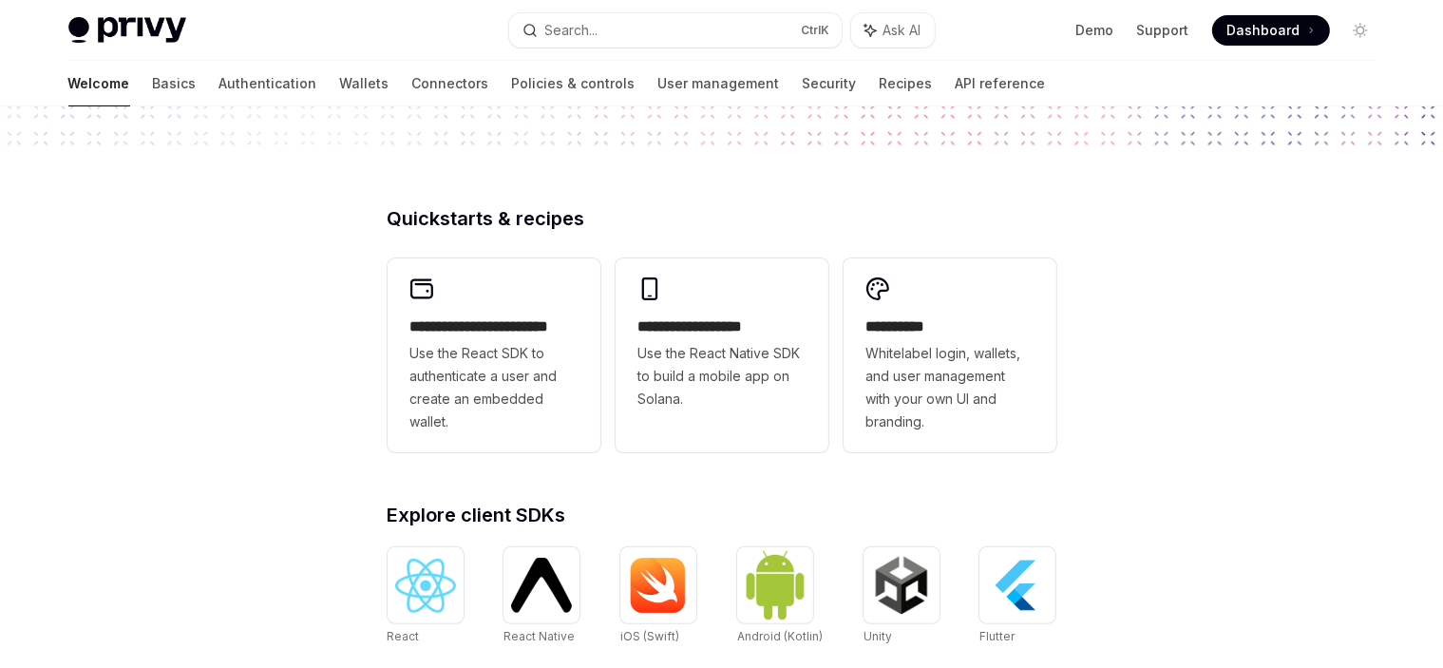
click at [603, 486] on div "**********" at bounding box center [722, 665] width 730 height 912
click at [606, 472] on div "**********" at bounding box center [722, 665] width 730 height 912
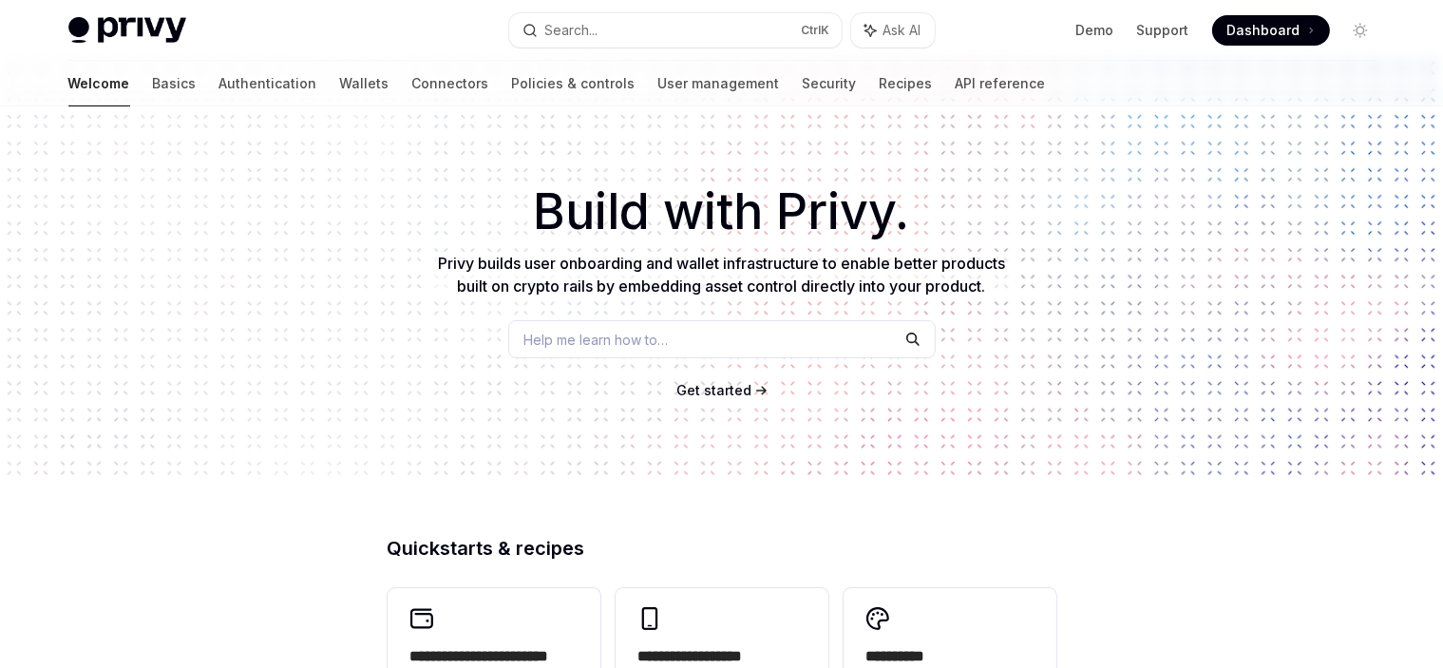
scroll to position [0, 0]
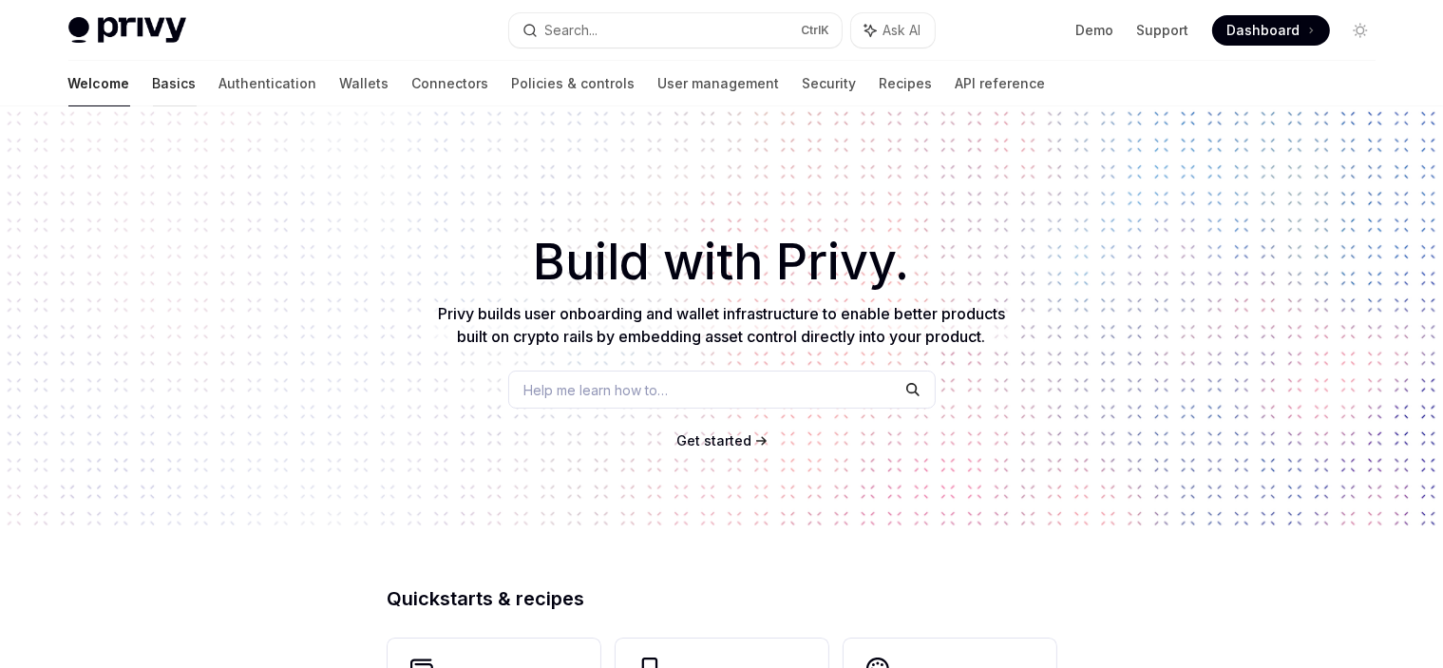
click at [153, 93] on link "Basics" at bounding box center [175, 84] width 44 height 46
type textarea "*"
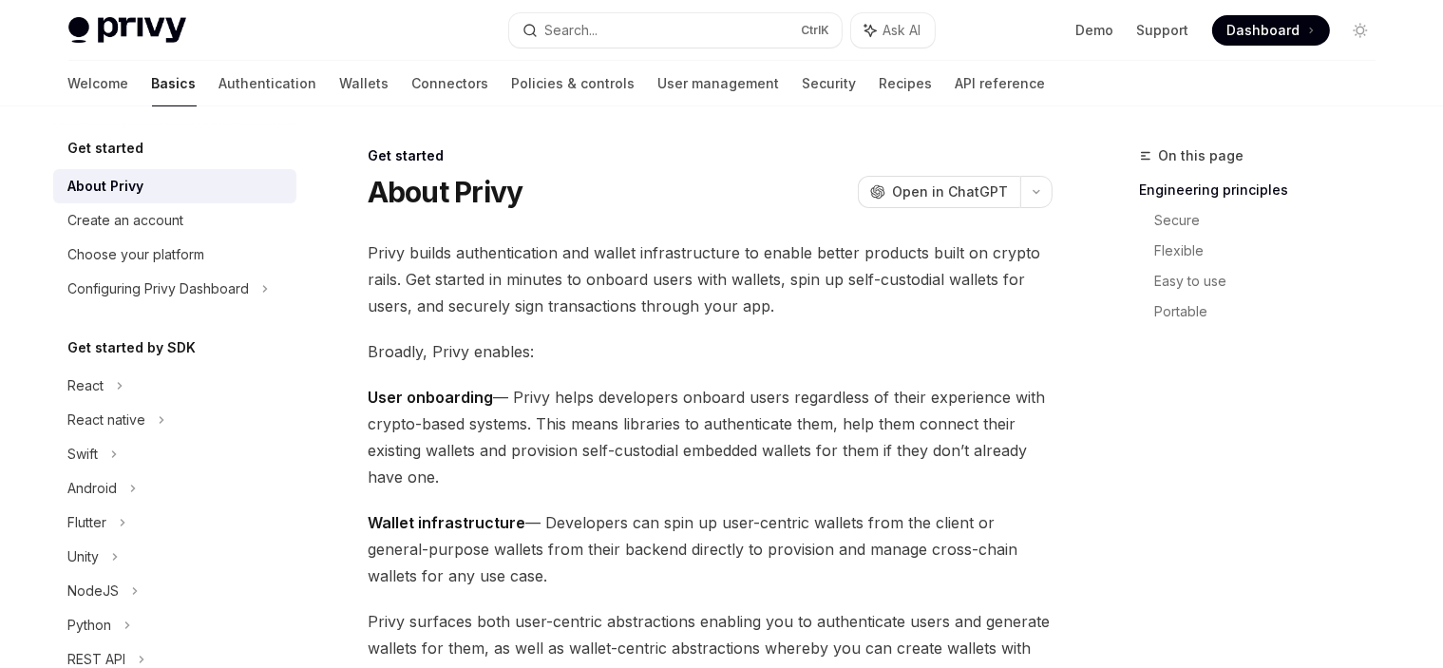
click at [479, 266] on span "Privy builds authentication and wallet infrastructure to enable better products…" at bounding box center [710, 279] width 685 height 80
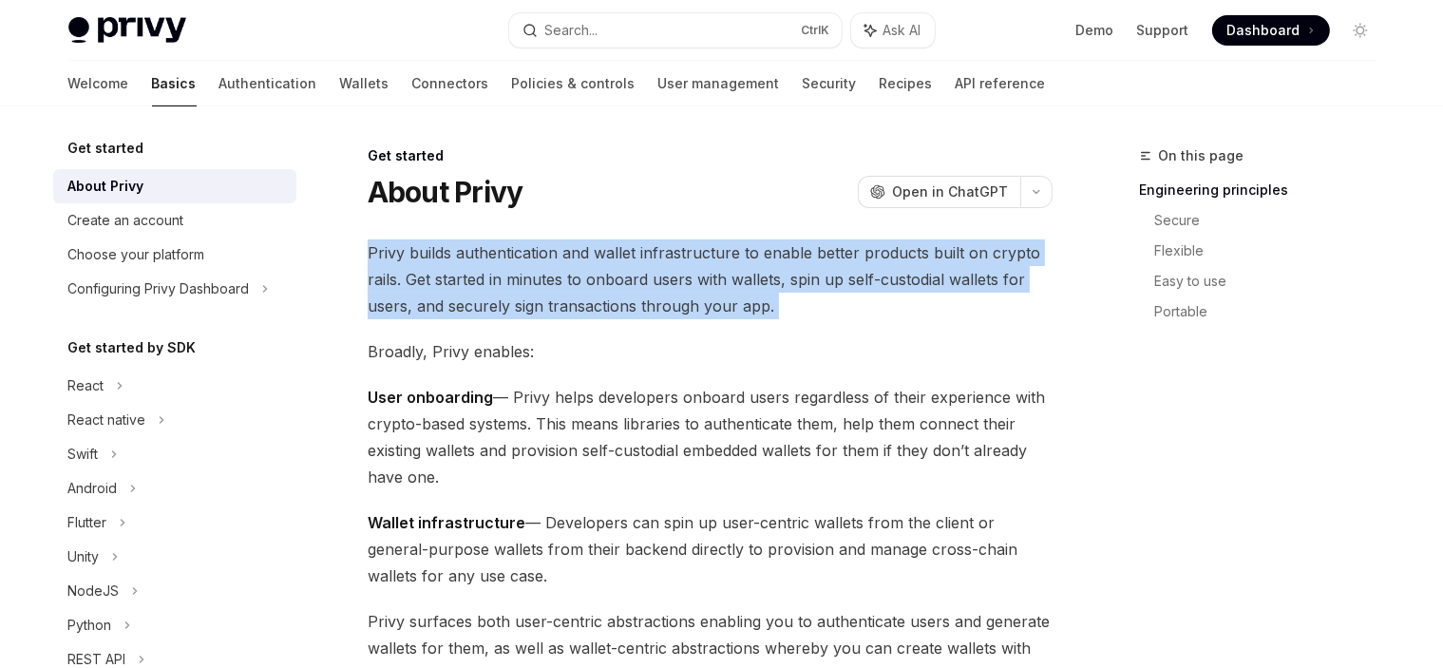
click at [479, 266] on span "Privy builds authentication and wallet infrastructure to enable better products…" at bounding box center [710, 279] width 685 height 80
drag, startPoint x: 780, startPoint y: 284, endPoint x: 865, endPoint y: 301, distance: 86.3
click at [781, 284] on span "Privy builds authentication and wallet infrastructure to enable better products…" at bounding box center [710, 279] width 685 height 80
click at [796, 303] on span "Privy builds authentication and wallet infrastructure to enable better products…" at bounding box center [710, 279] width 685 height 80
drag, startPoint x: 798, startPoint y: 310, endPoint x: 362, endPoint y: 221, distance: 444.9
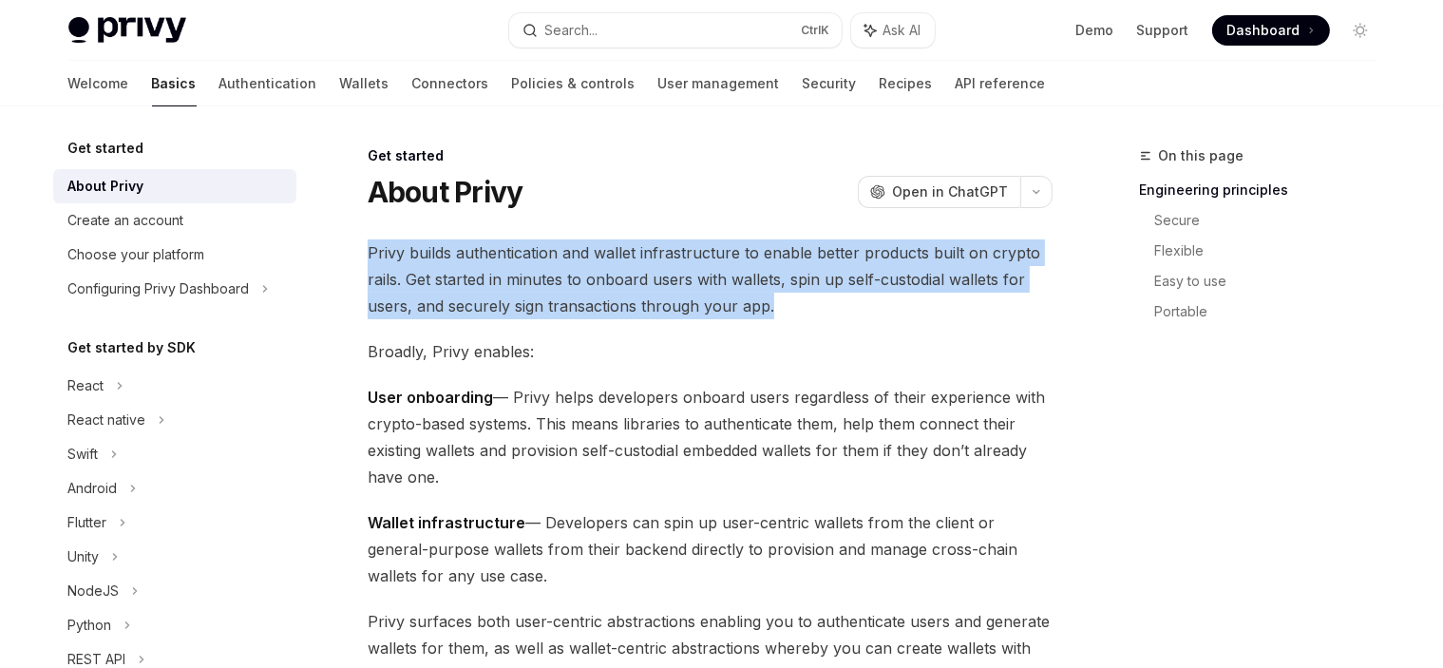
click at [593, 276] on span "Privy builds authentication and wallet infrastructure to enable better products…" at bounding box center [710, 279] width 685 height 80
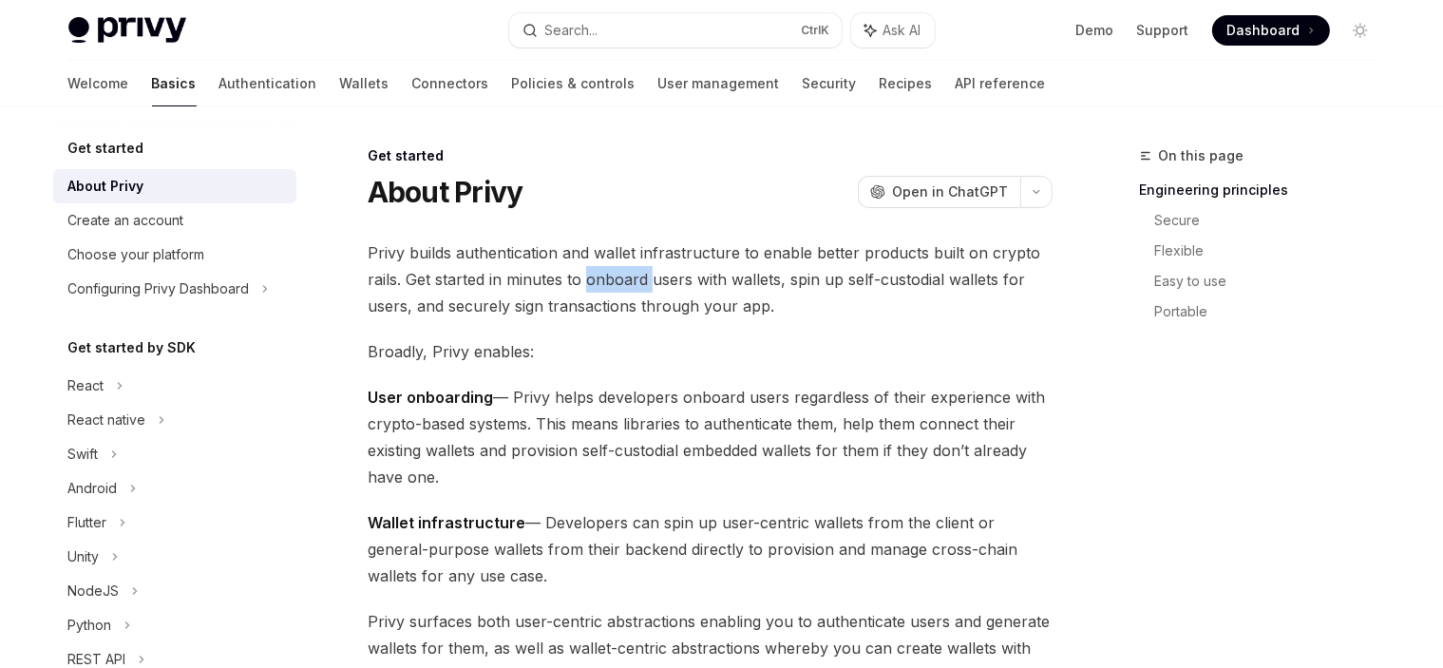
click at [593, 276] on span "Privy builds authentication and wallet infrastructure to enable better products…" at bounding box center [710, 279] width 685 height 80
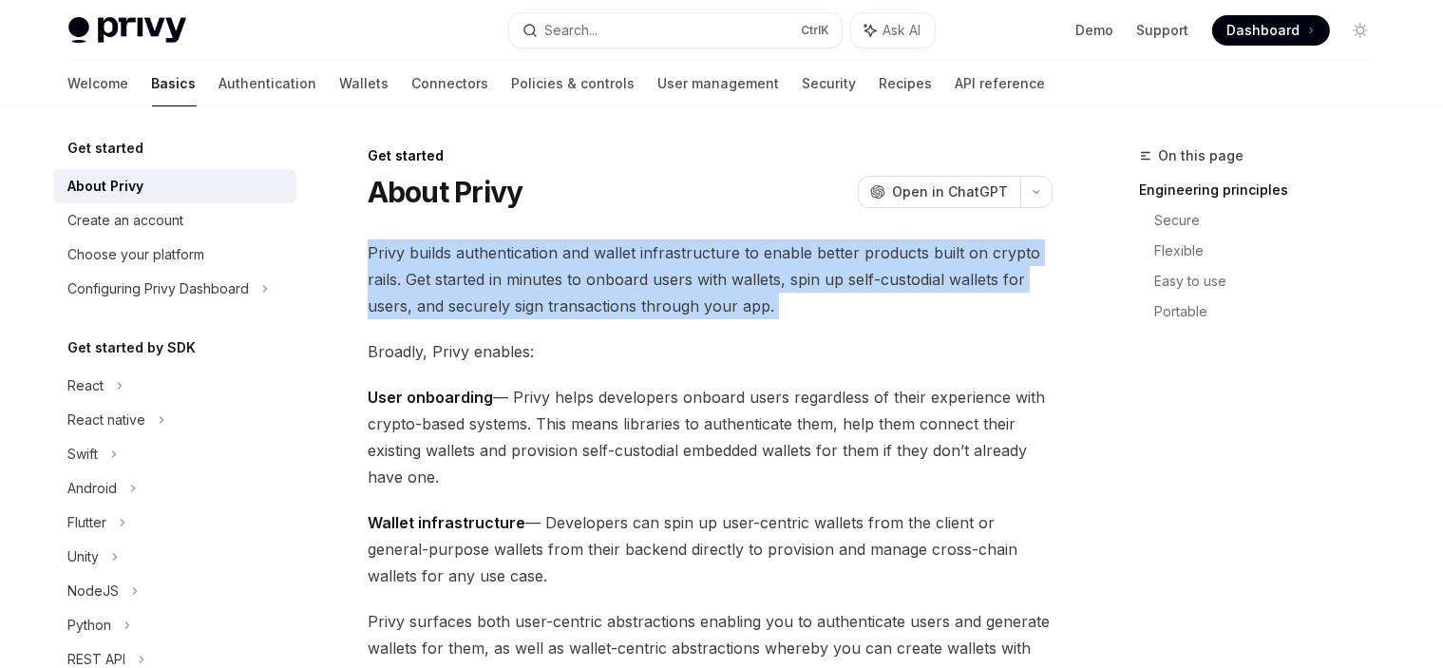
click at [821, 265] on span "Privy builds authentication and wallet infrastructure to enable better products…" at bounding box center [710, 279] width 685 height 80
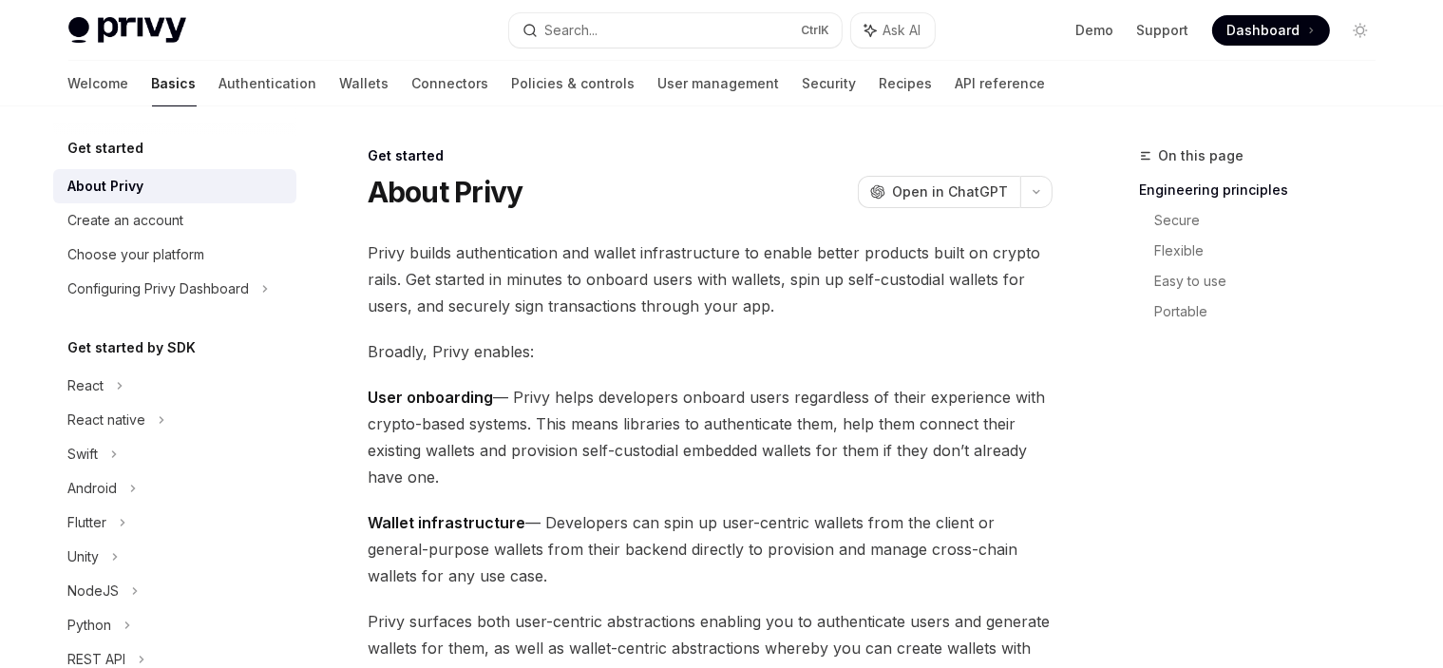
click at [890, 274] on span "Privy builds authentication and wallet infrastructure to enable better products…" at bounding box center [710, 279] width 685 height 80
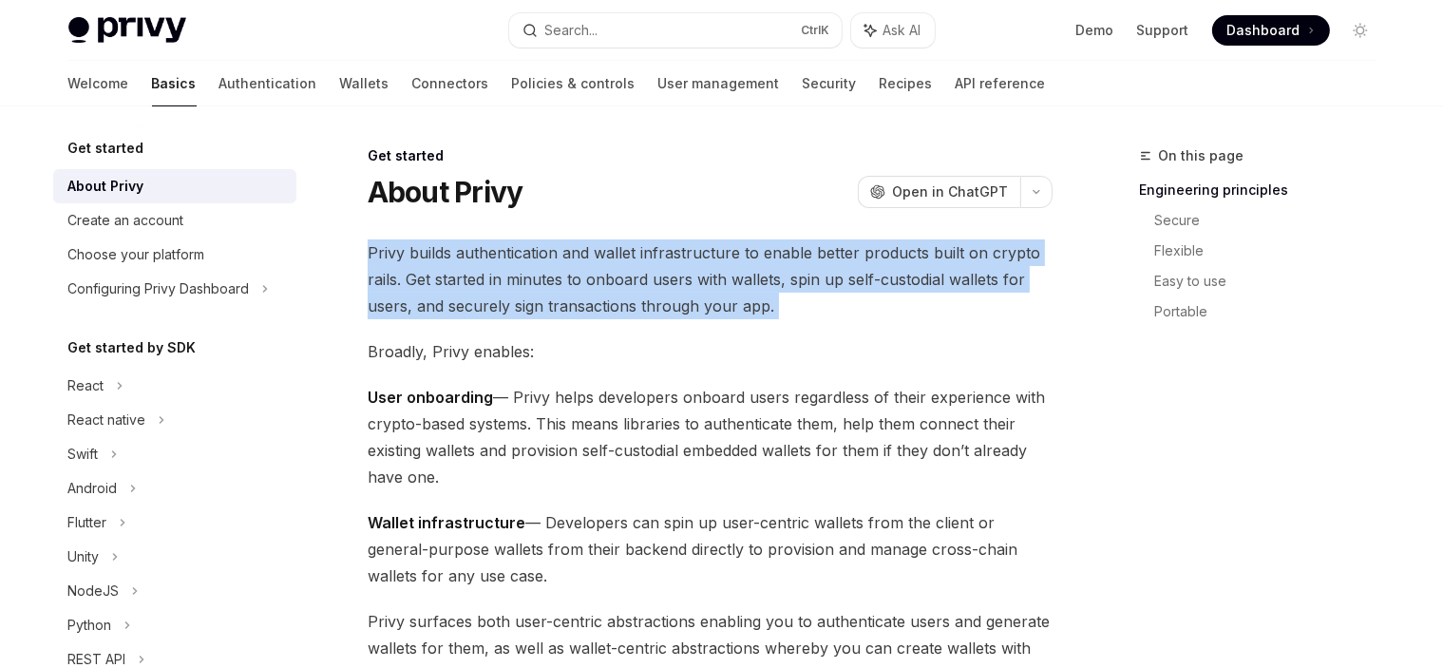
click at [890, 274] on span "Privy builds authentication and wallet infrastructure to enable better products…" at bounding box center [710, 279] width 685 height 80
click at [901, 305] on span "Privy builds authentication and wallet infrastructure to enable better products…" at bounding box center [710, 279] width 685 height 80
drag, startPoint x: 728, startPoint y: 309, endPoint x: 334, endPoint y: 242, distance: 398.9
click at [594, 274] on span "Privy builds authentication and wallet infrastructure to enable better products…" at bounding box center [710, 279] width 685 height 80
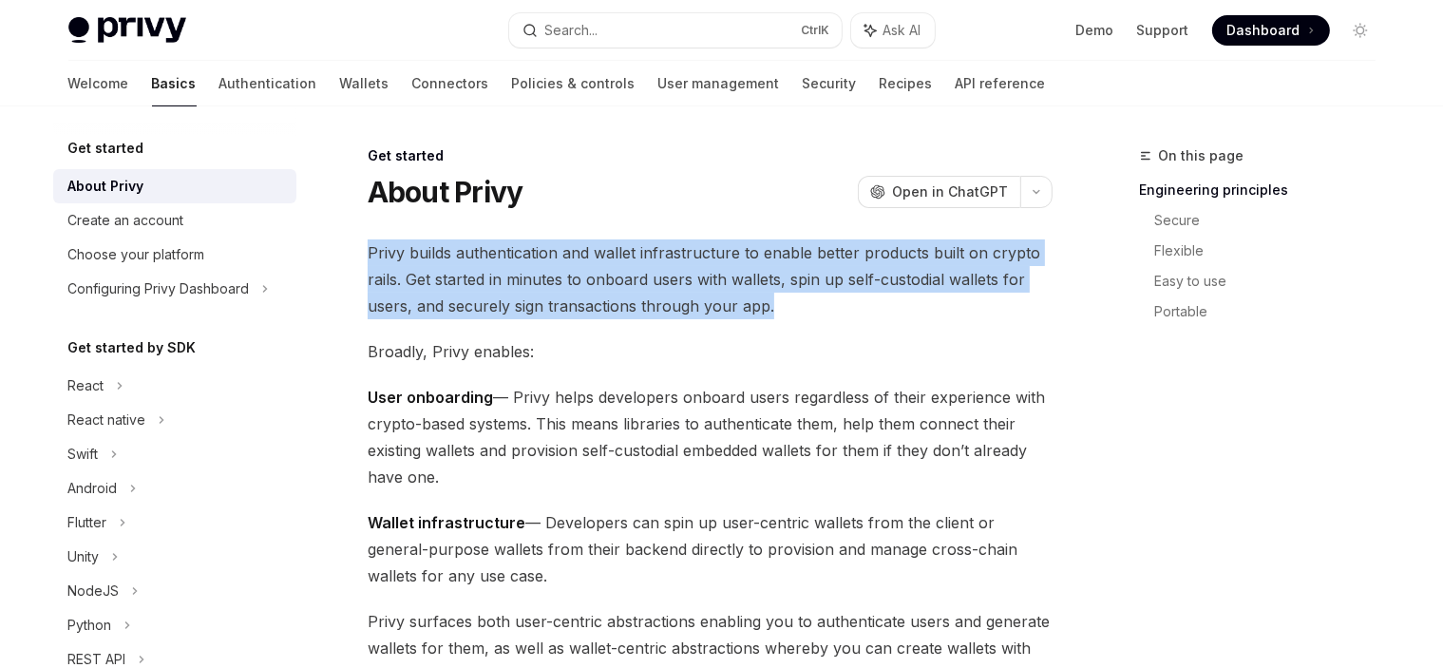
click at [594, 274] on span "Privy builds authentication and wallet infrastructure to enable better products…" at bounding box center [710, 279] width 685 height 80
click at [896, 298] on span "Privy builds authentication and wallet infrastructure to enable better products…" at bounding box center [710, 279] width 685 height 80
drag, startPoint x: 865, startPoint y: 303, endPoint x: 286, endPoint y: 227, distance: 583.5
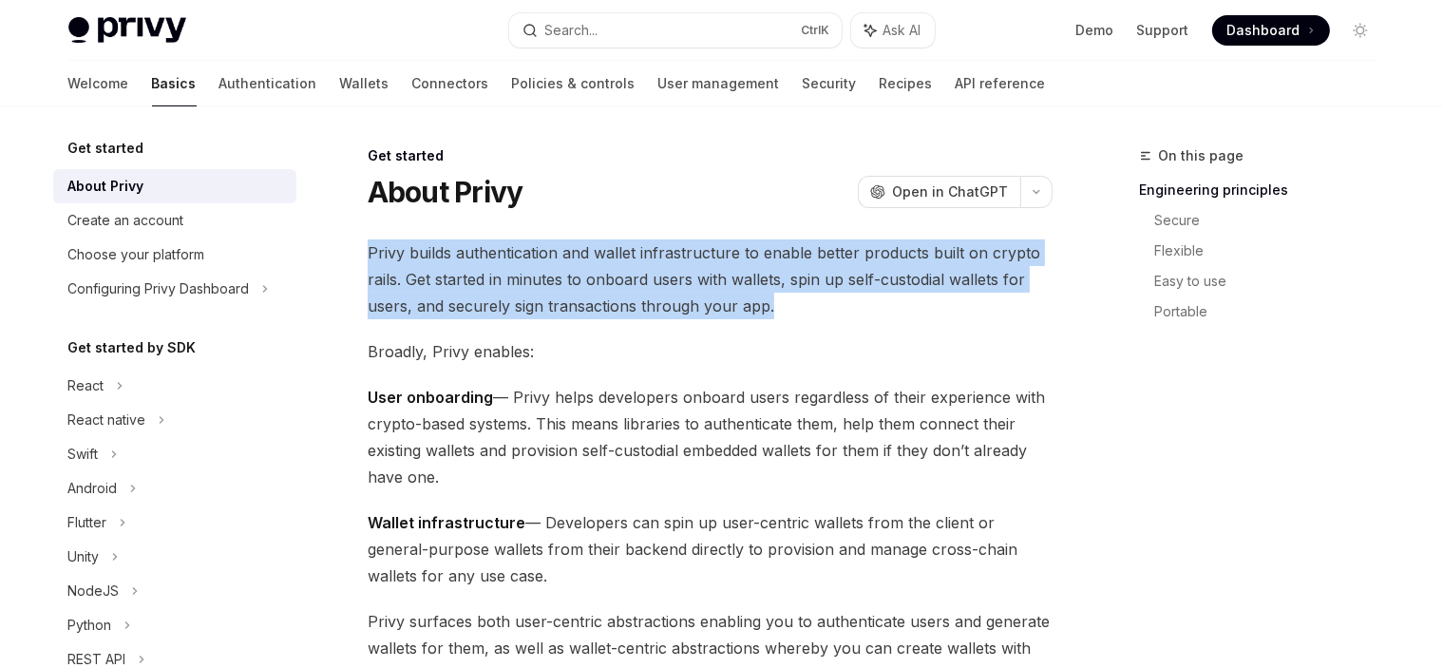
click at [770, 276] on span "Privy builds authentication and wallet infrastructure to enable better products…" at bounding box center [710, 279] width 685 height 80
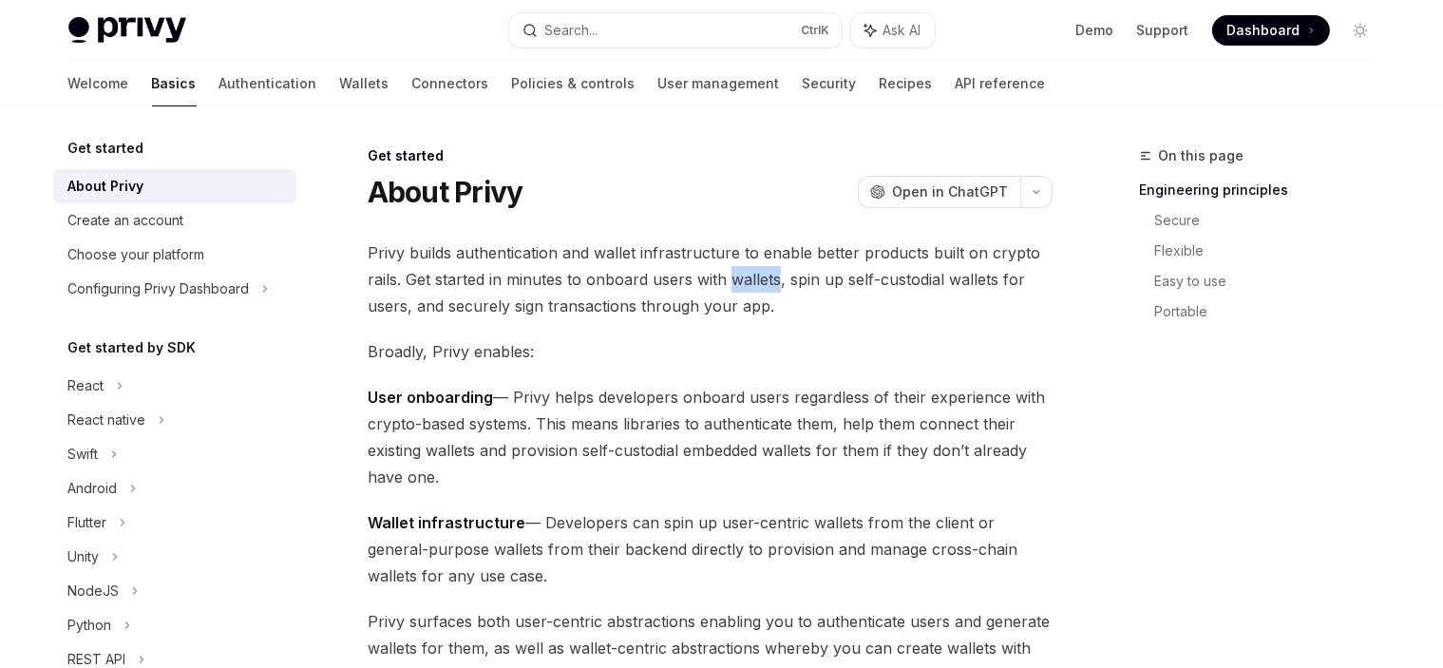
click at [770, 276] on span "Privy builds authentication and wallet infrastructure to enable better products…" at bounding box center [710, 279] width 685 height 80
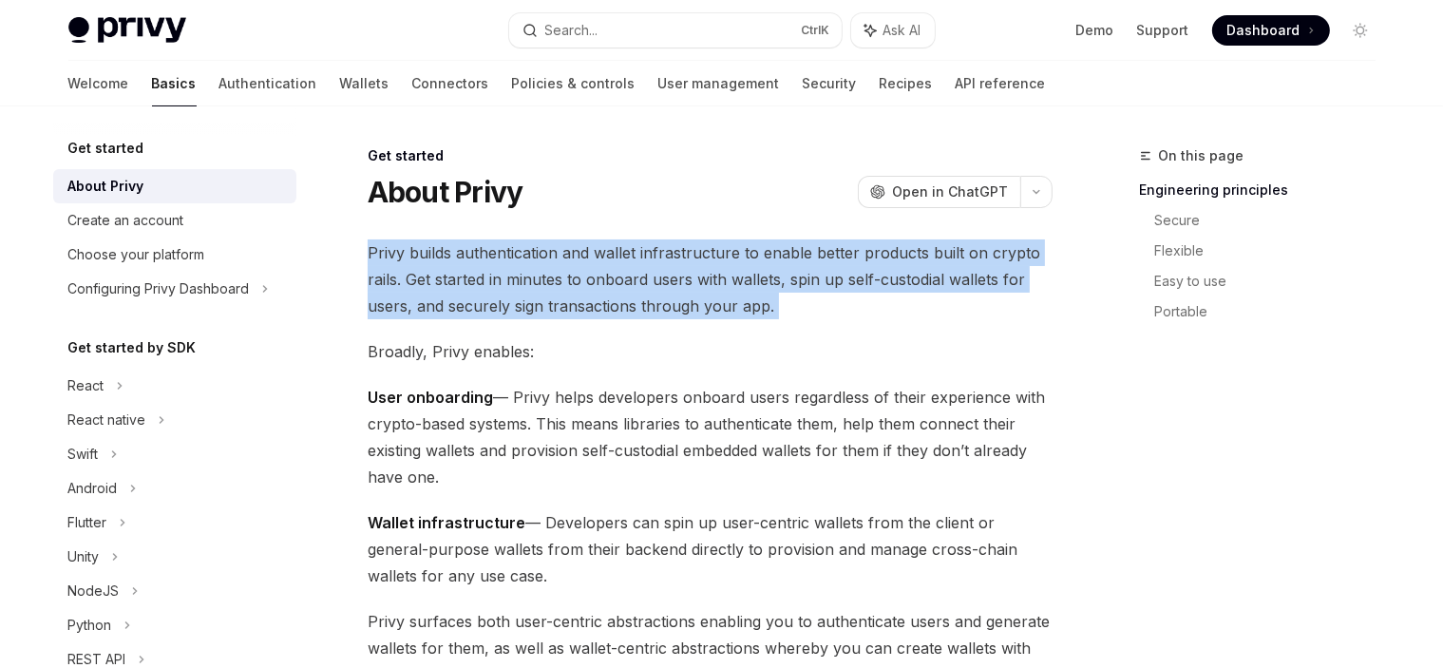
click at [770, 276] on span "Privy builds authentication and wallet infrastructure to enable better products…" at bounding box center [710, 279] width 685 height 80
click at [897, 295] on span "Privy builds authentication and wallet infrastructure to enable better products…" at bounding box center [710, 279] width 685 height 80
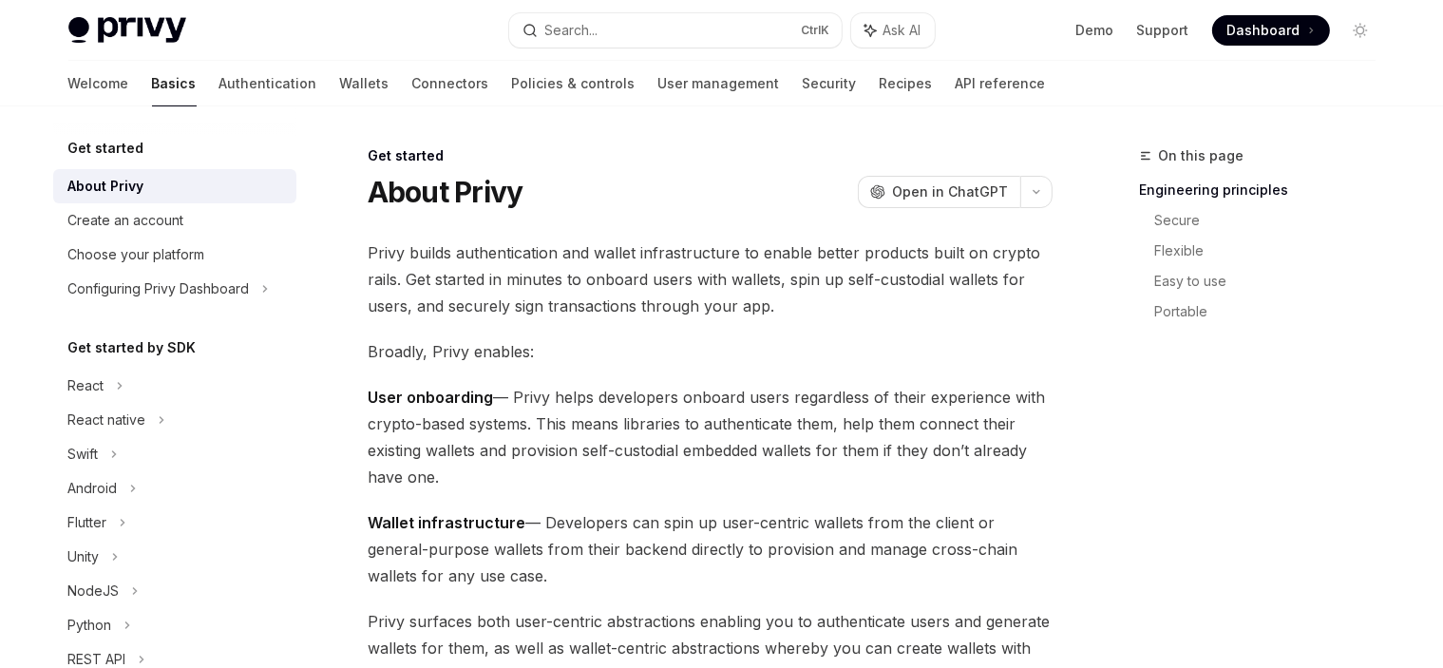
click at [783, 295] on span "Privy builds authentication and wallet infrastructure to enable better products…" at bounding box center [710, 279] width 685 height 80
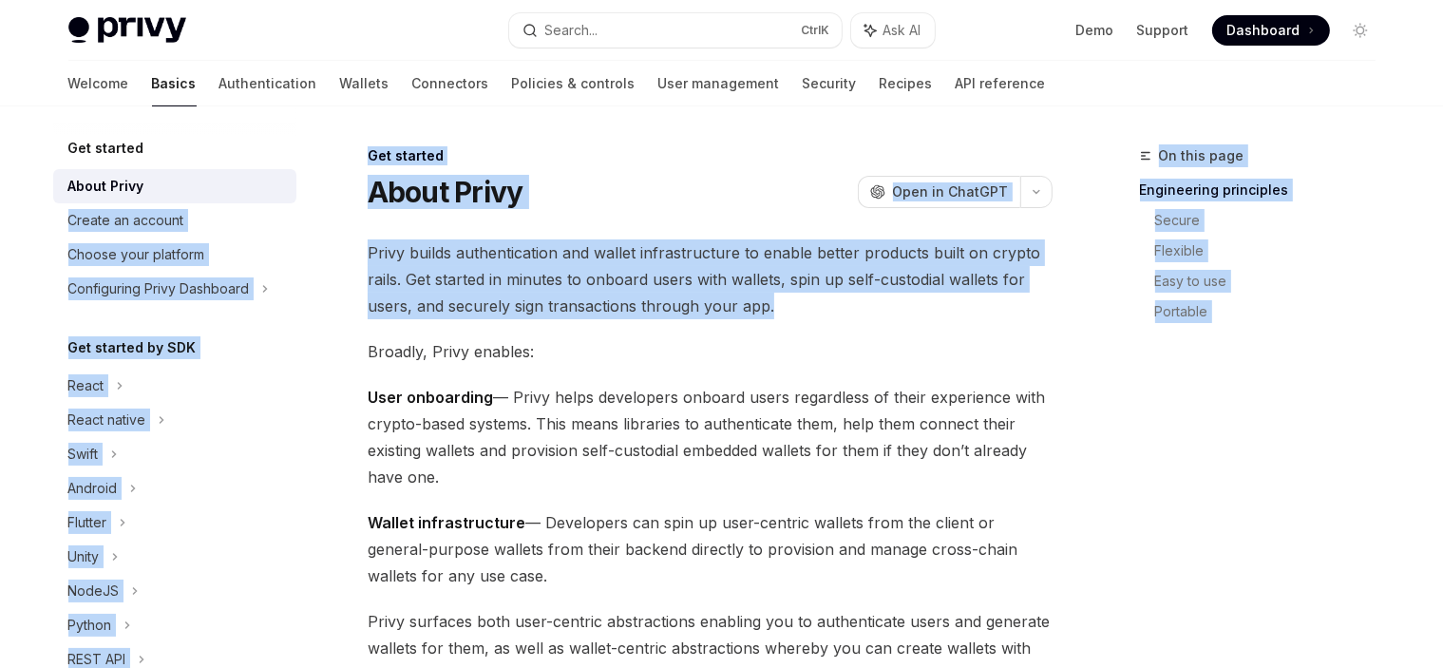
drag, startPoint x: 790, startPoint y: 299, endPoint x: 336, endPoint y: 152, distance: 477.4
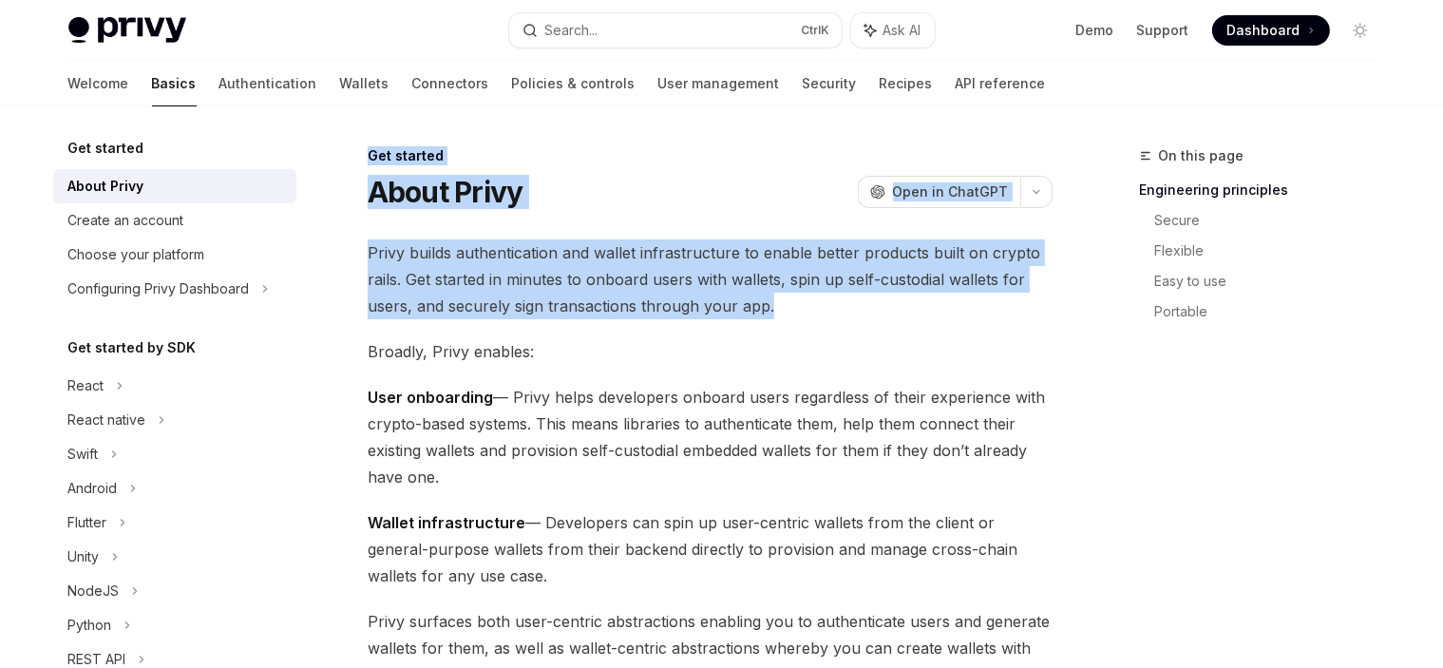
click at [368, 182] on h1 "About Privy" at bounding box center [446, 192] width 156 height 34
drag, startPoint x: 367, startPoint y: 182, endPoint x: 799, endPoint y: 313, distance: 451.4
click at [802, 314] on span "Privy builds authentication and wallet infrastructure to enable better products…" at bounding box center [710, 279] width 685 height 80
drag, startPoint x: 802, startPoint y: 314, endPoint x: 334, endPoint y: 152, distance: 494.8
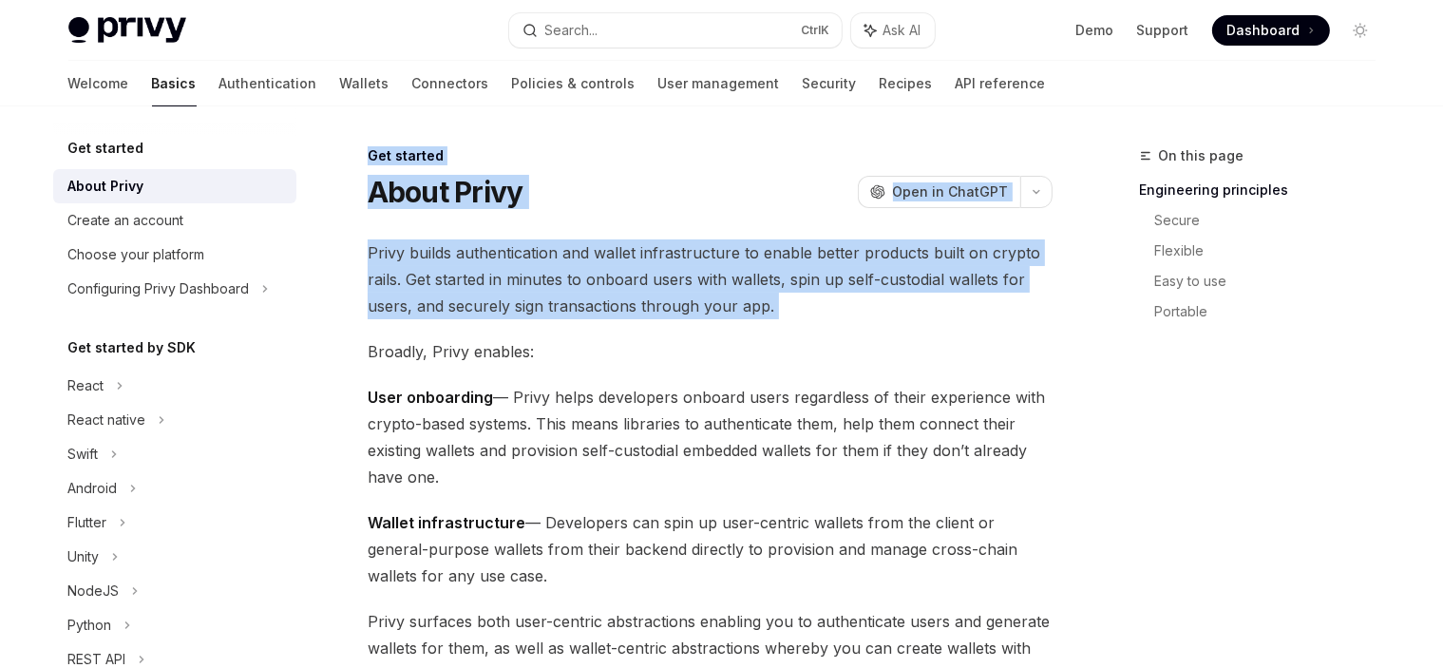
drag, startPoint x: 340, startPoint y: 145, endPoint x: 797, endPoint y: 309, distance: 485.3
click at [801, 311] on span "Privy builds authentication and wallet infrastructure to enable better products…" at bounding box center [710, 279] width 685 height 80
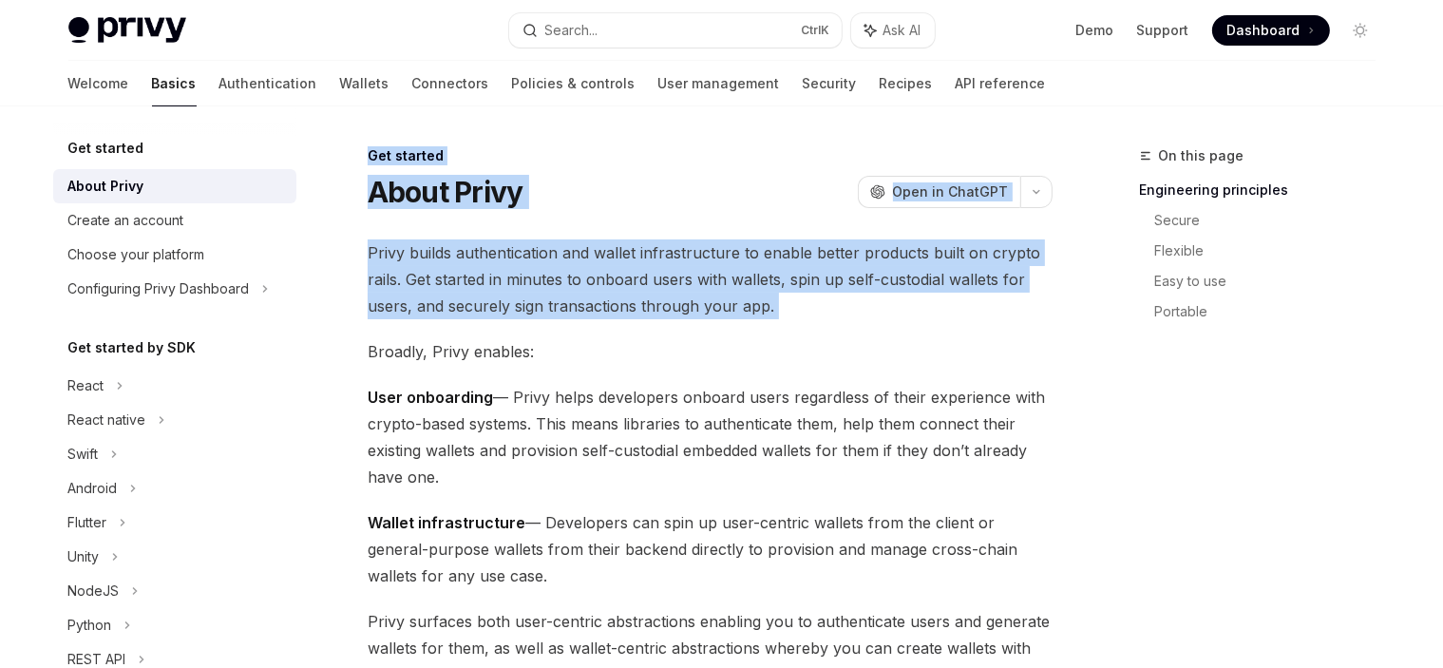
drag, startPoint x: 801, startPoint y: 311, endPoint x: 375, endPoint y: 152, distance: 454.2
click at [375, 152] on div "Get started" at bounding box center [710, 155] width 685 height 19
drag, startPoint x: 369, startPoint y: 149, endPoint x: 855, endPoint y: 342, distance: 523.2
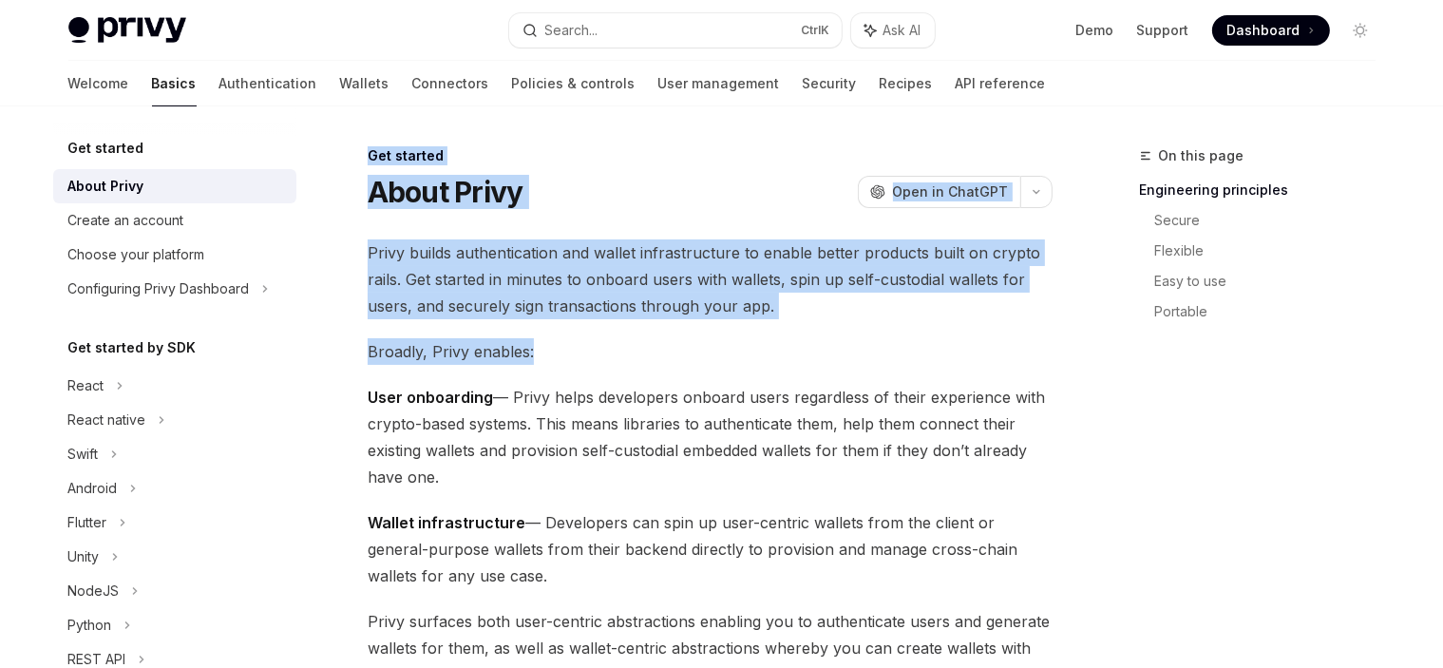
click at [849, 311] on span "Privy builds authentication and wallet infrastructure to enable better products…" at bounding box center [710, 279] width 685 height 80
drag, startPoint x: 836, startPoint y: 349, endPoint x: 838, endPoint y: 489, distance: 140.6
click at [838, 489] on span "User onboarding — Privy helps developers onboard users regardless of their expe…" at bounding box center [710, 437] width 685 height 106
drag, startPoint x: 835, startPoint y: 474, endPoint x: 859, endPoint y: 307, distance: 168.9
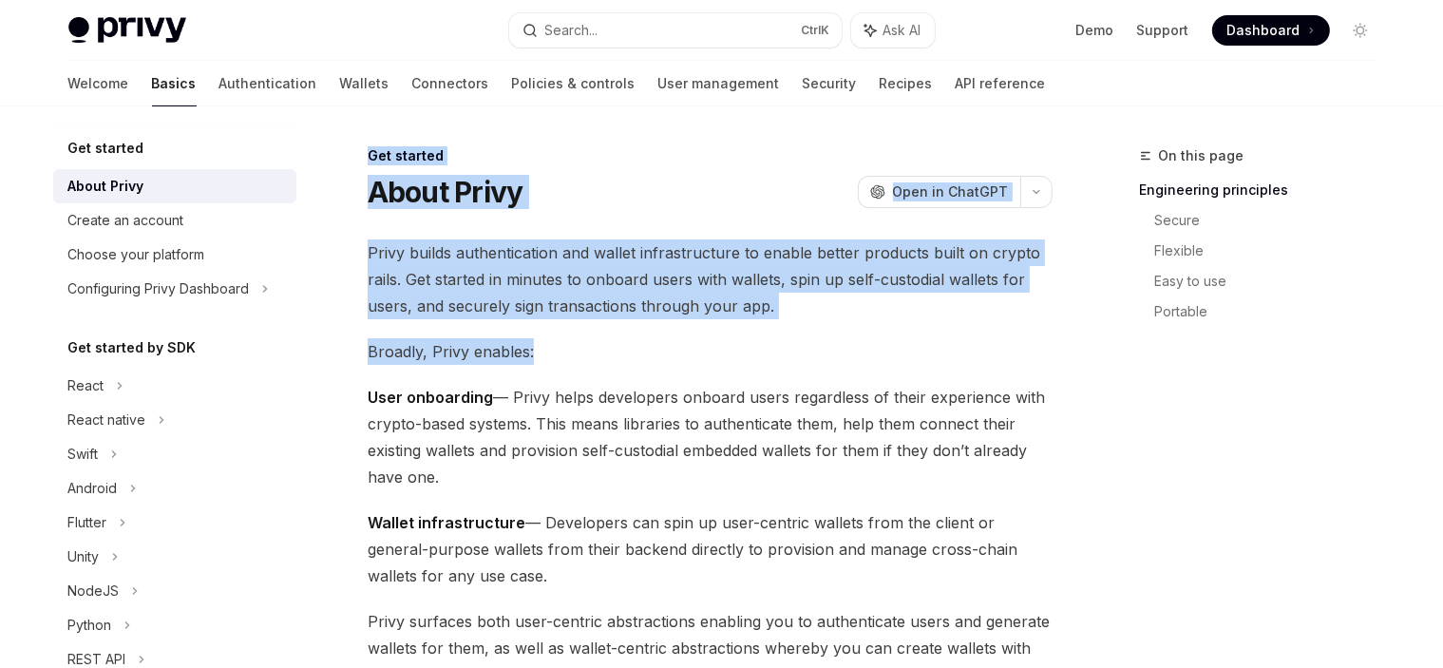
click at [859, 307] on span "Privy builds authentication and wallet infrastructure to enable better products…" at bounding box center [710, 279] width 685 height 80
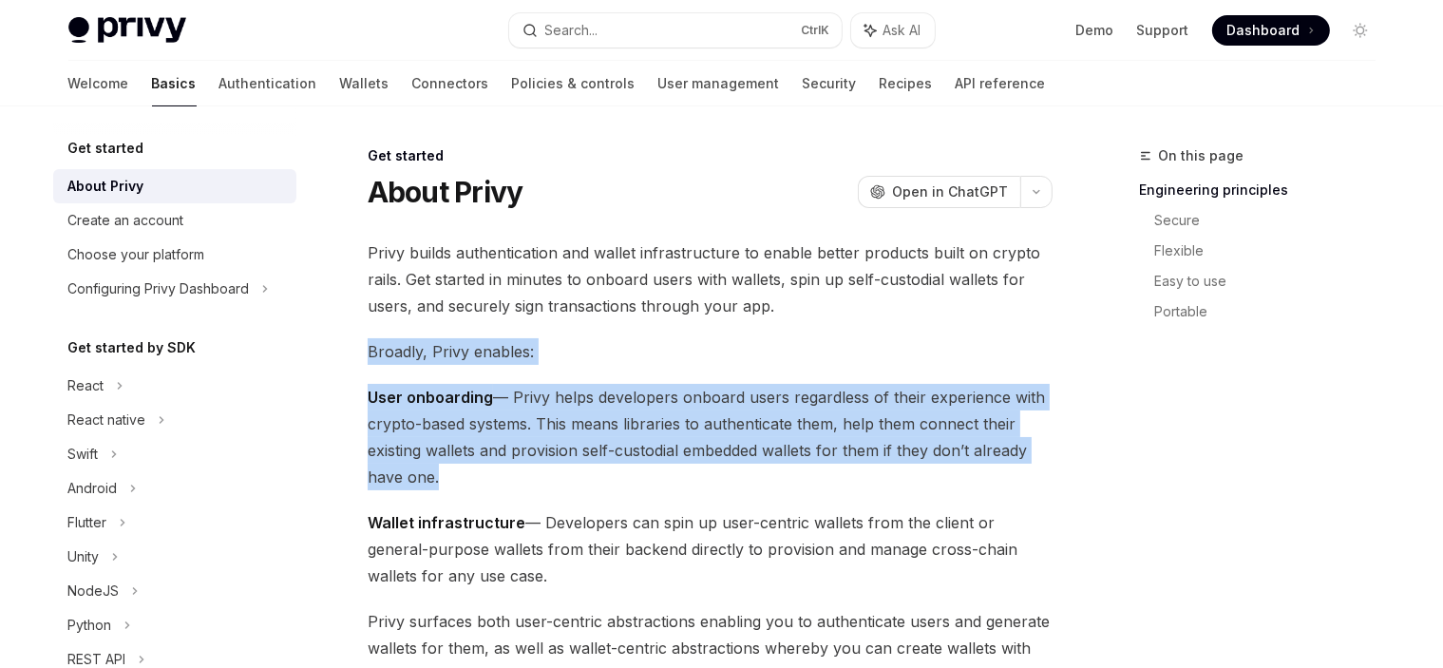
drag, startPoint x: 859, startPoint y: 307, endPoint x: 846, endPoint y: 485, distance: 178.2
click at [846, 485] on span "User onboarding — Privy helps developers onboard users regardless of their expe…" at bounding box center [710, 437] width 685 height 106
drag, startPoint x: 845, startPoint y: 503, endPoint x: 847, endPoint y: 591, distance: 88.4
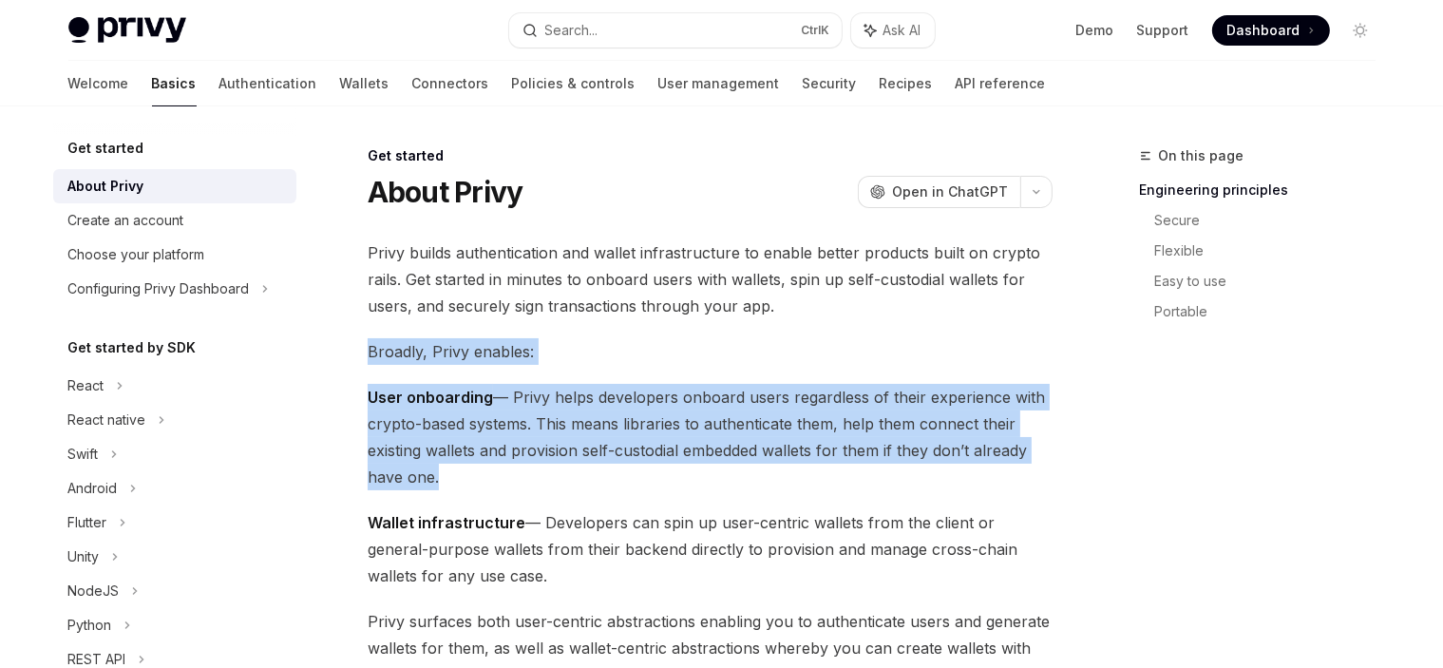
drag, startPoint x: 847, startPoint y: 577, endPoint x: 856, endPoint y: 433, distance: 143.7
click at [856, 433] on span "User onboarding — Privy helps developers onboard users regardless of their expe…" at bounding box center [710, 437] width 685 height 106
drag, startPoint x: 857, startPoint y: 492, endPoint x: 848, endPoint y: 575, distance: 83.1
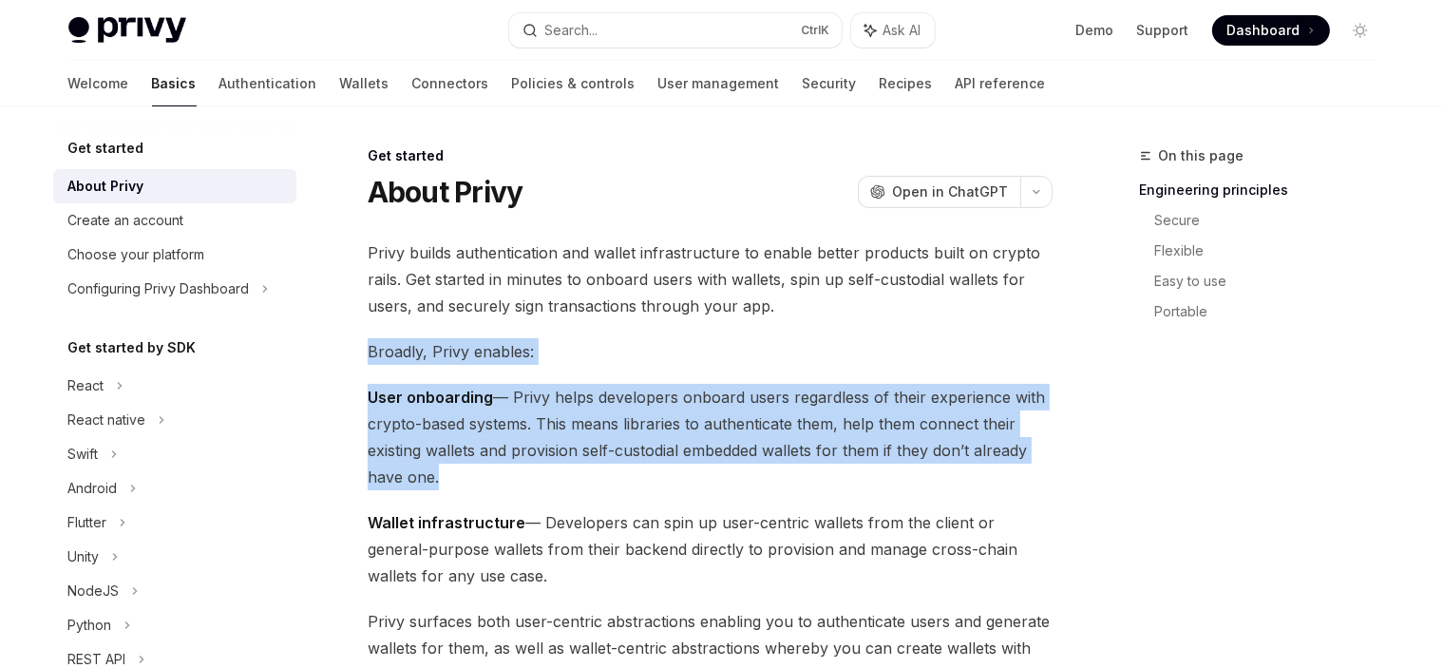
click at [848, 575] on span "Wallet infrastructure — Developers can spin up user-centric wallets from the cl…" at bounding box center [710, 549] width 685 height 80
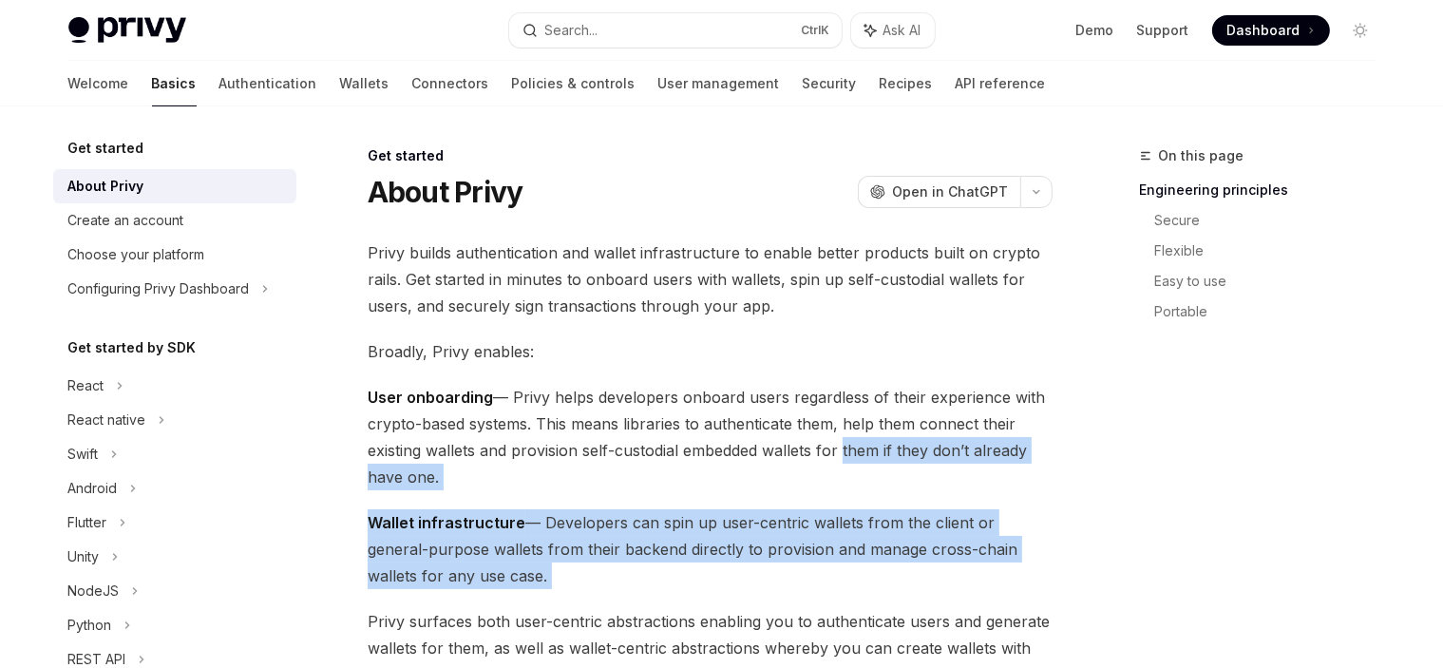
drag, startPoint x: 848, startPoint y: 575, endPoint x: 842, endPoint y: 455, distance: 119.9
click at [842, 455] on span "User onboarding — Privy helps developers onboard users regardless of their expe…" at bounding box center [710, 437] width 685 height 106
drag, startPoint x: 835, startPoint y: 477, endPoint x: 816, endPoint y: 567, distance: 92.2
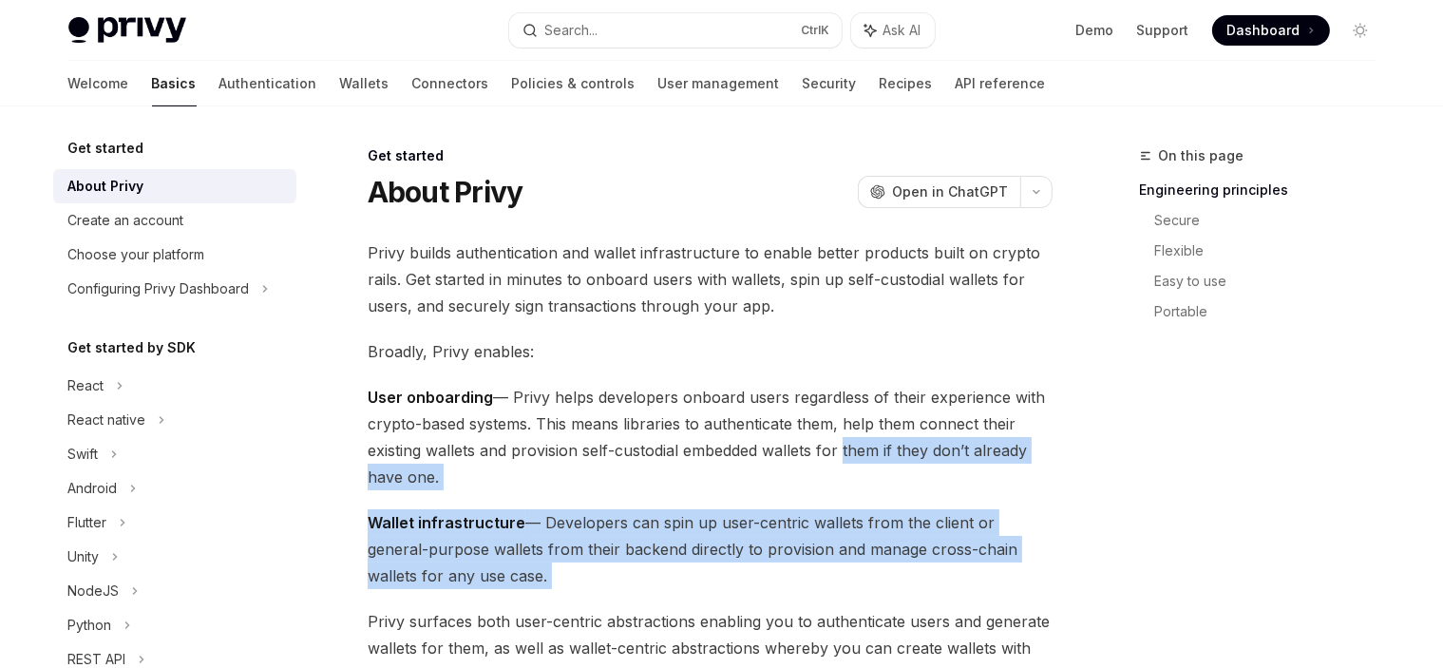
click at [815, 567] on span "Wallet infrastructure — Developers can spin up user-centric wallets from the cl…" at bounding box center [710, 549] width 685 height 80
drag
click at [824, 459] on span "User onboarding — Privy helps developers onboard users regardless of their expe…" at bounding box center [710, 437] width 685 height 106
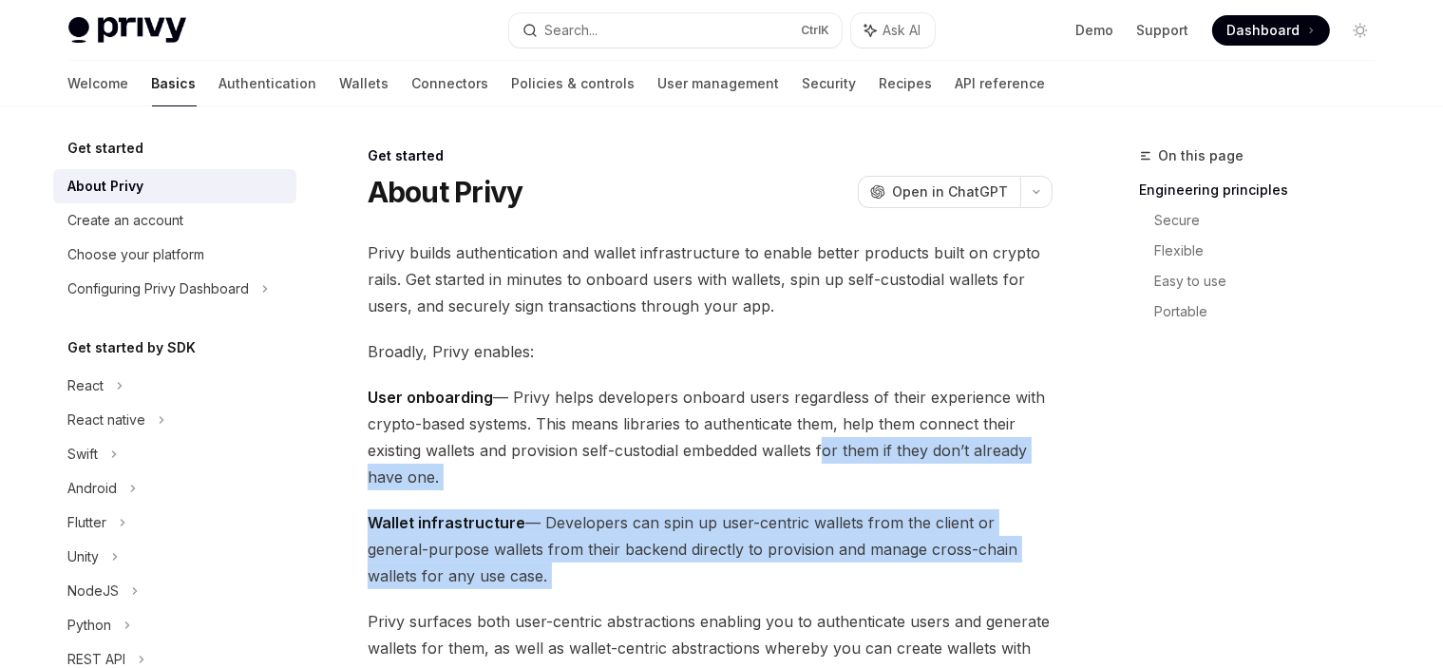
click at [801, 573] on span "Wallet infrastructure — Developers can spin up user-centric wallets from the cl…" at bounding box center [710, 549] width 685 height 80
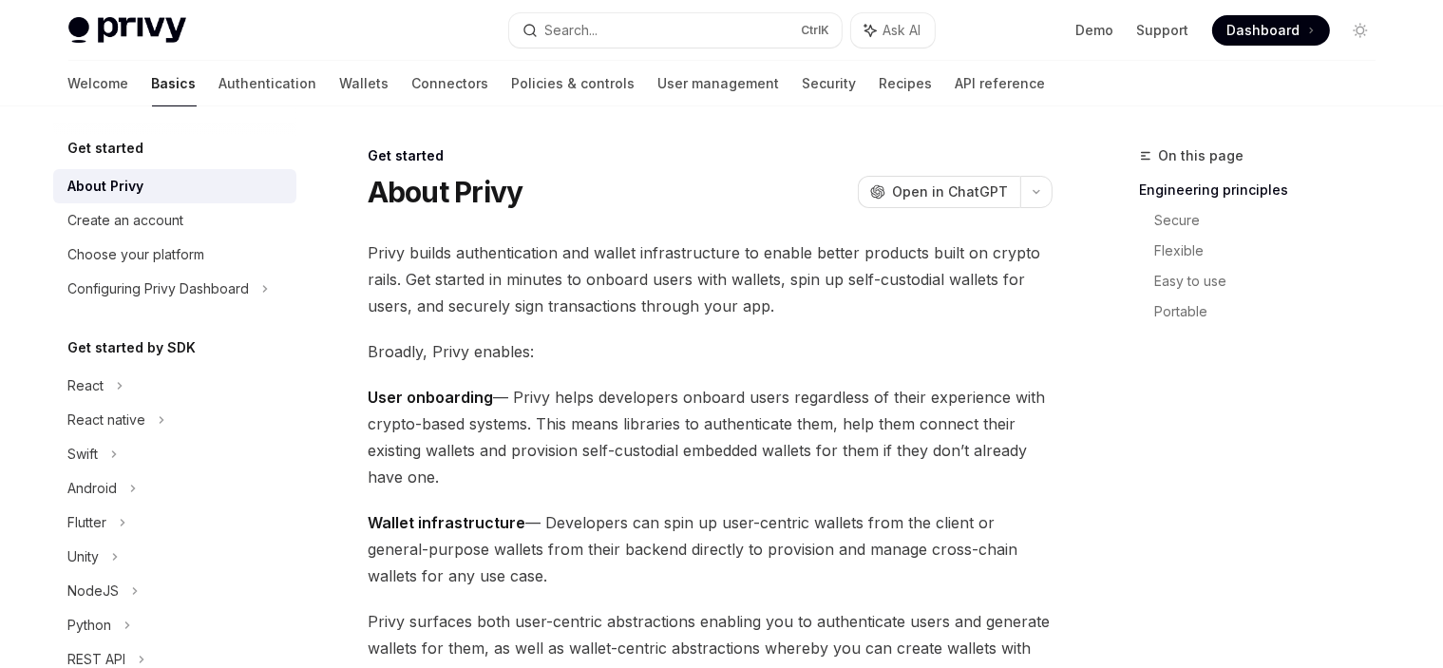
click at [597, 347] on span "Broadly, Privy enables:" at bounding box center [710, 351] width 685 height 27
click at [531, 284] on span "Privy builds authentication and wallet infrastructure to enable better products…" at bounding box center [710, 279] width 685 height 80
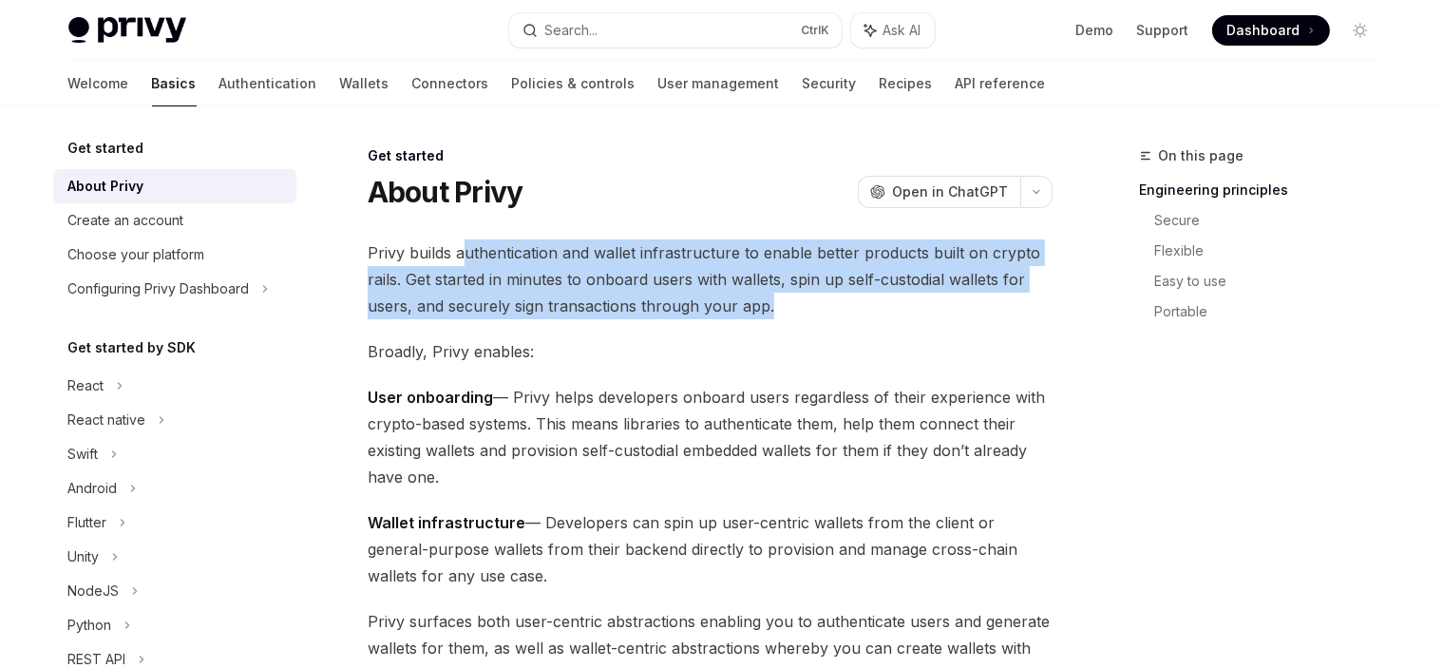
drag, startPoint x: 446, startPoint y: 284, endPoint x: 466, endPoint y: 259, distance: 32.4
click at [466, 259] on span "Privy builds authentication and wallet infrastructure to enable better products…" at bounding box center [710, 279] width 685 height 80
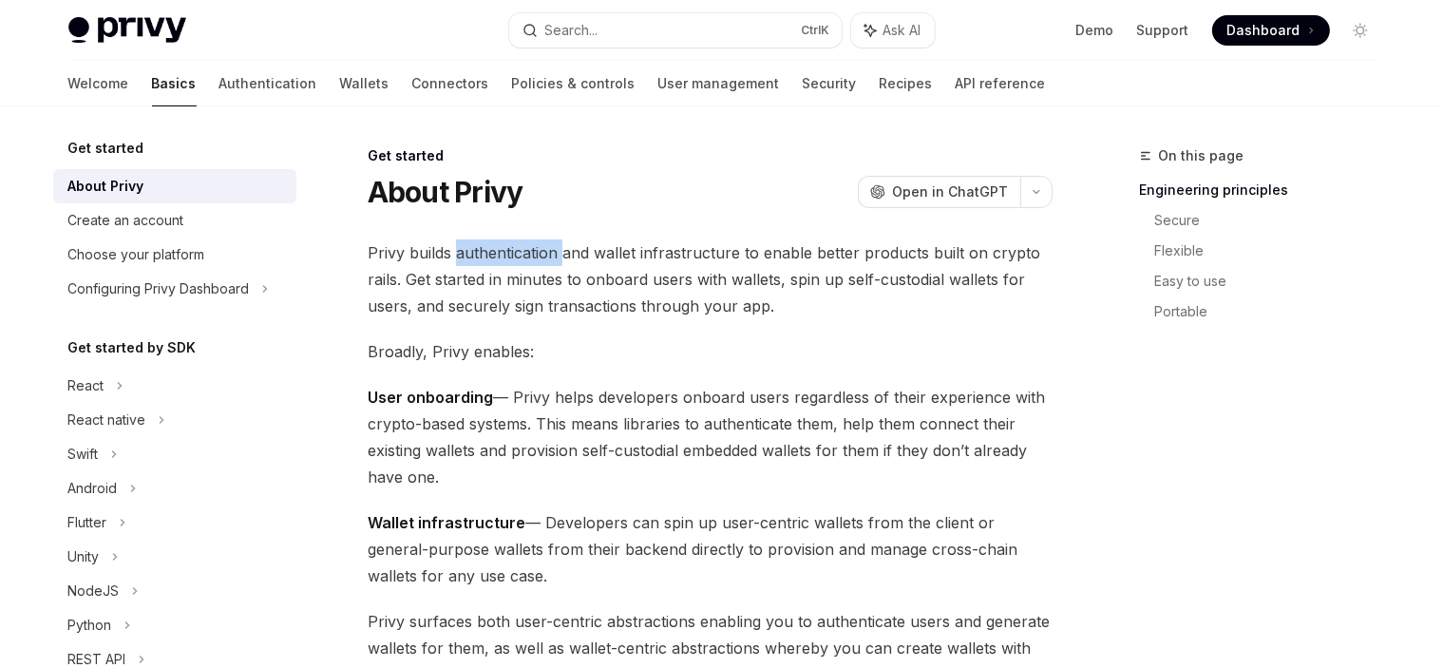
click at [466, 259] on span "Privy builds authentication and wallet infrastructure to enable better products…" at bounding box center [710, 279] width 685 height 80
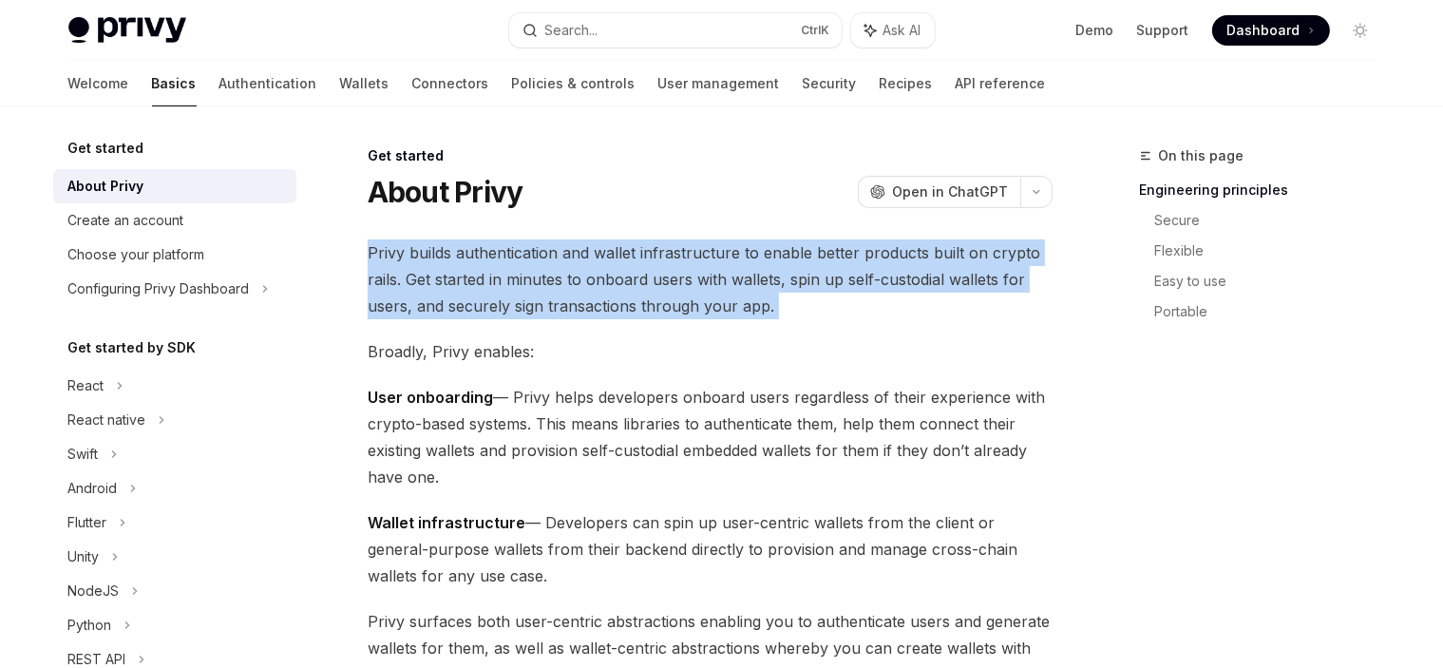
click at [466, 259] on span "Privy builds authentication and wallet infrastructure to enable better products…" at bounding box center [710, 279] width 685 height 80
